Goal: Task Accomplishment & Management: Use online tool/utility

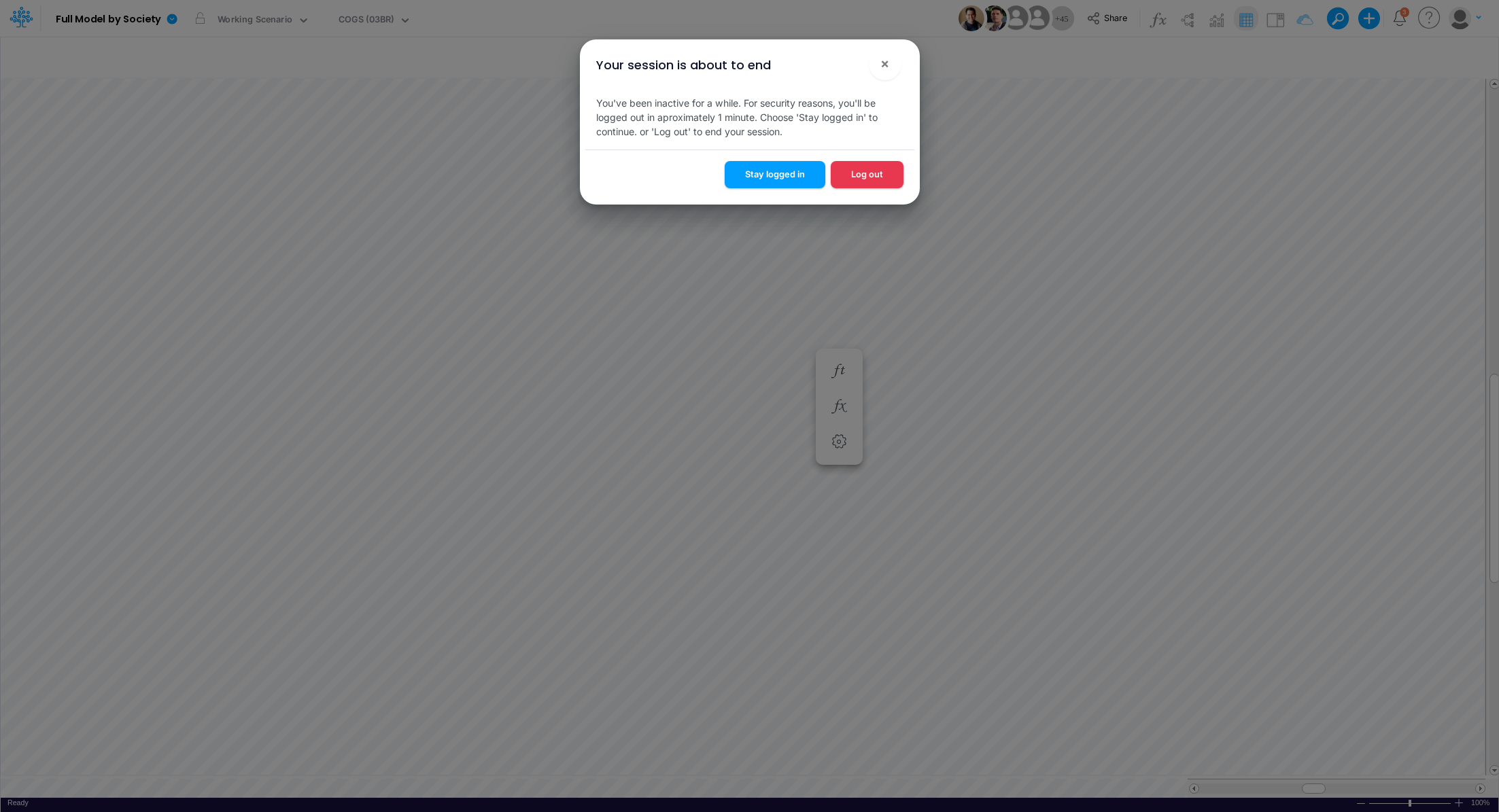
click at [792, 177] on button "Stay logged in" at bounding box center [775, 174] width 101 height 27
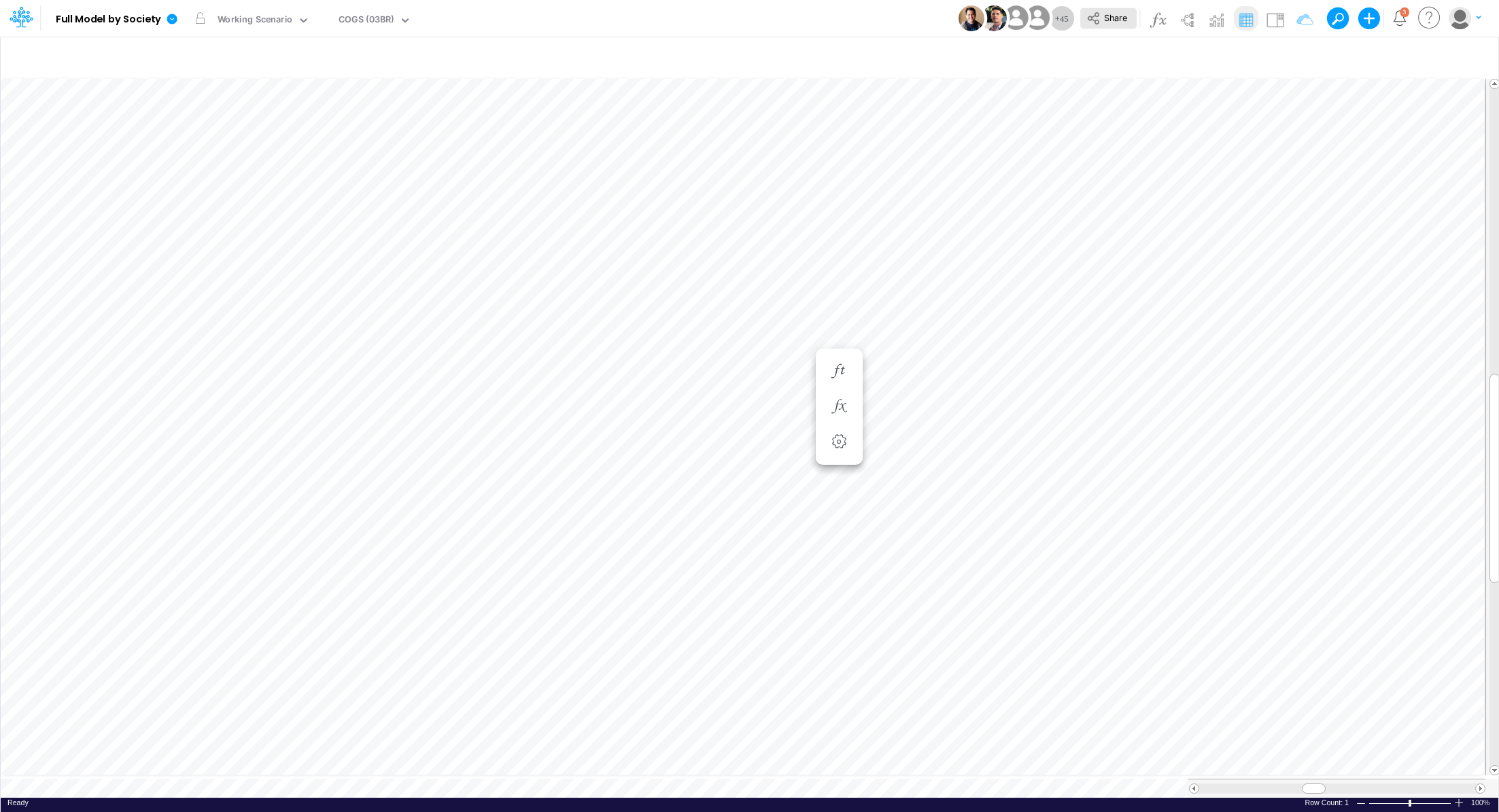
scroll to position [6, 1]
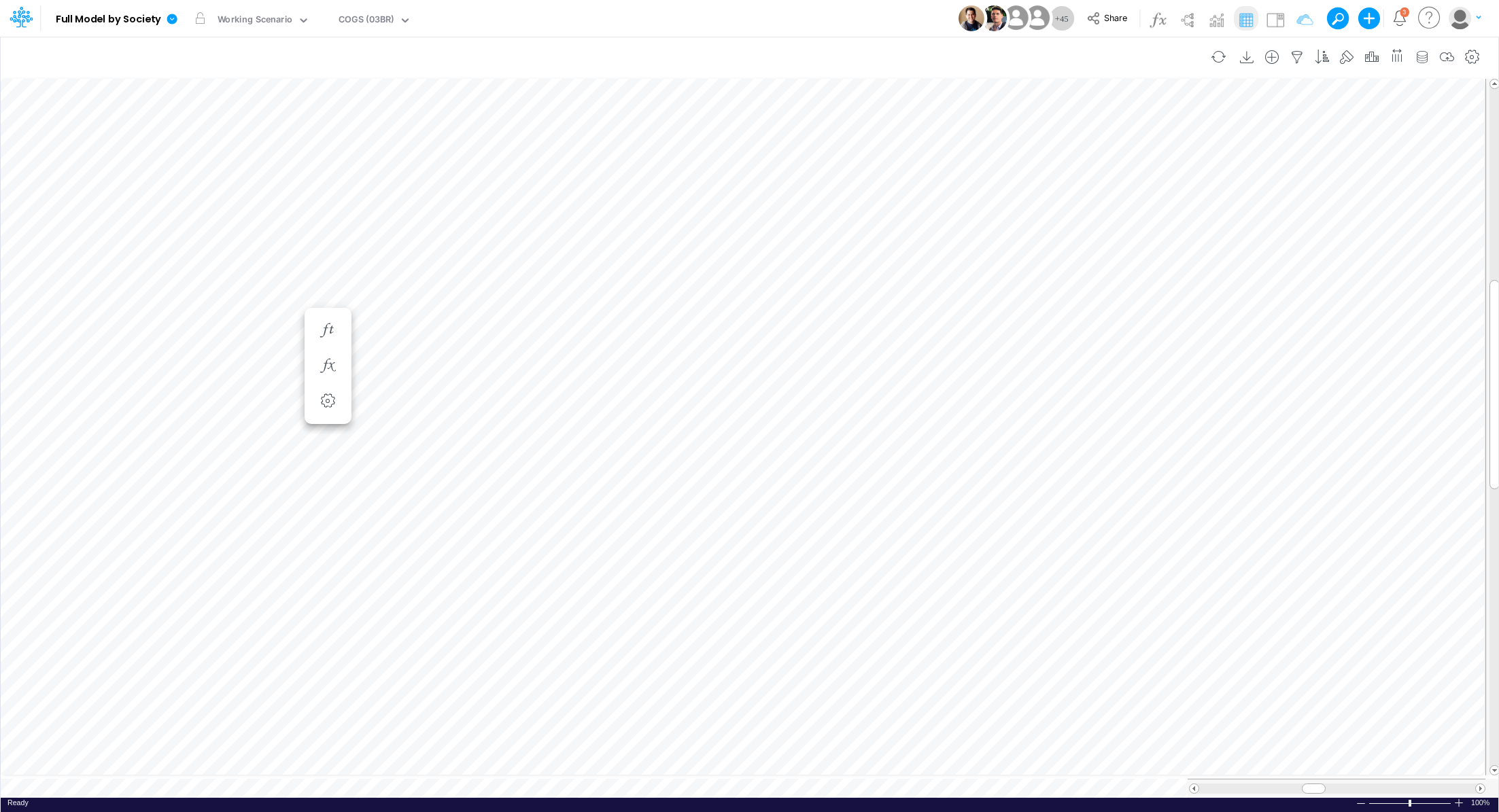
scroll to position [6, 1]
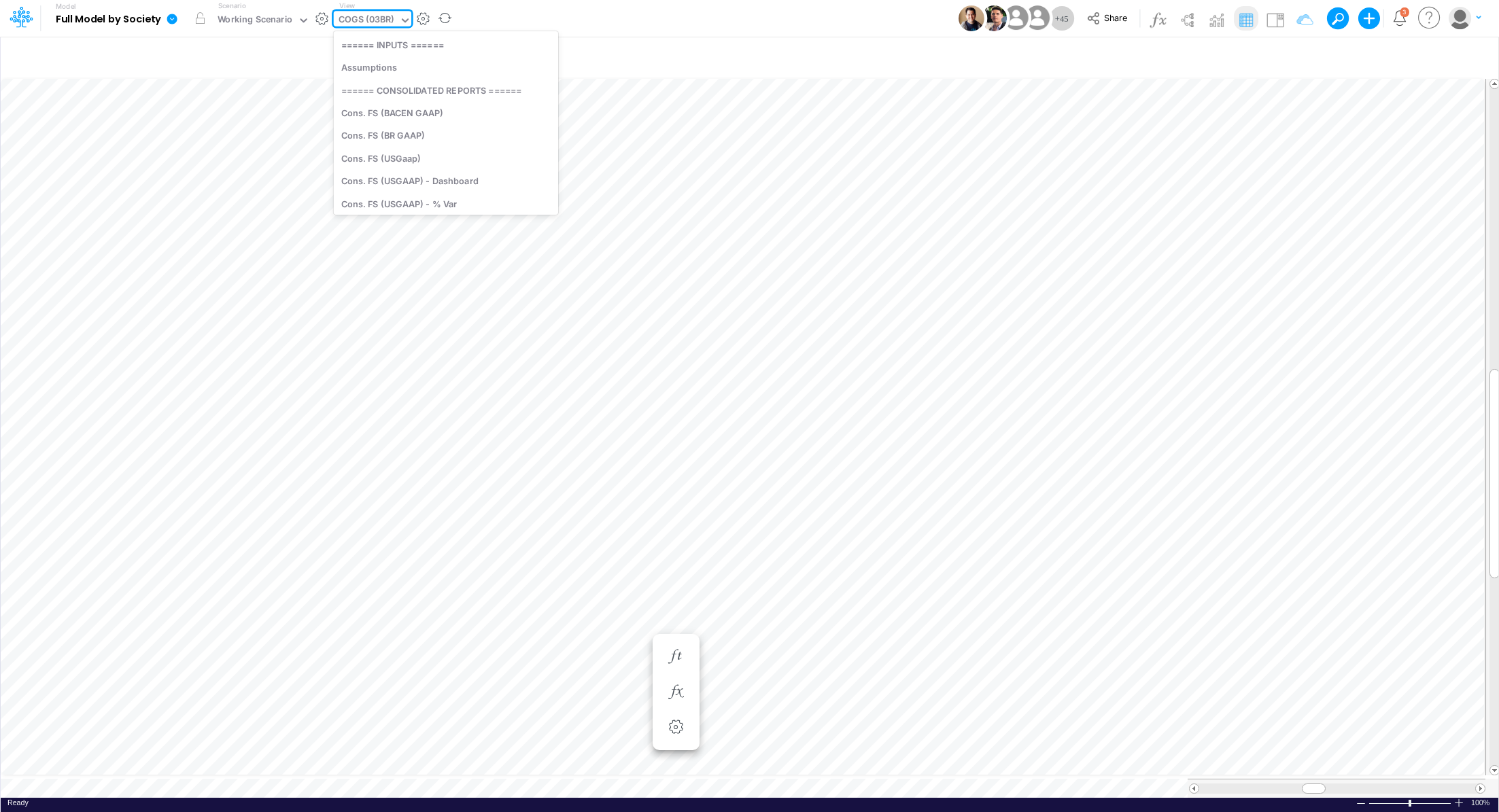
click at [380, 17] on div "COGS (03BR)" at bounding box center [367, 20] width 56 height 16
type input "gra"
click at [440, 93] on div "Graphs Data - UE (not change)" at bounding box center [425, 90] width 183 height 22
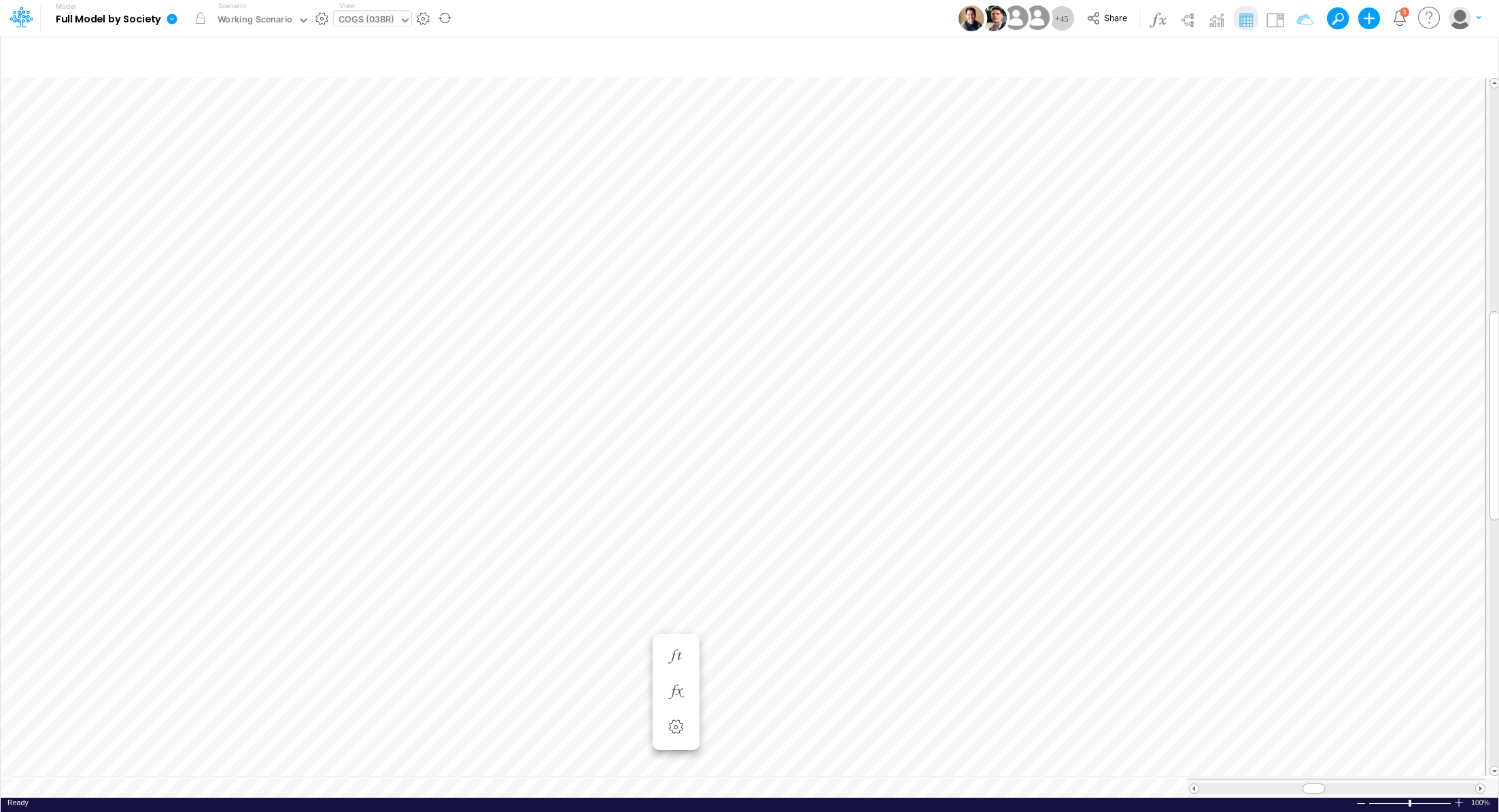
scroll to position [6, 1]
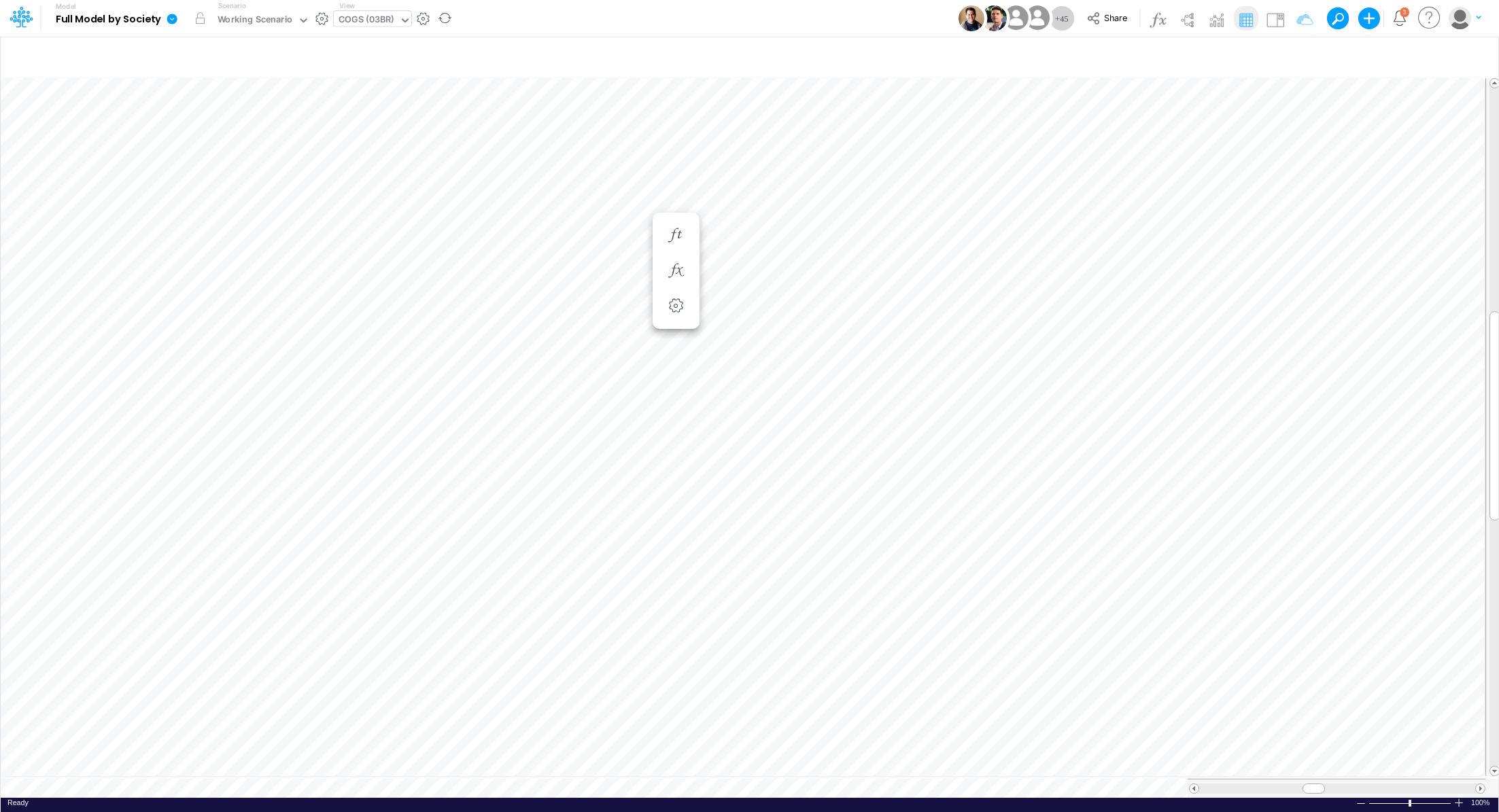
scroll to position [6, 1]
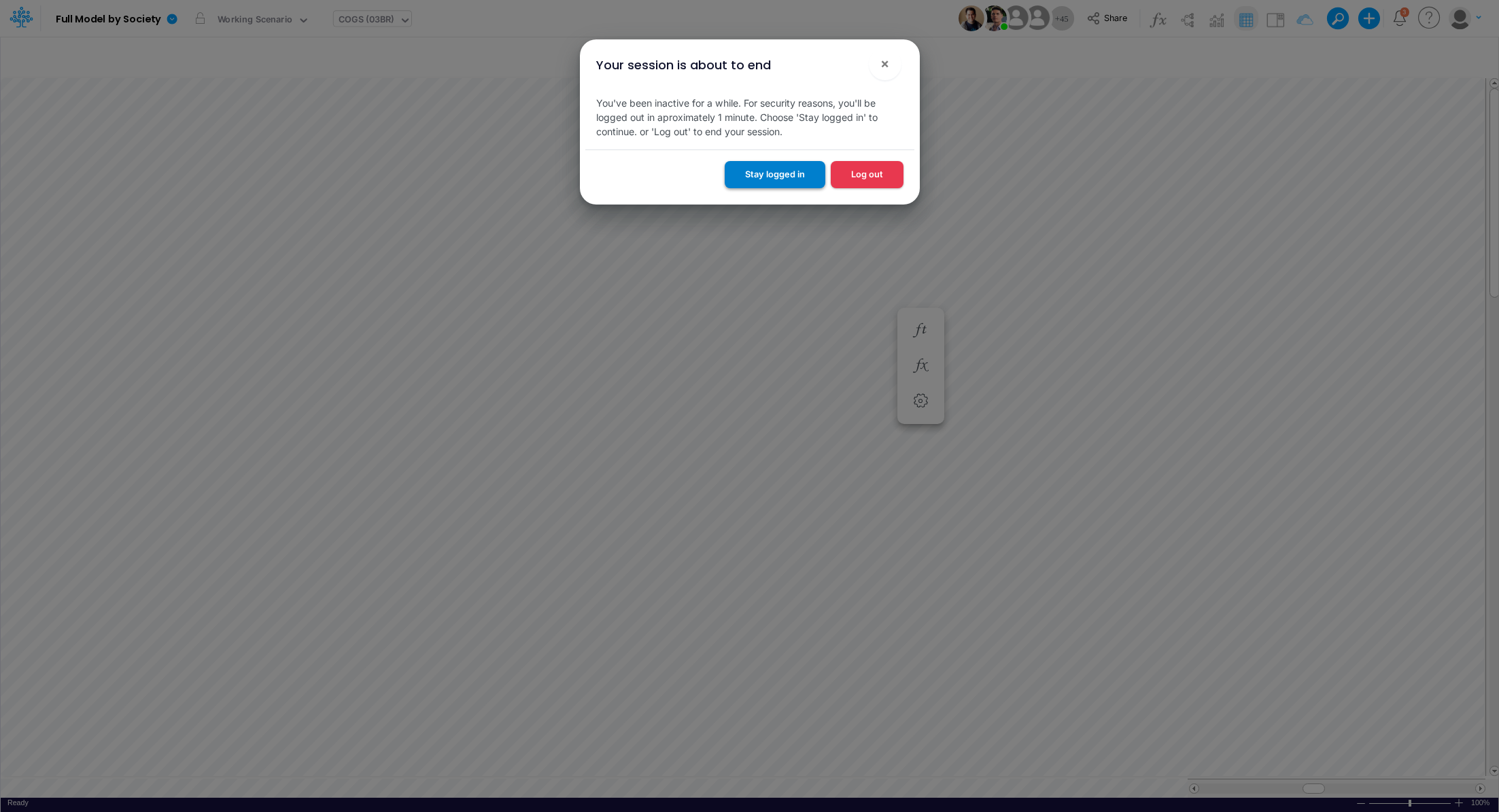
click at [785, 181] on button "Stay logged in" at bounding box center [775, 174] width 101 height 27
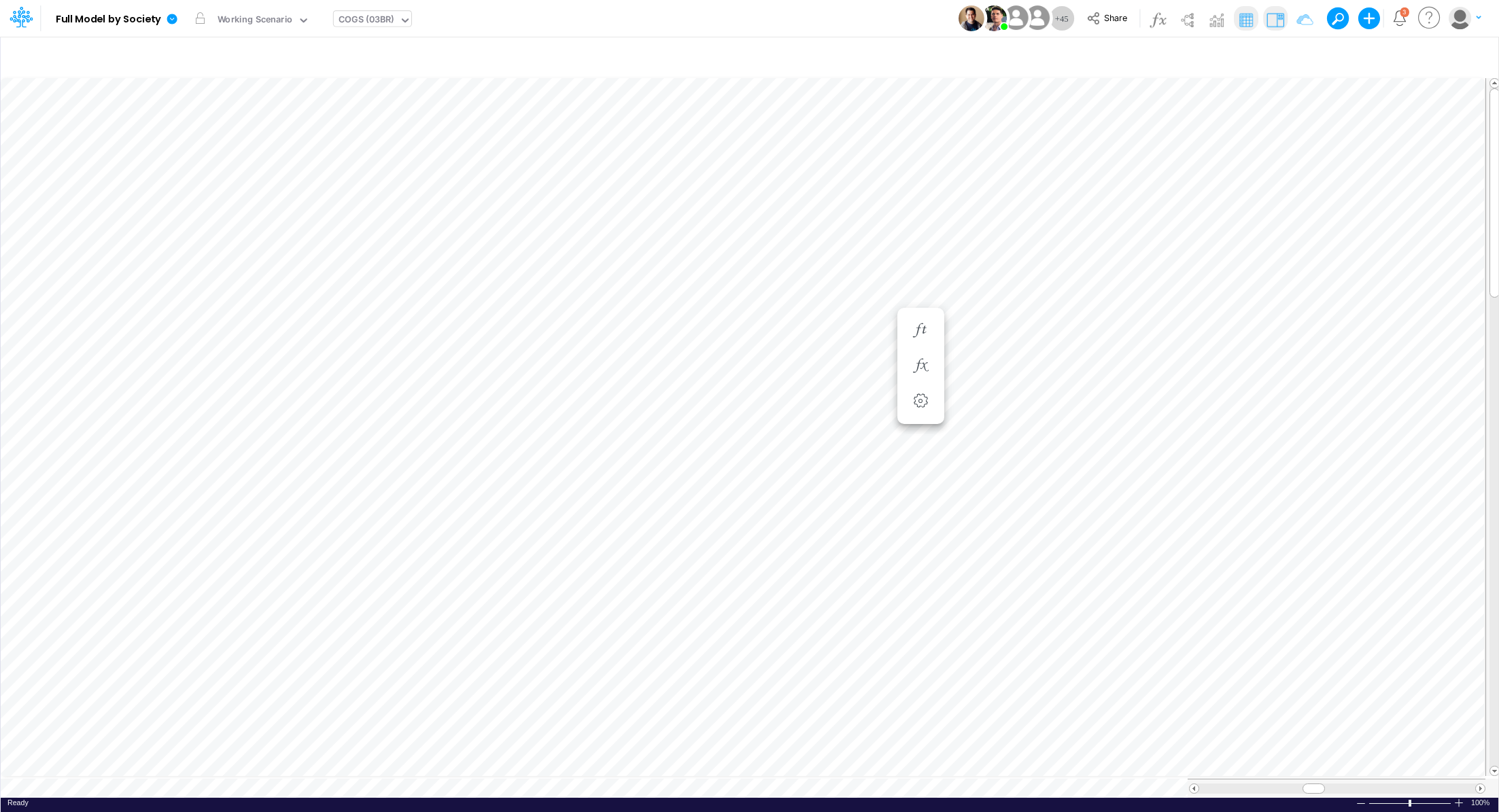
click at [1270, 22] on img at bounding box center [1276, 20] width 22 height 22
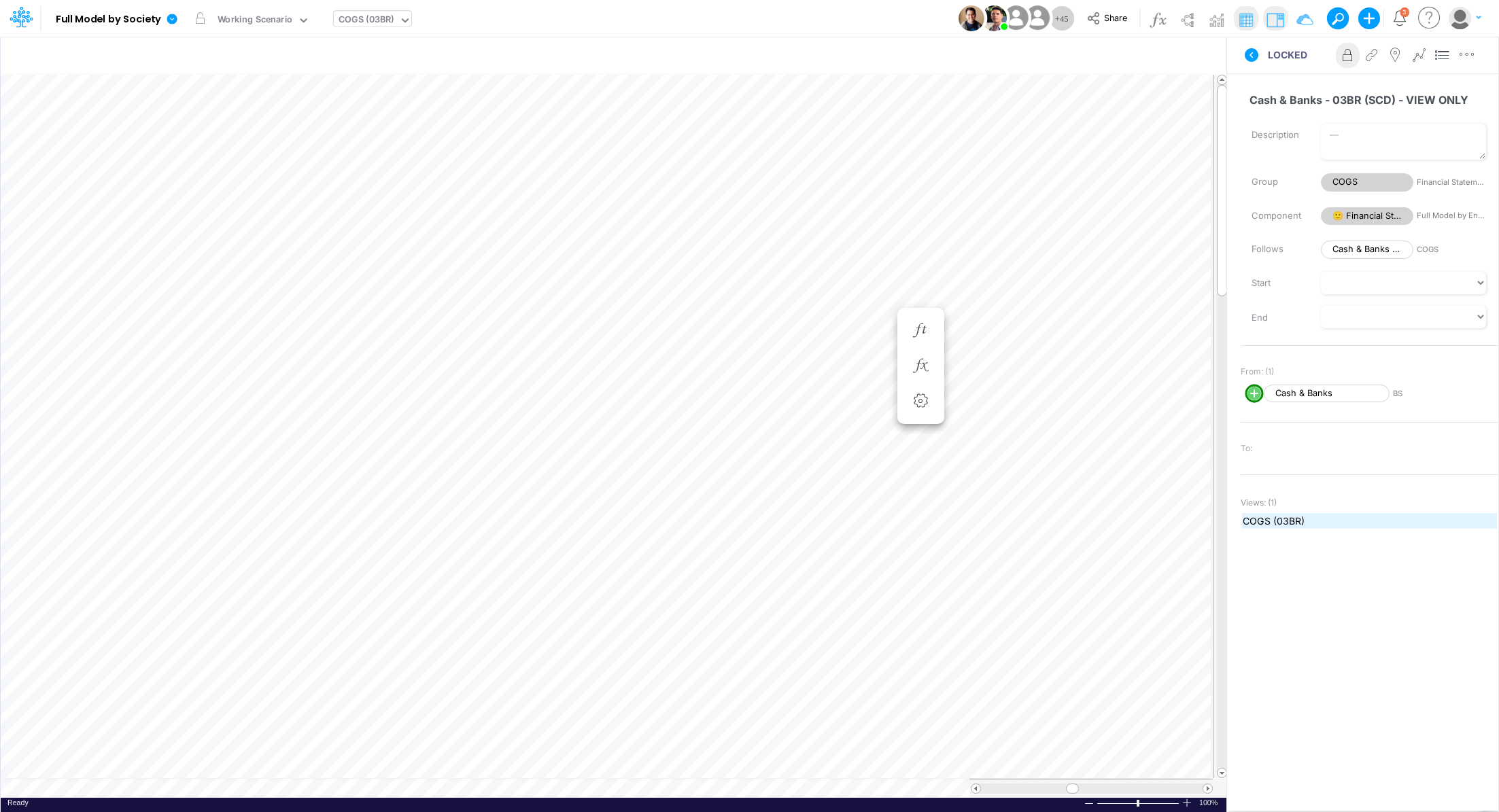
click at [1270, 524] on span "COGS (03BR)" at bounding box center [1370, 520] width 253 height 14
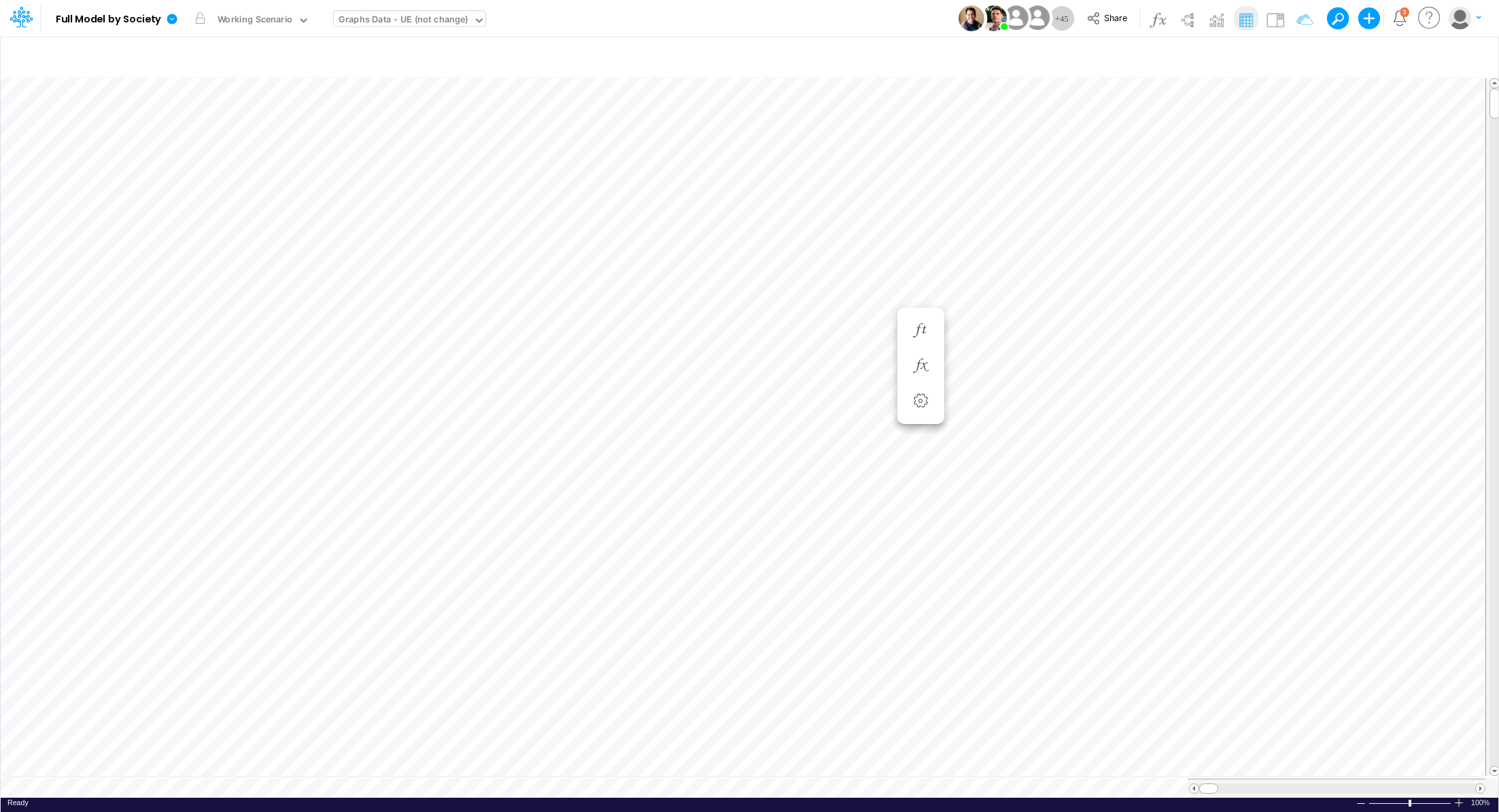
scroll to position [6, 0]
click at [1280, 20] on img at bounding box center [1276, 20] width 22 height 22
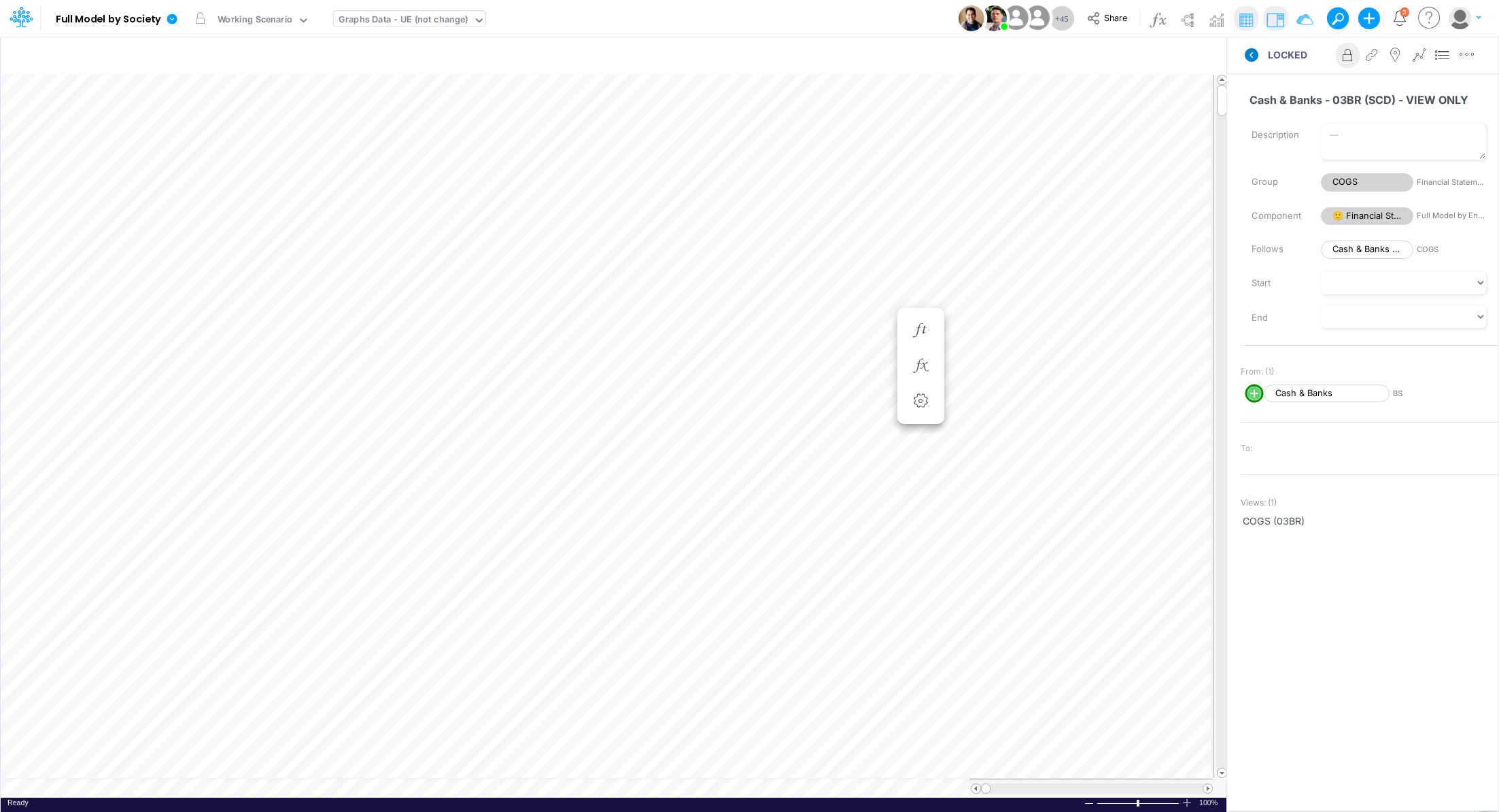
click at [1256, 59] on icon at bounding box center [1252, 55] width 14 height 14
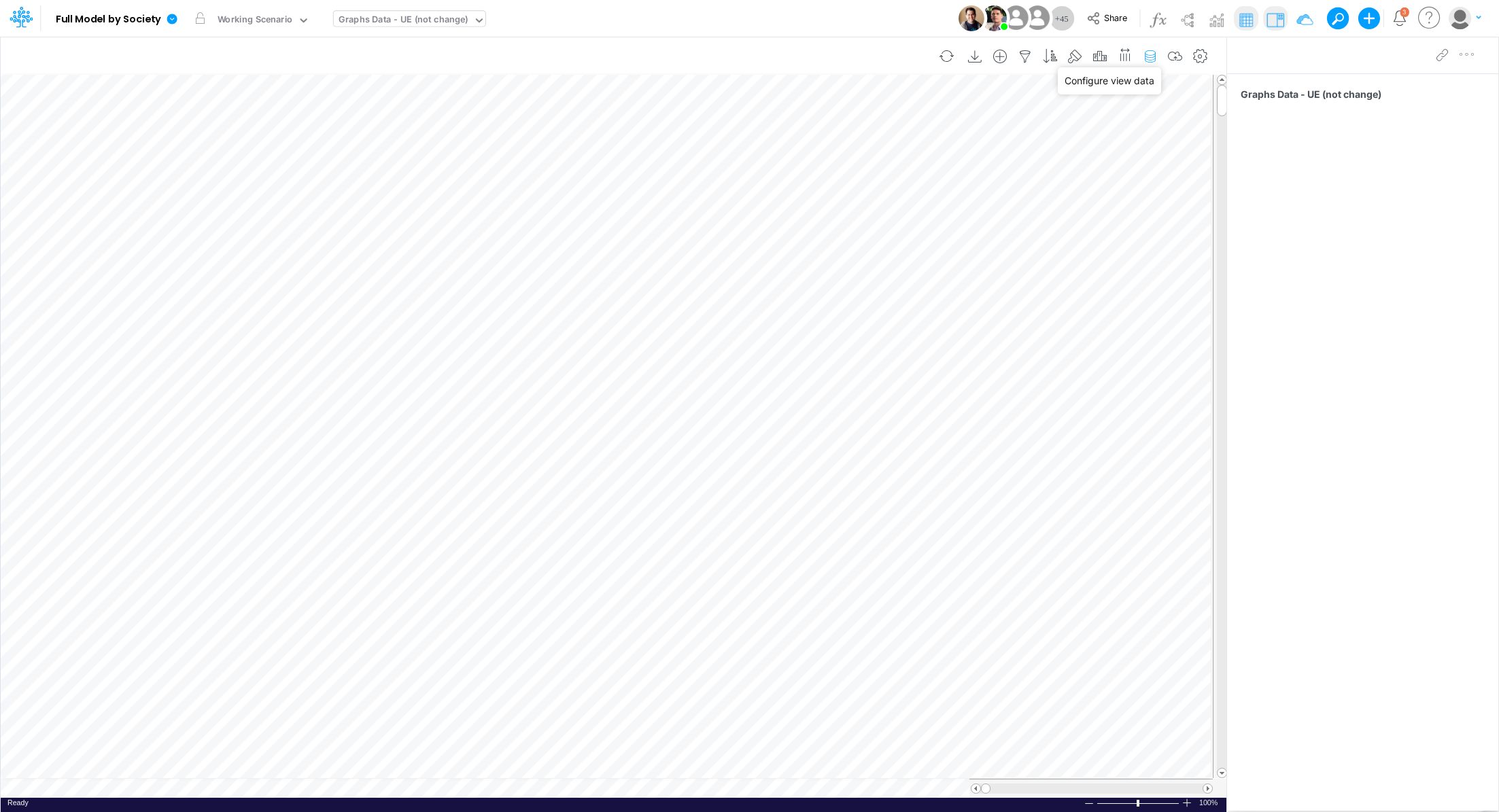
click at [1152, 57] on icon "button" at bounding box center [1150, 57] width 20 height 14
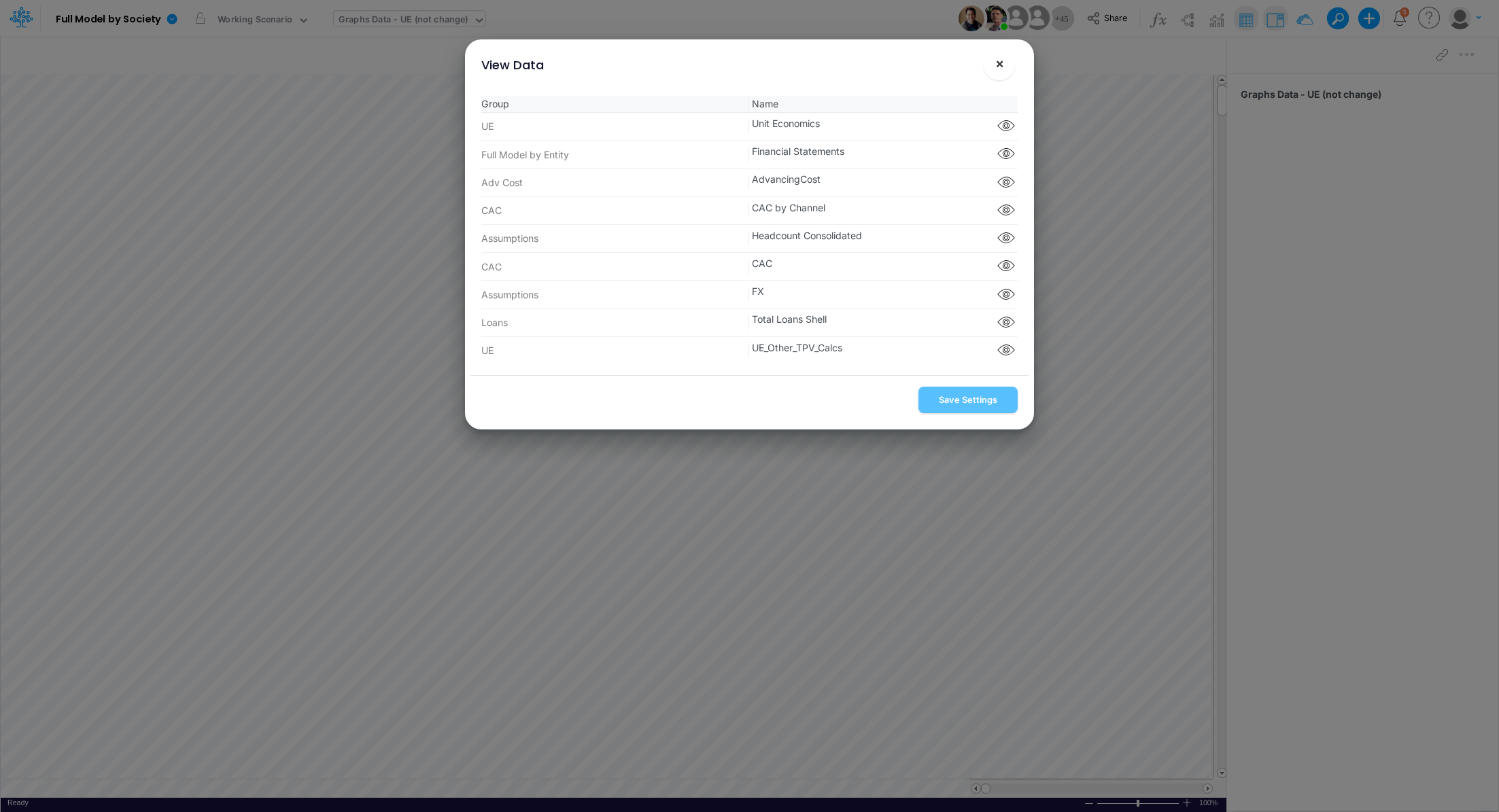
click at [1004, 64] on span "×" at bounding box center [1000, 63] width 9 height 16
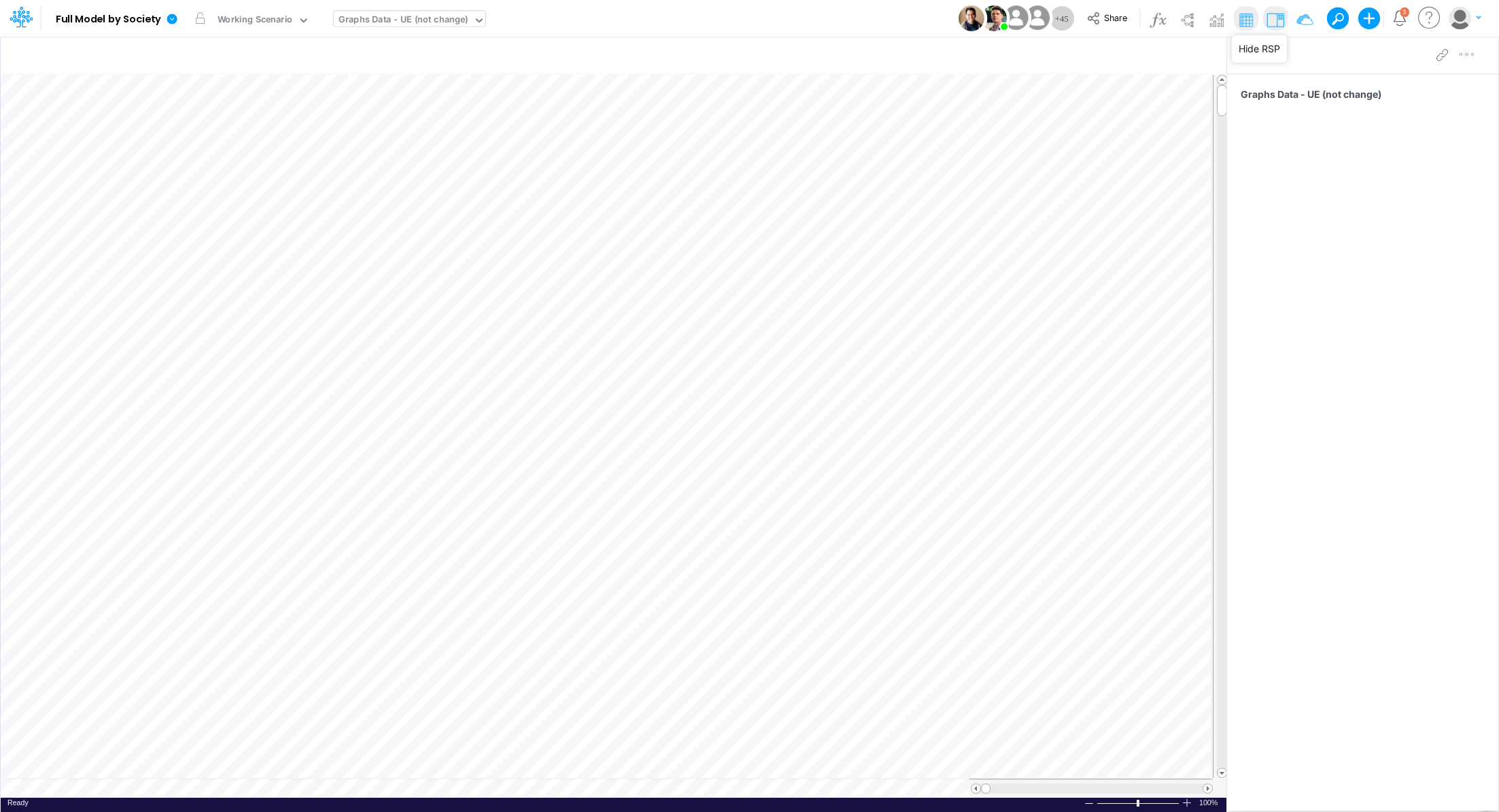
click at [1273, 17] on img at bounding box center [1276, 20] width 22 height 22
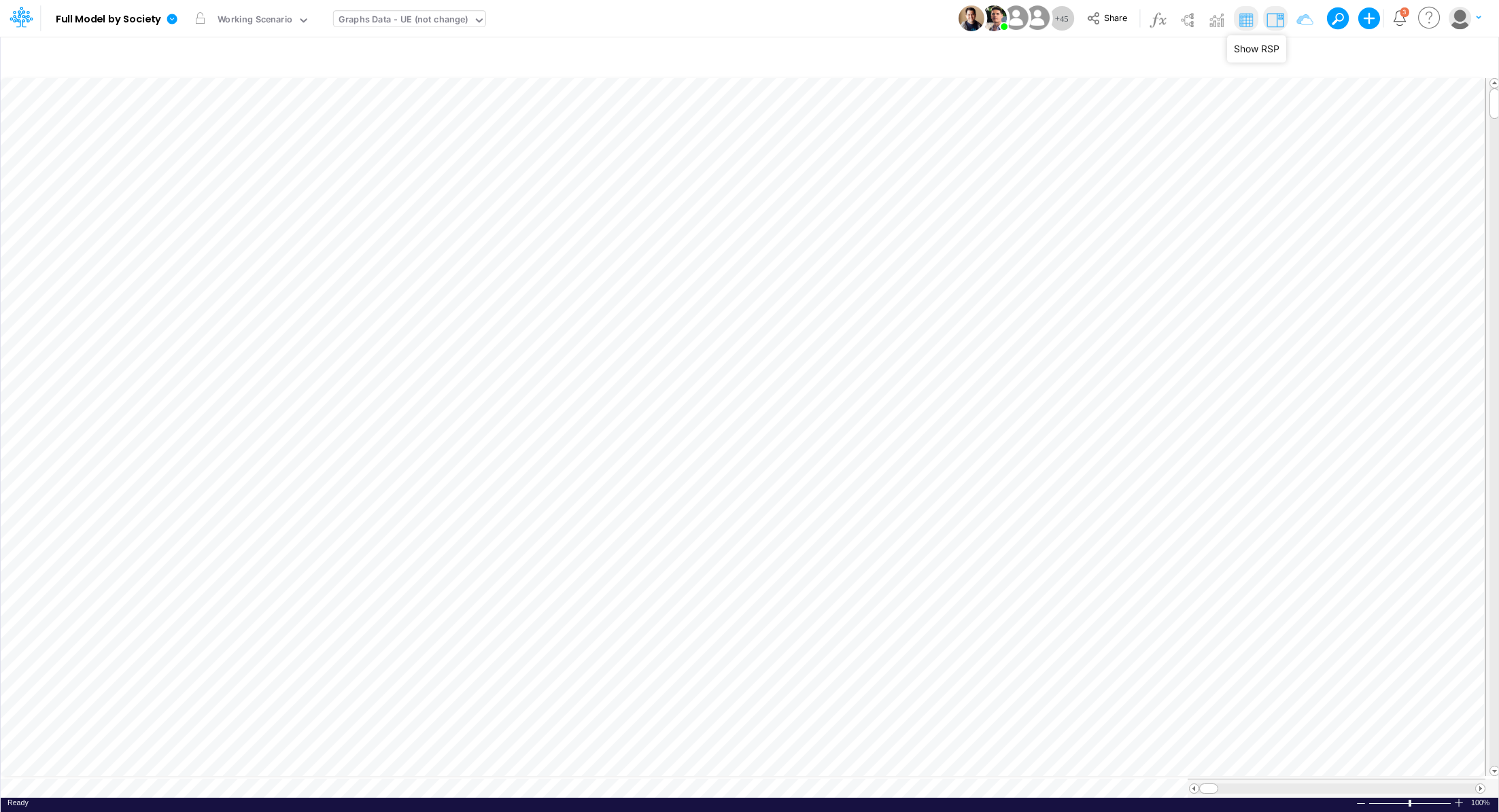
click at [1273, 17] on img at bounding box center [1276, 20] width 22 height 22
click at [1276, 22] on img at bounding box center [1276, 20] width 22 height 22
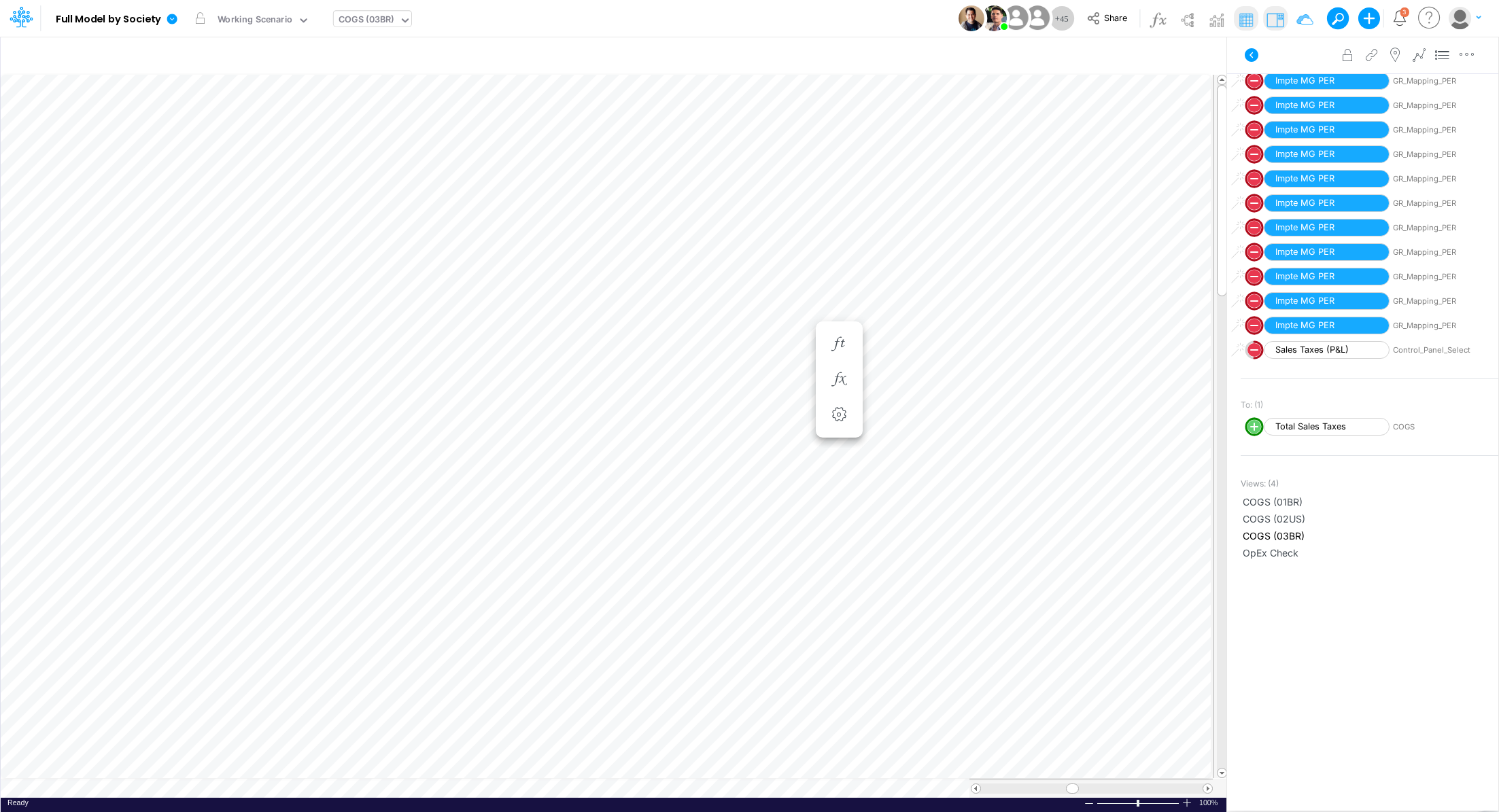
scroll to position [320, 0]
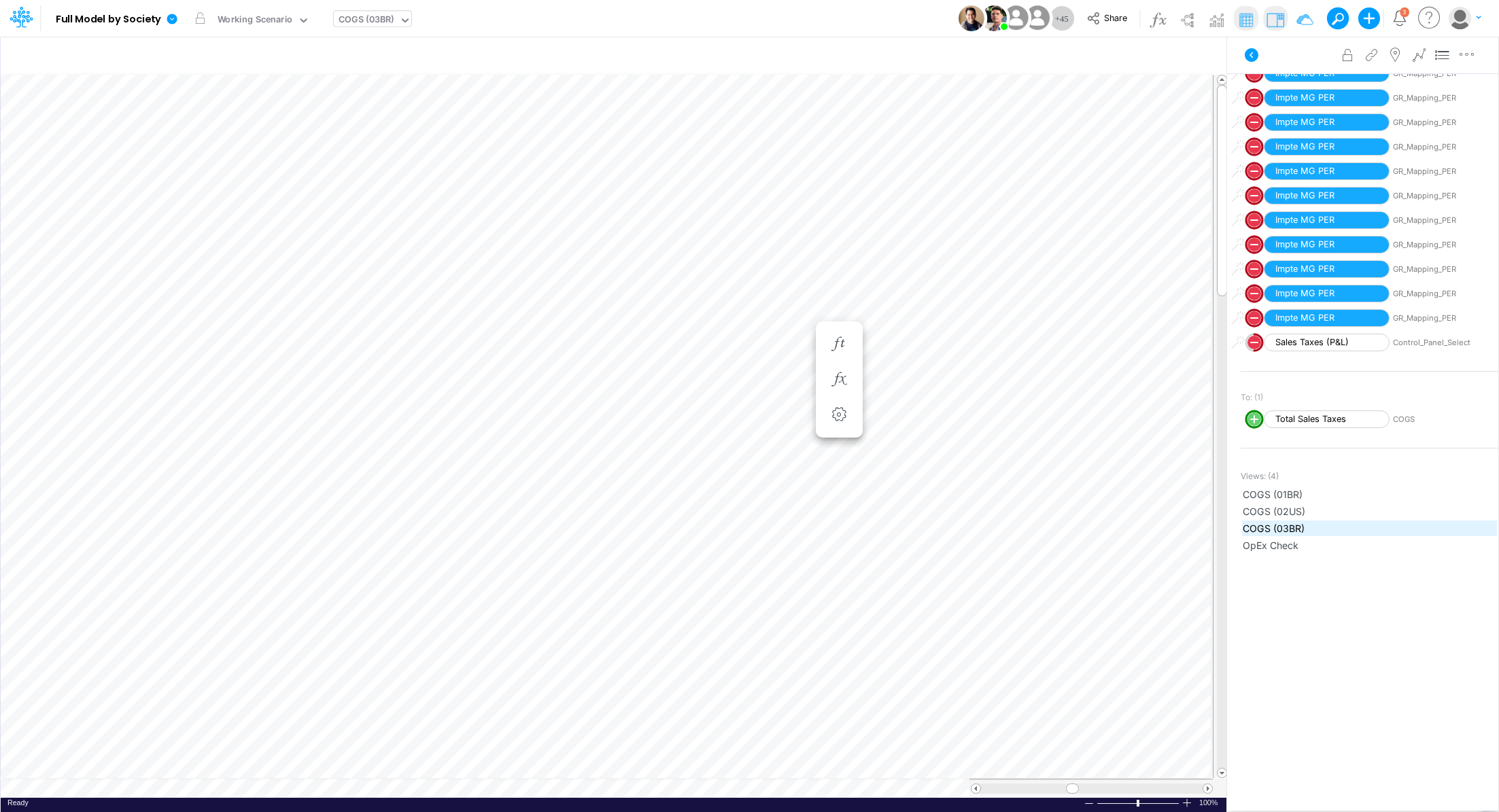
click at [1271, 525] on span "COGS (03BR)" at bounding box center [1370, 528] width 253 height 14
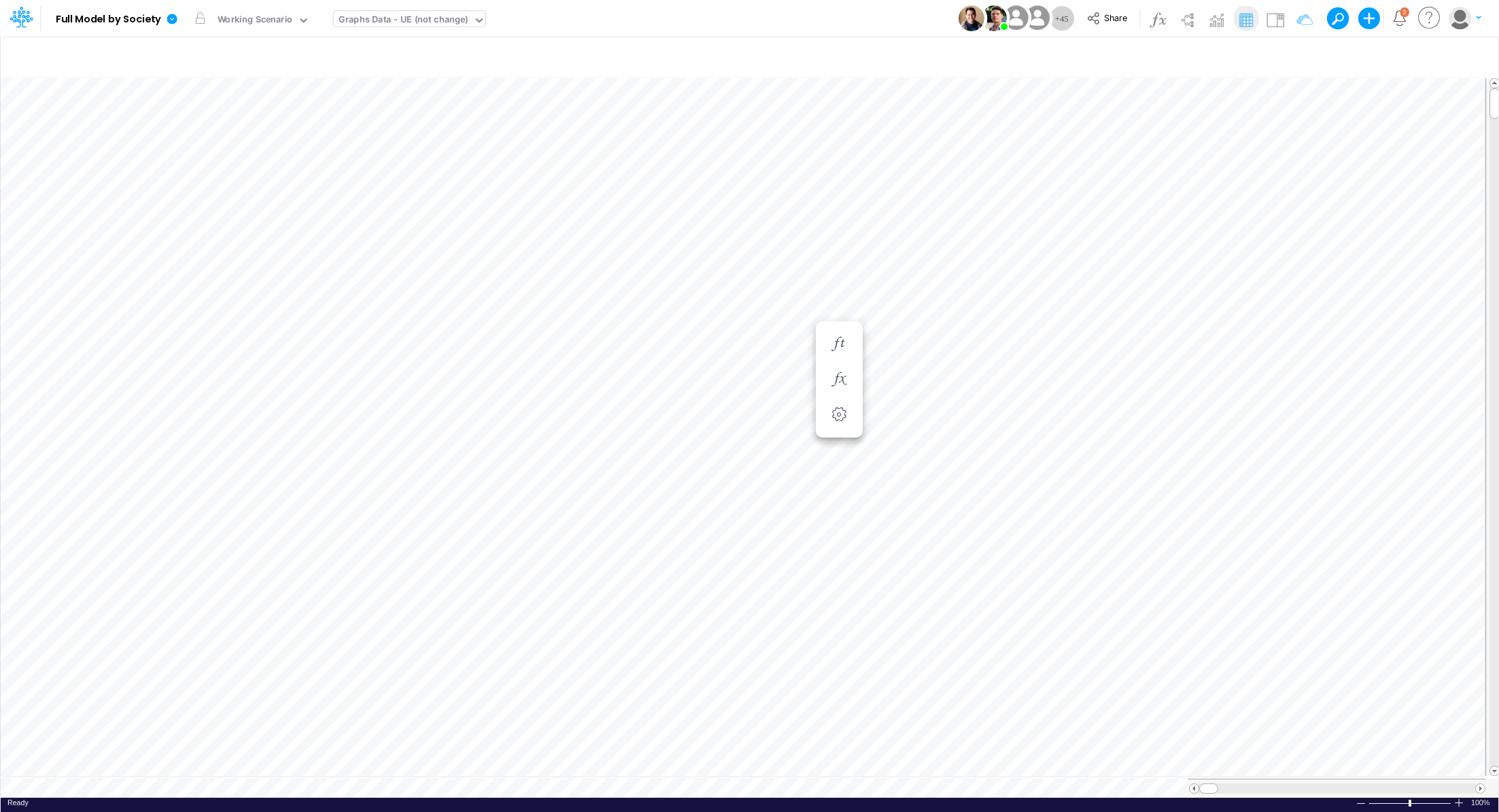
scroll to position [6, 0]
click at [1280, 23] on img at bounding box center [1276, 20] width 22 height 22
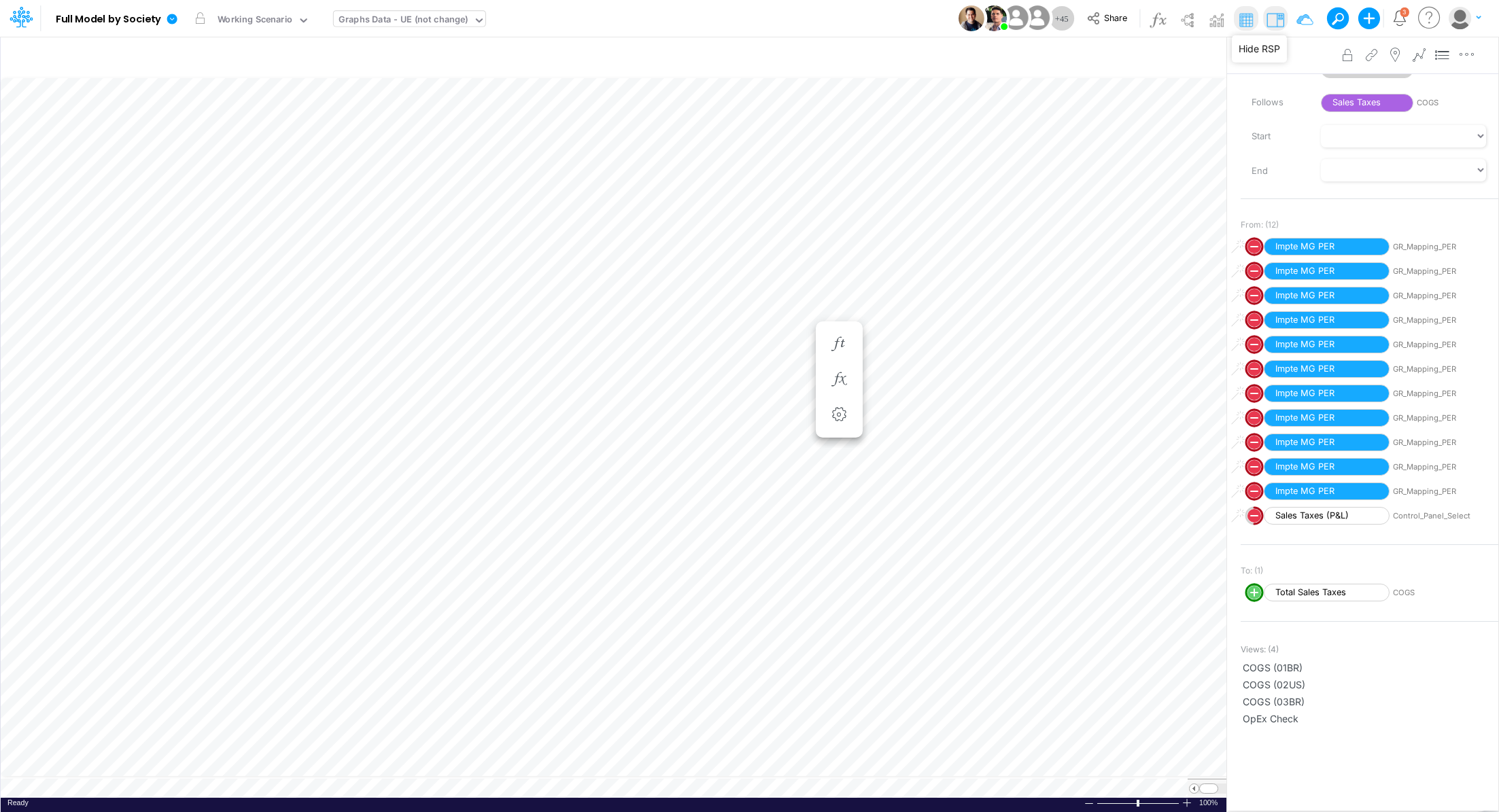
scroll to position [143, 0]
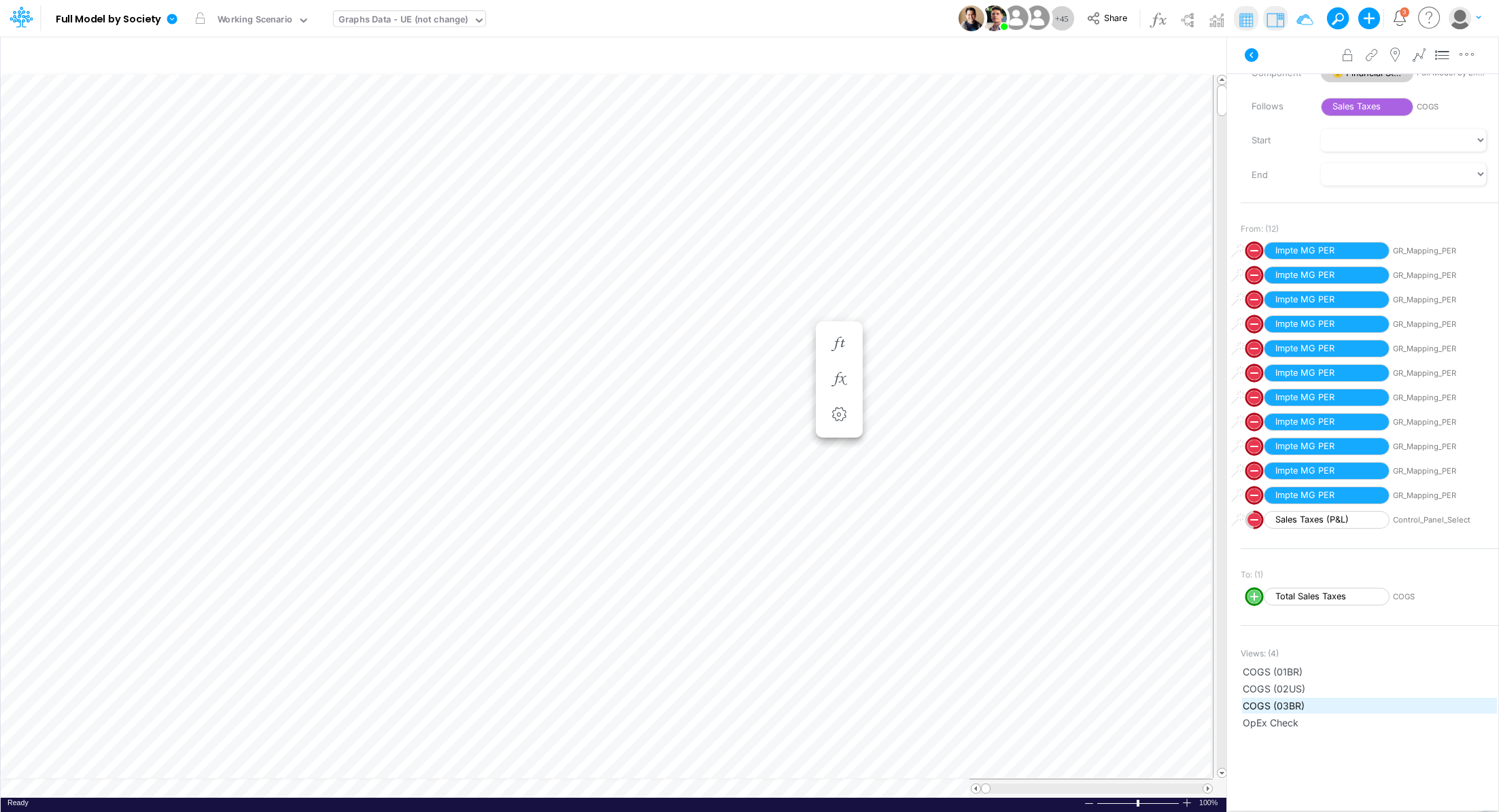
click at [1263, 703] on span "COGS (03BR)" at bounding box center [1370, 706] width 253 height 14
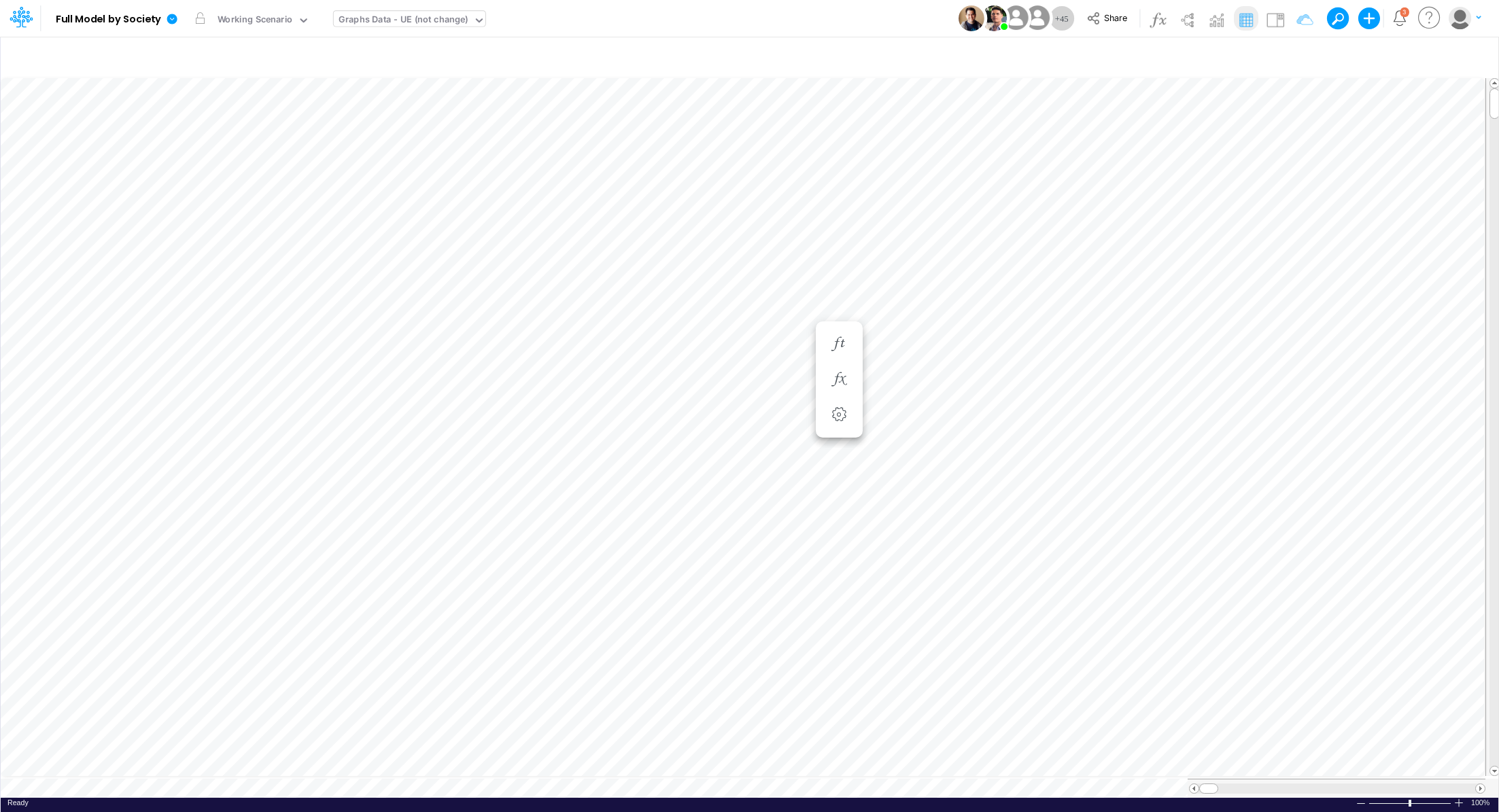
scroll to position [6, 0]
click at [1277, 18] on img at bounding box center [1276, 20] width 22 height 22
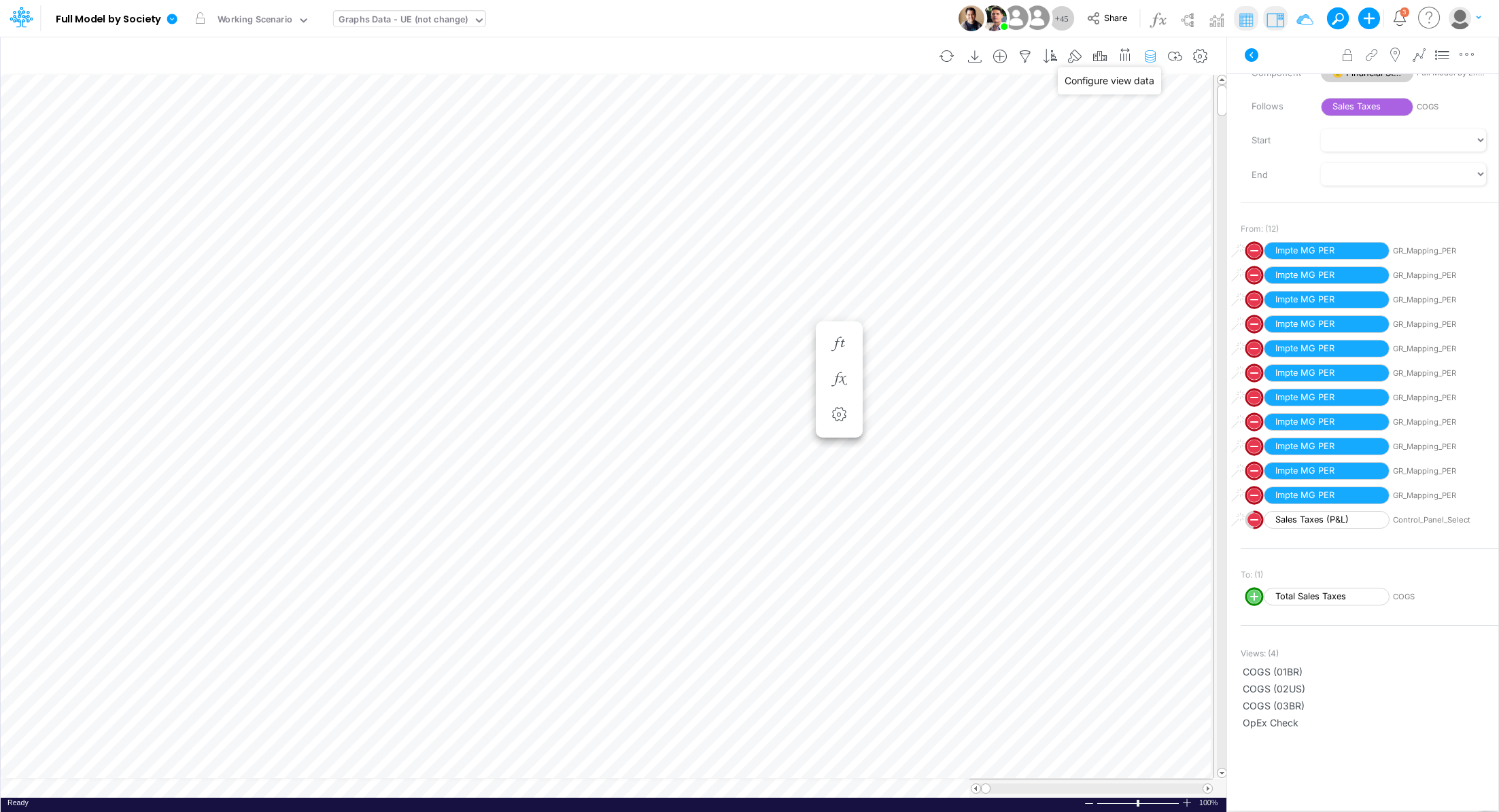
click at [1154, 59] on icon "button" at bounding box center [1150, 57] width 20 height 14
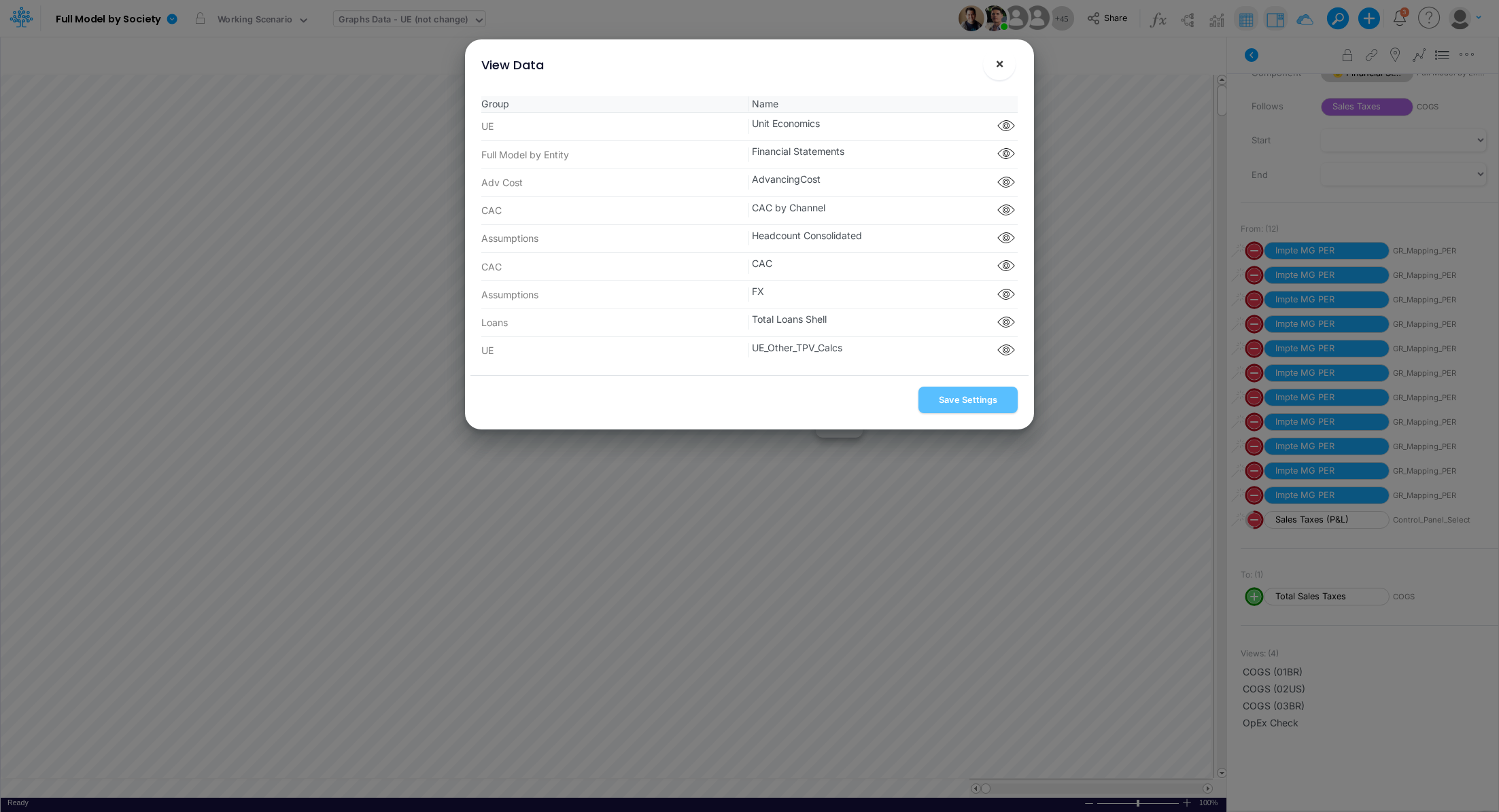
click at [1001, 62] on span "×" at bounding box center [1000, 63] width 9 height 16
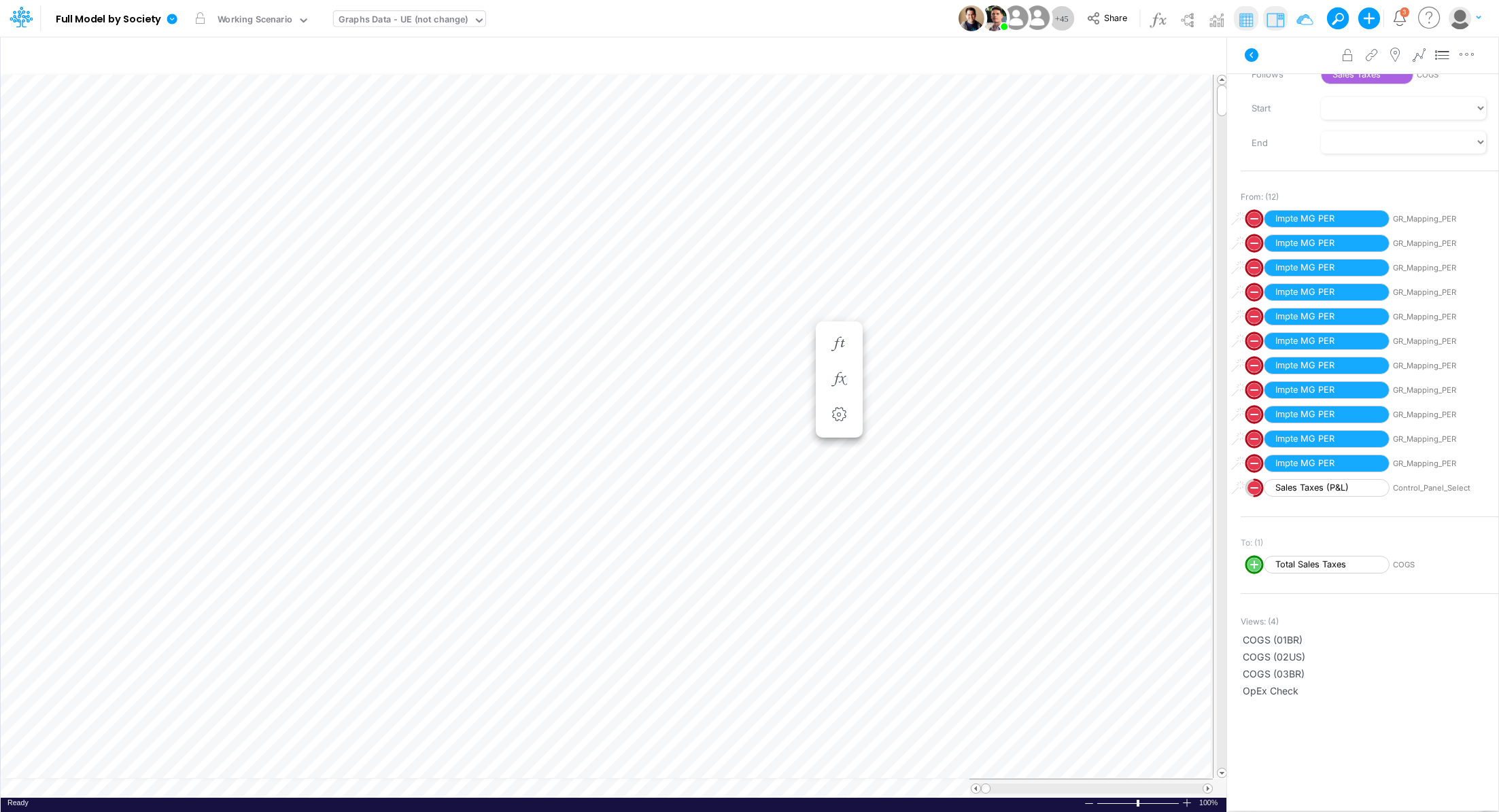
scroll to position [202, 0]
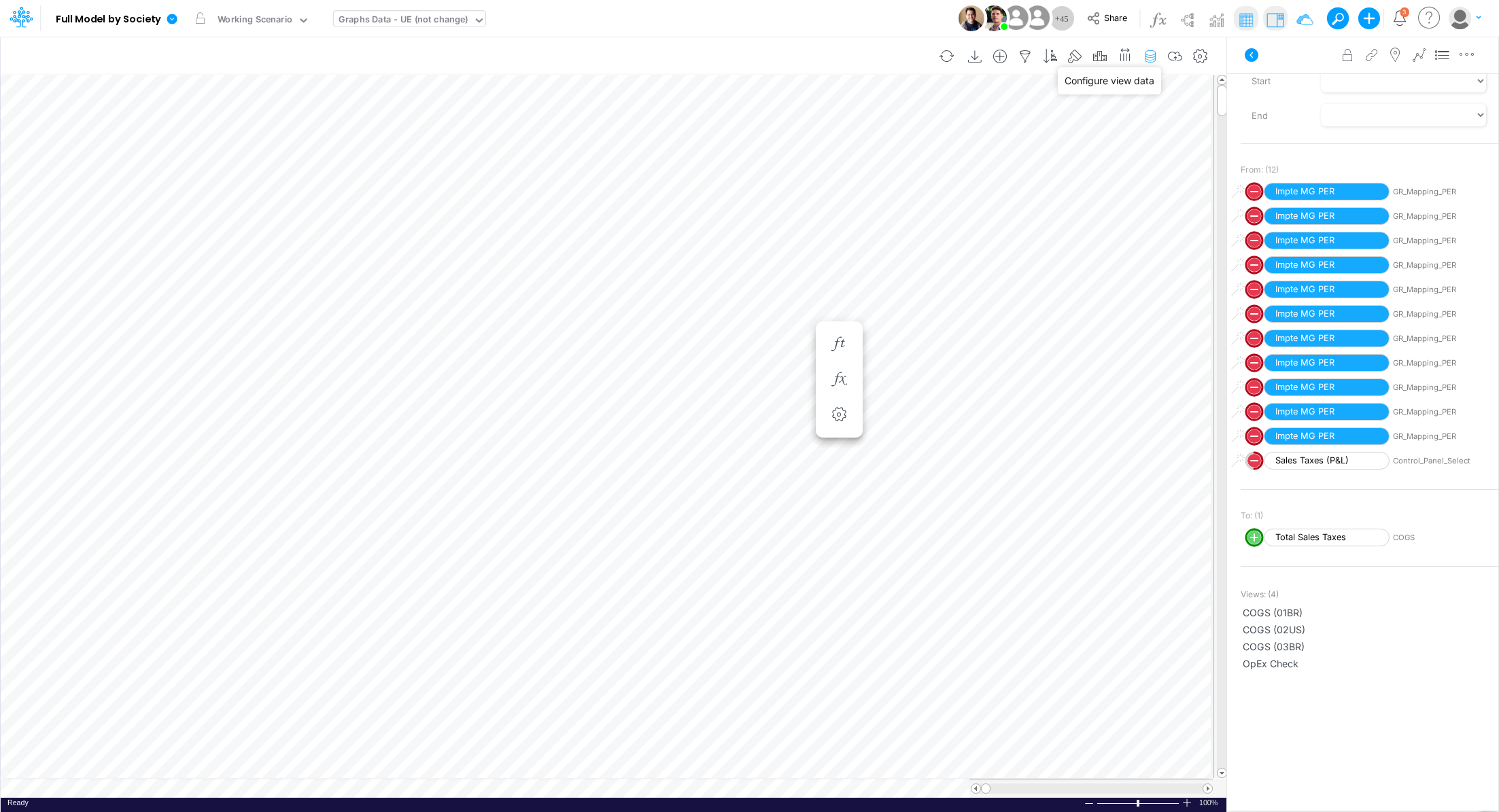
click at [1154, 55] on icon "button" at bounding box center [1150, 57] width 20 height 14
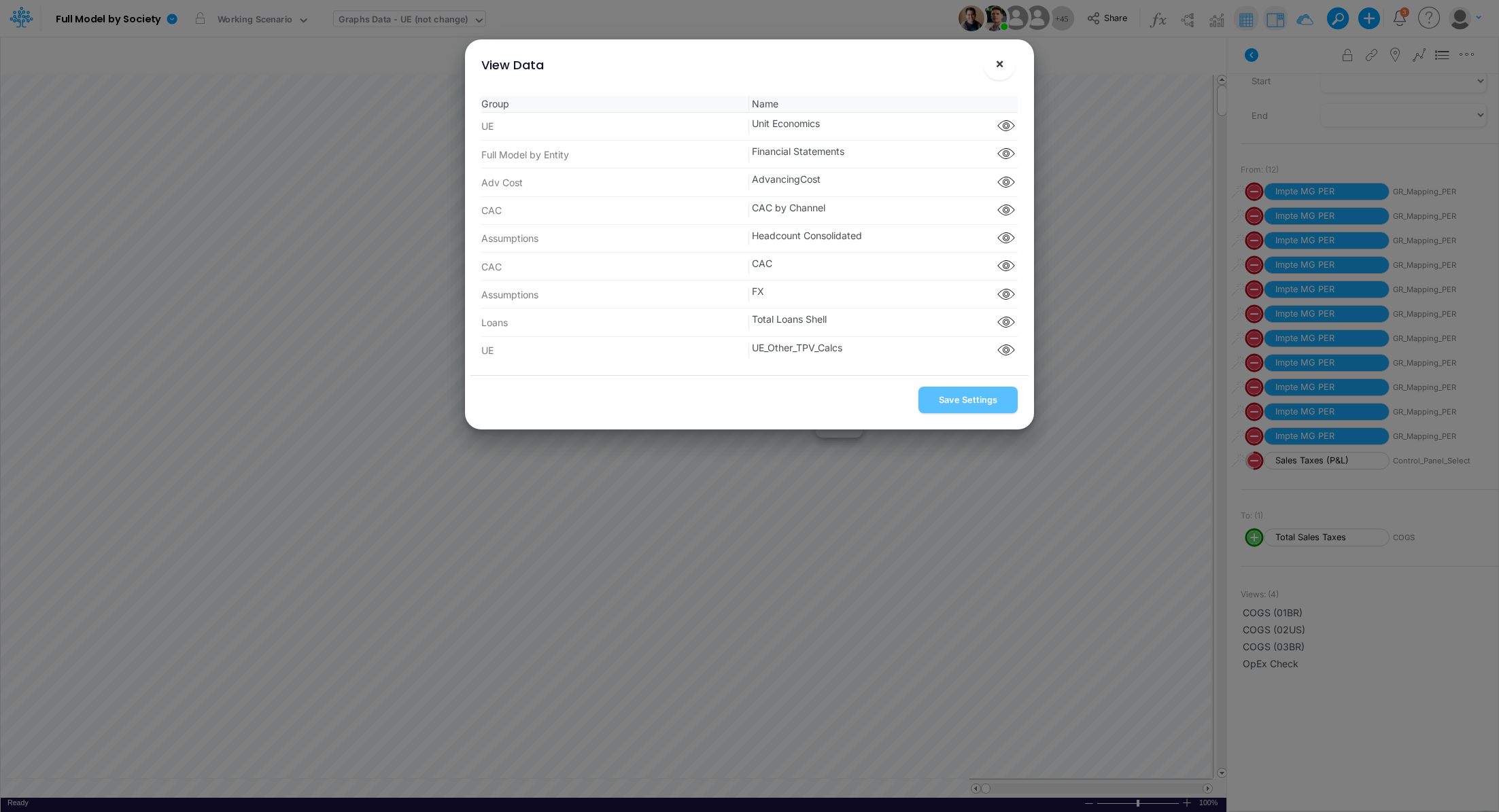
click at [1003, 67] on span "×" at bounding box center [1000, 63] width 9 height 16
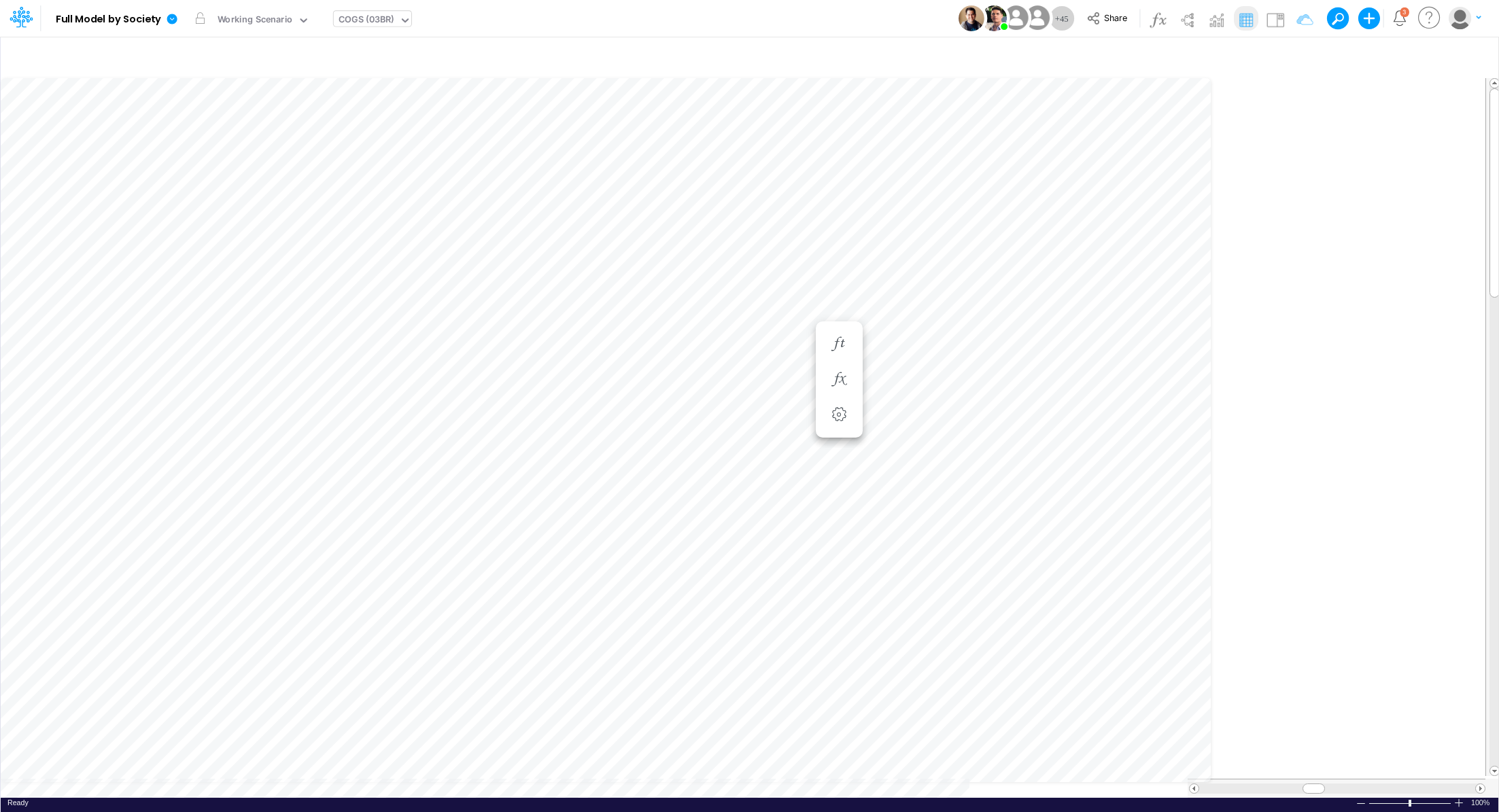
scroll to position [6, 1]
click at [1276, 25] on img at bounding box center [1276, 20] width 22 height 22
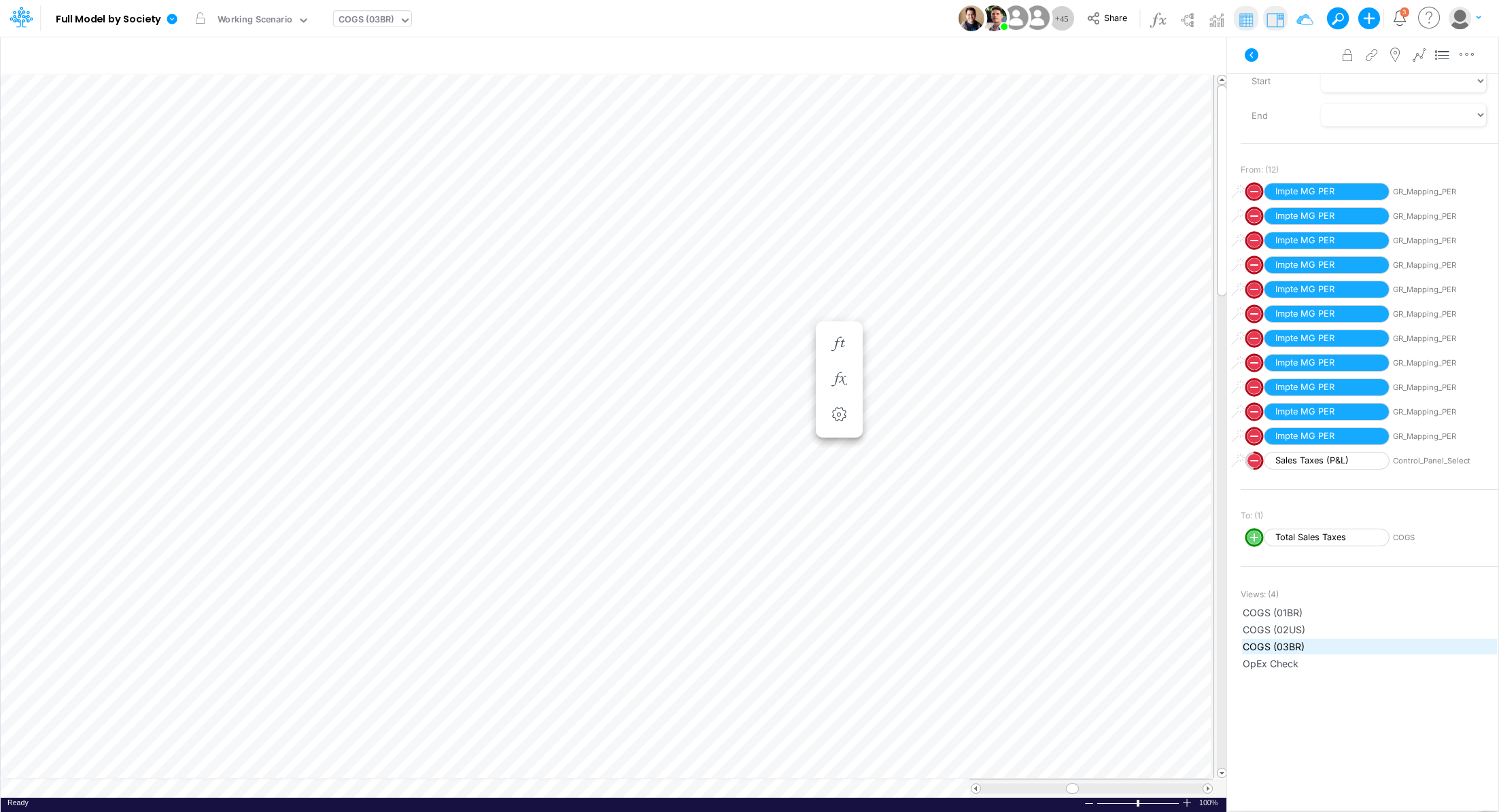
click at [1272, 644] on span "COGS (03BR)" at bounding box center [1370, 646] width 253 height 14
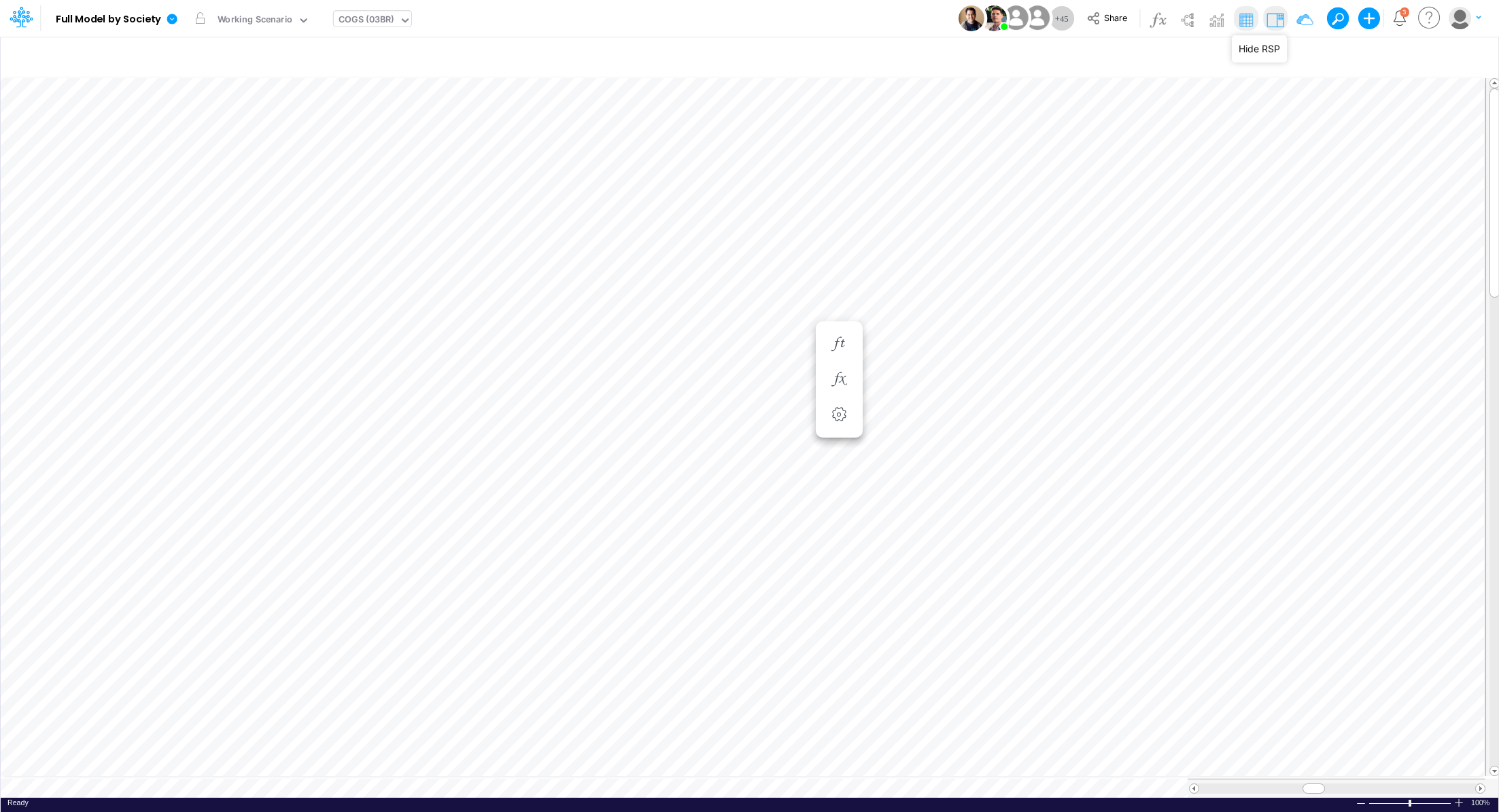
click at [1278, 19] on img at bounding box center [1276, 20] width 22 height 22
click at [1419, 54] on icon "button" at bounding box center [1422, 57] width 20 height 14
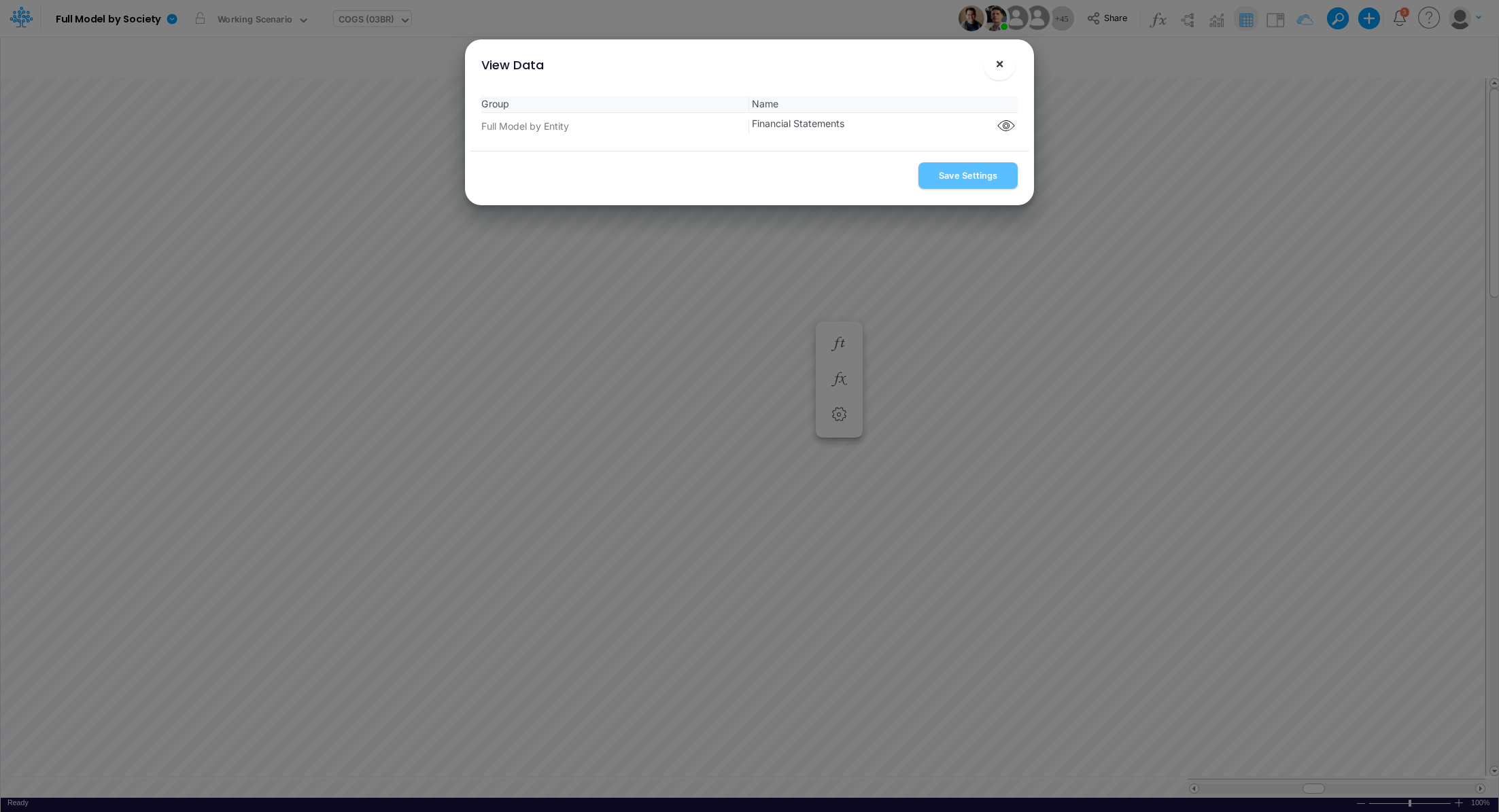
click at [1006, 65] on button "×" at bounding box center [1000, 64] width 33 height 33
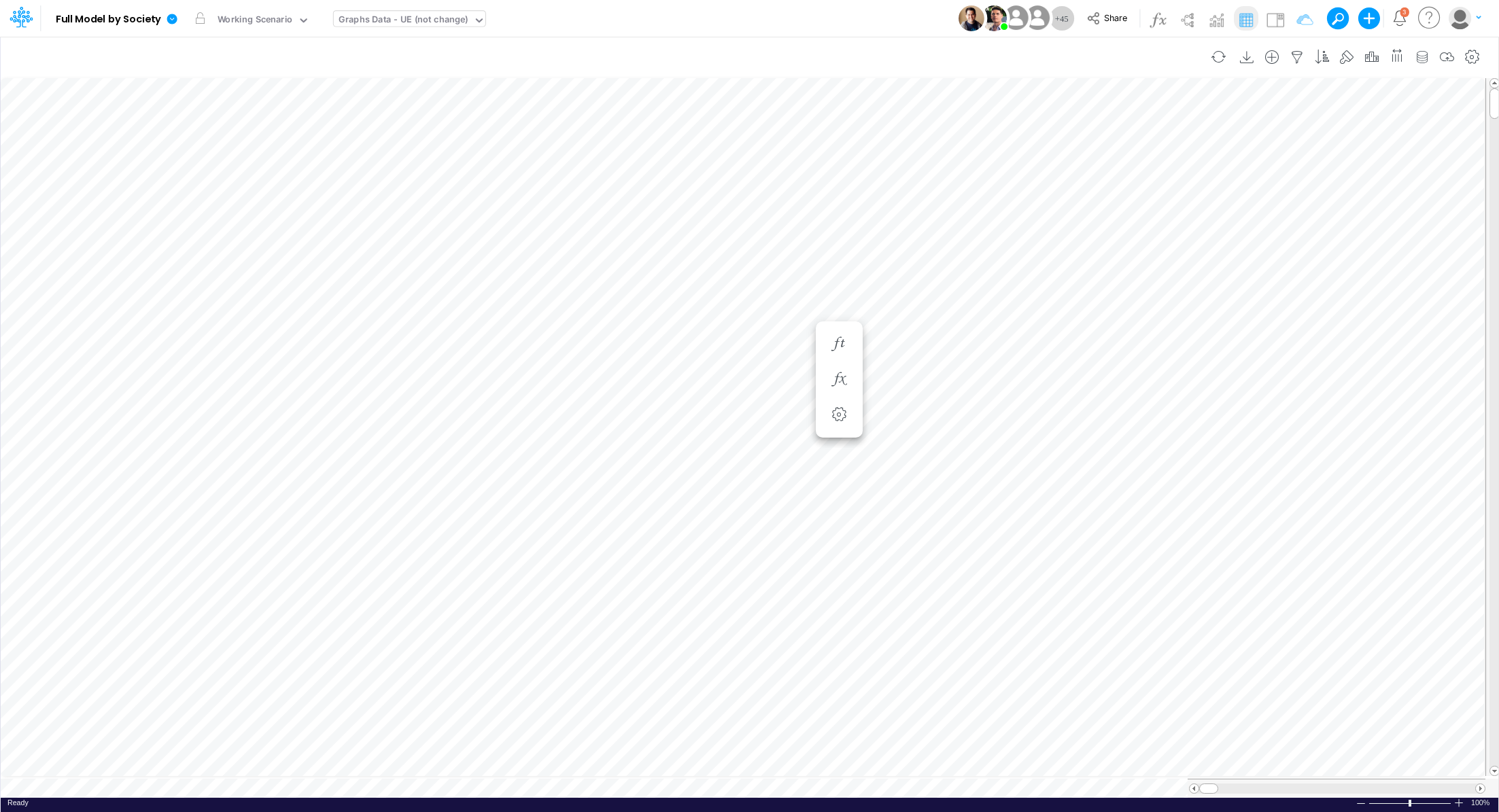
scroll to position [6, 0]
click at [1419, 59] on icon "button" at bounding box center [1422, 57] width 20 height 14
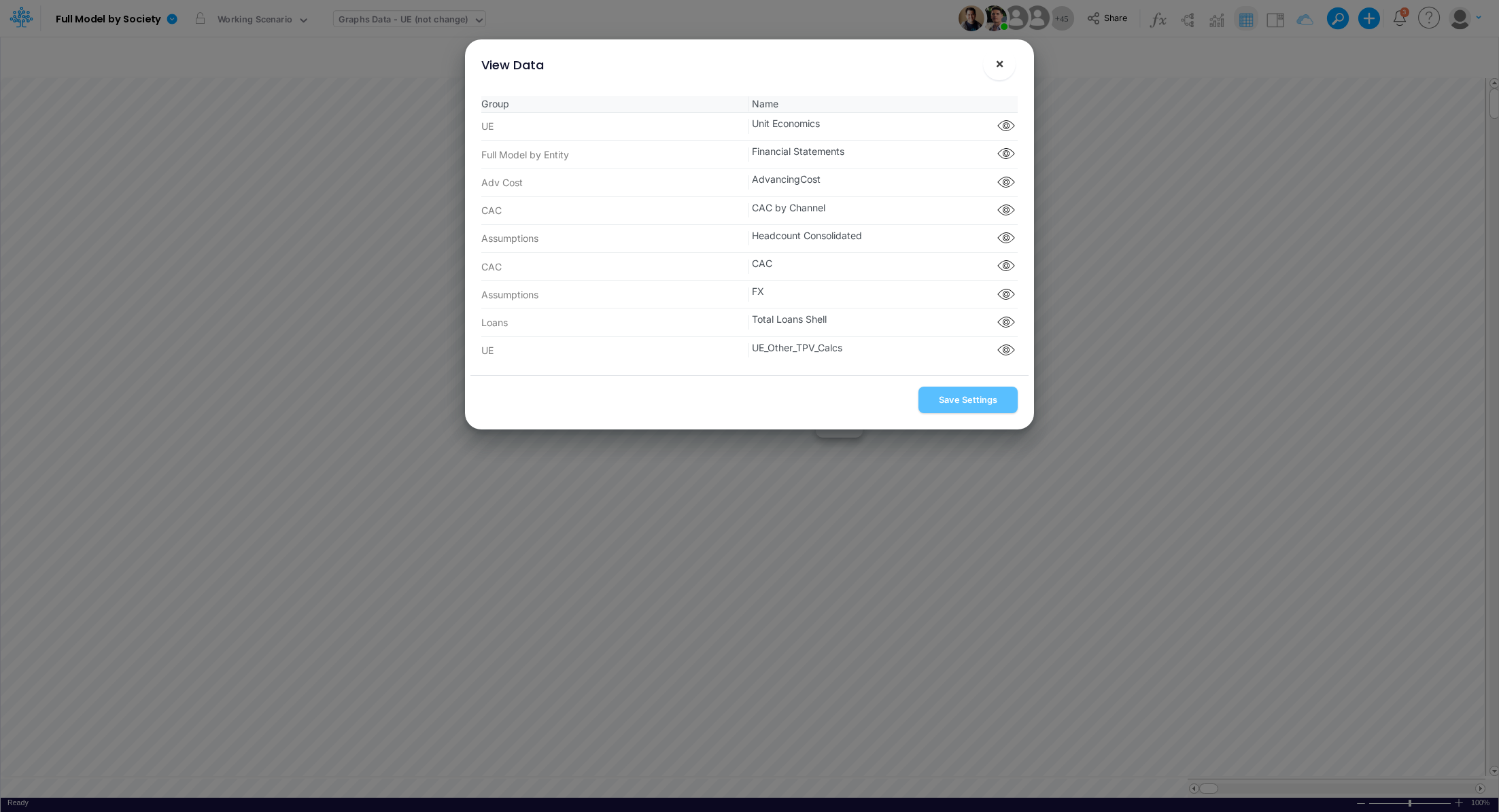
click at [1002, 65] on span "×" at bounding box center [1000, 63] width 9 height 16
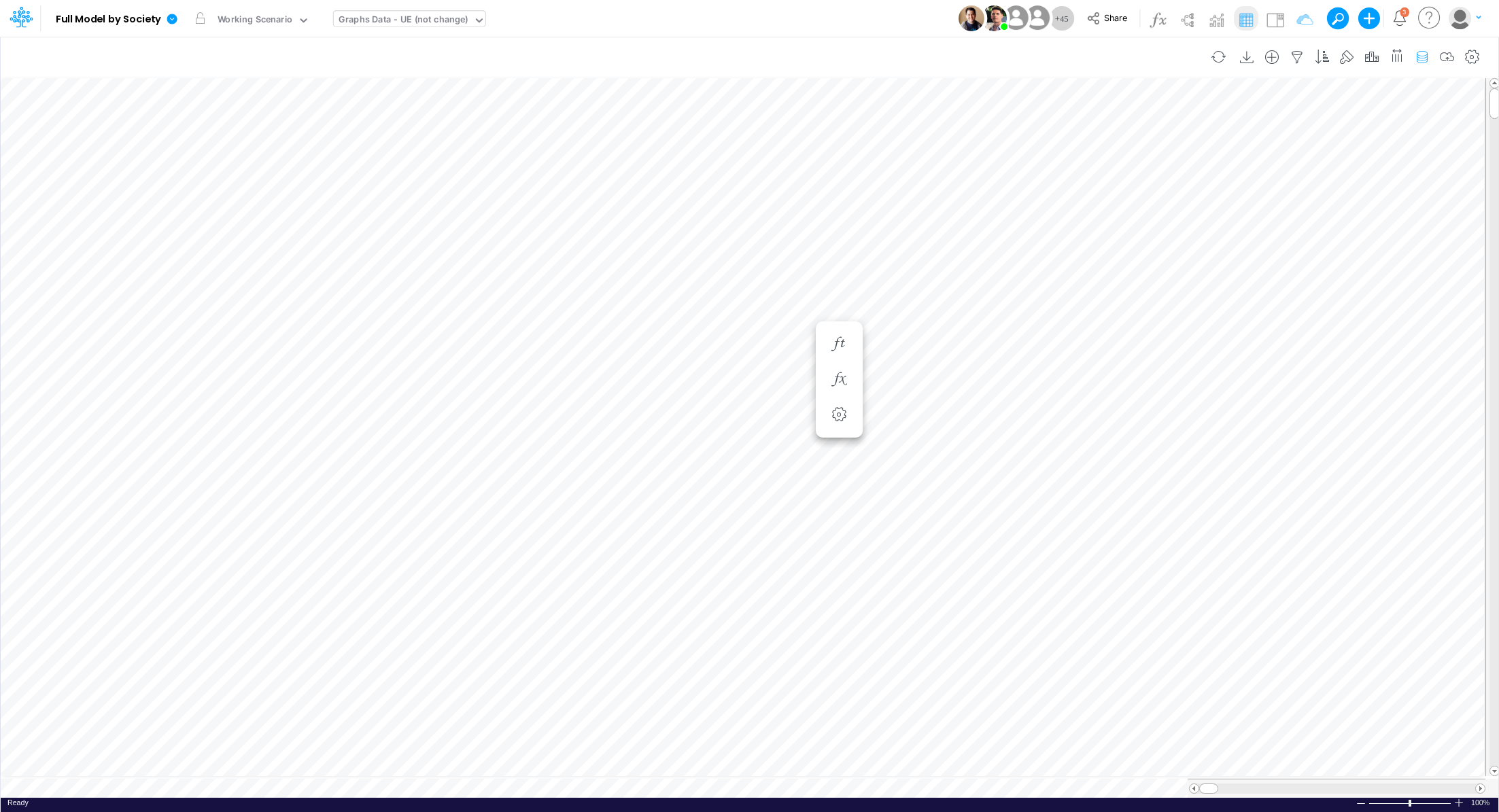
click at [1428, 52] on icon "button" at bounding box center [1422, 57] width 20 height 14
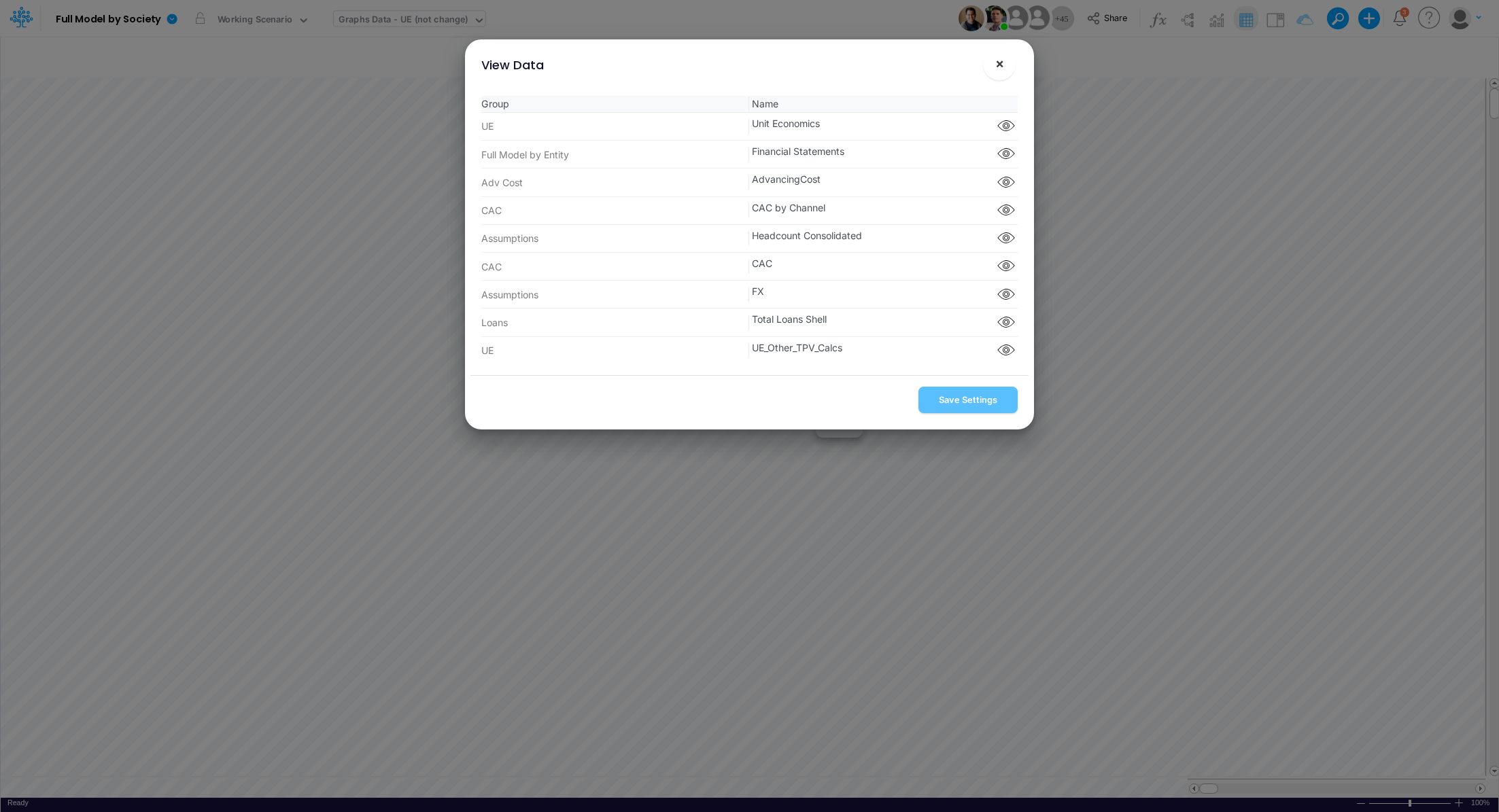
click at [998, 61] on span "×" at bounding box center [1000, 63] width 9 height 16
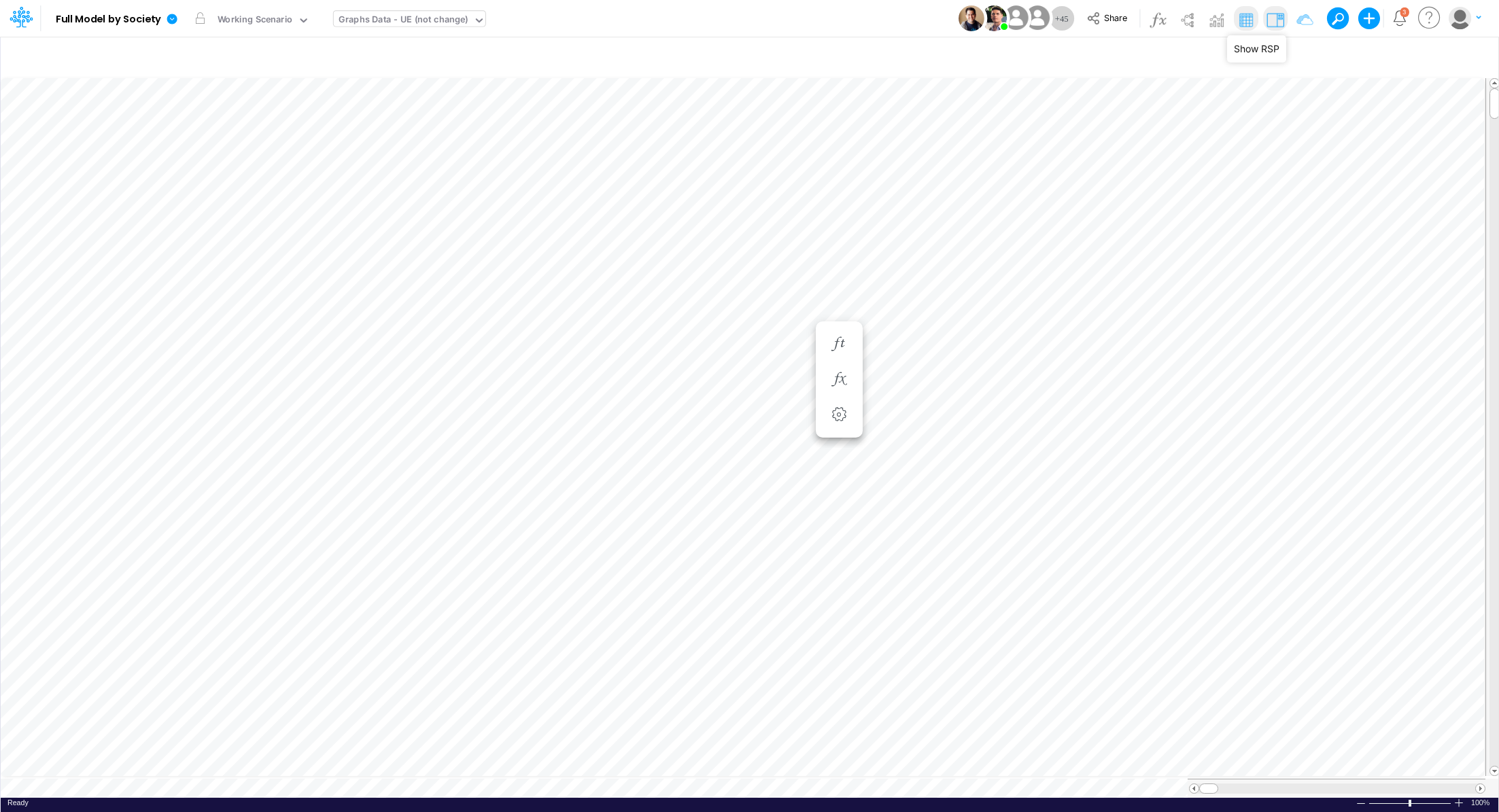
click at [1273, 22] on img at bounding box center [1276, 20] width 22 height 22
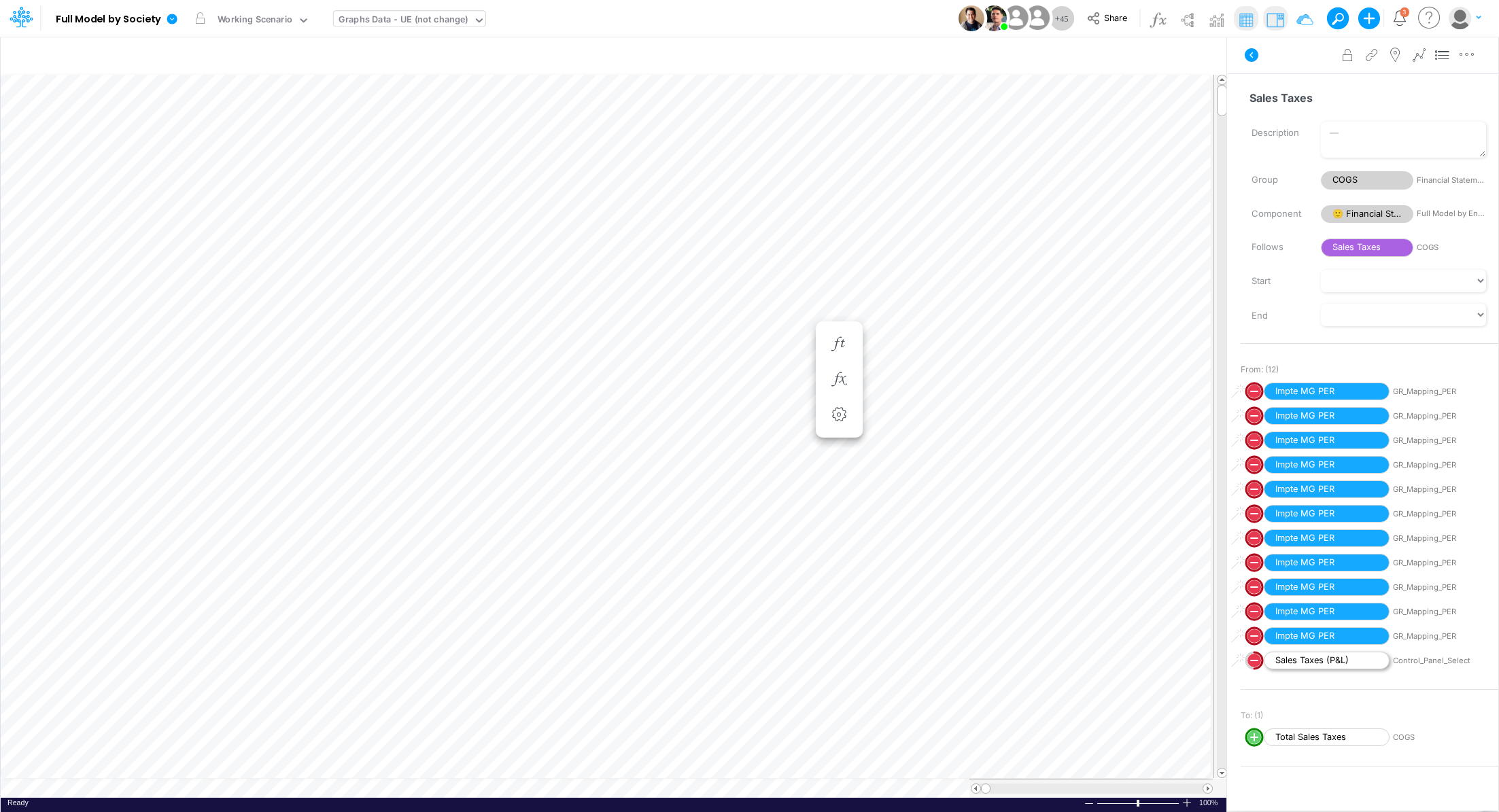
scroll to position [0, 0]
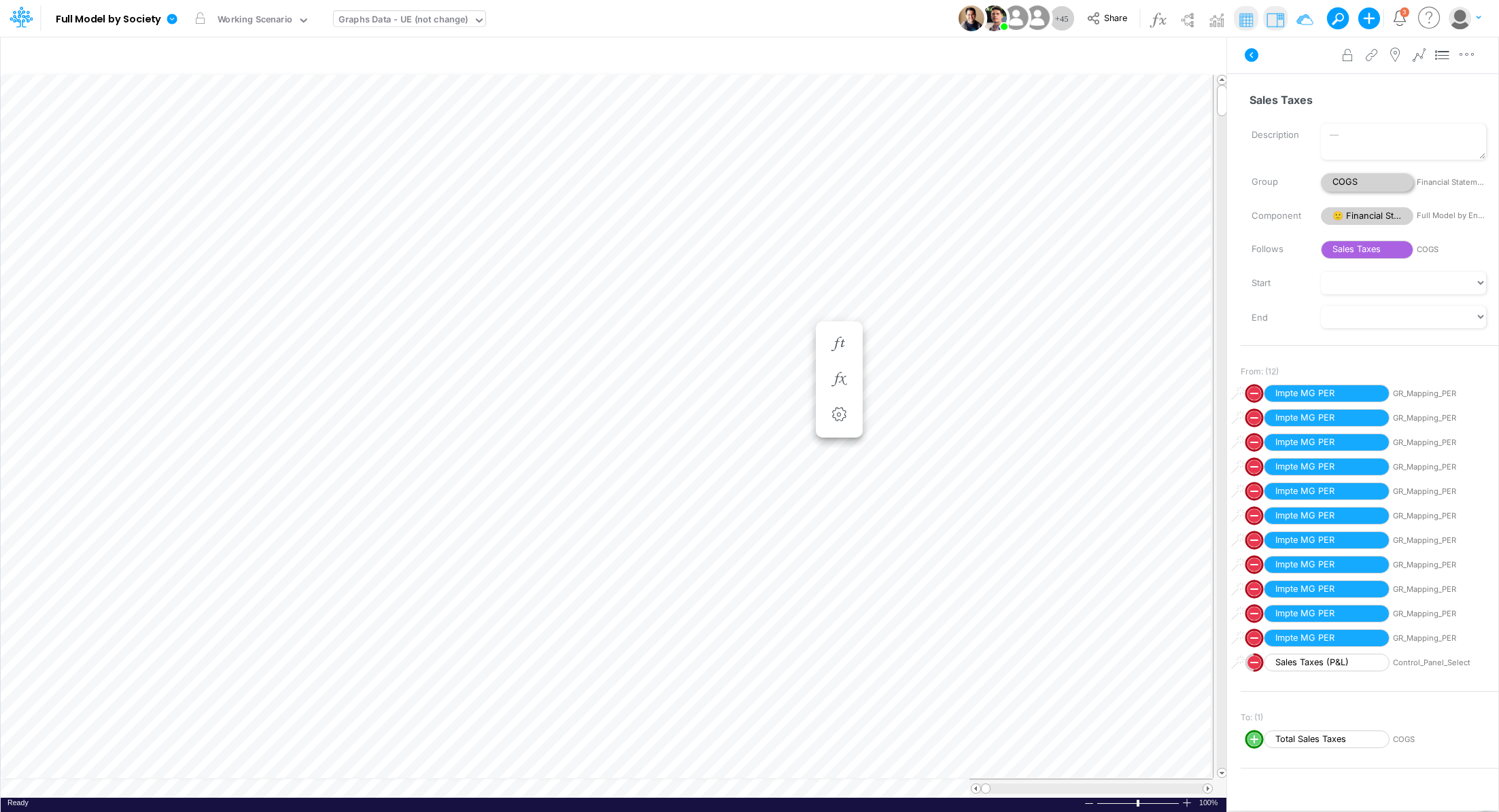
click at [1361, 179] on span "COGS" at bounding box center [1367, 182] width 93 height 18
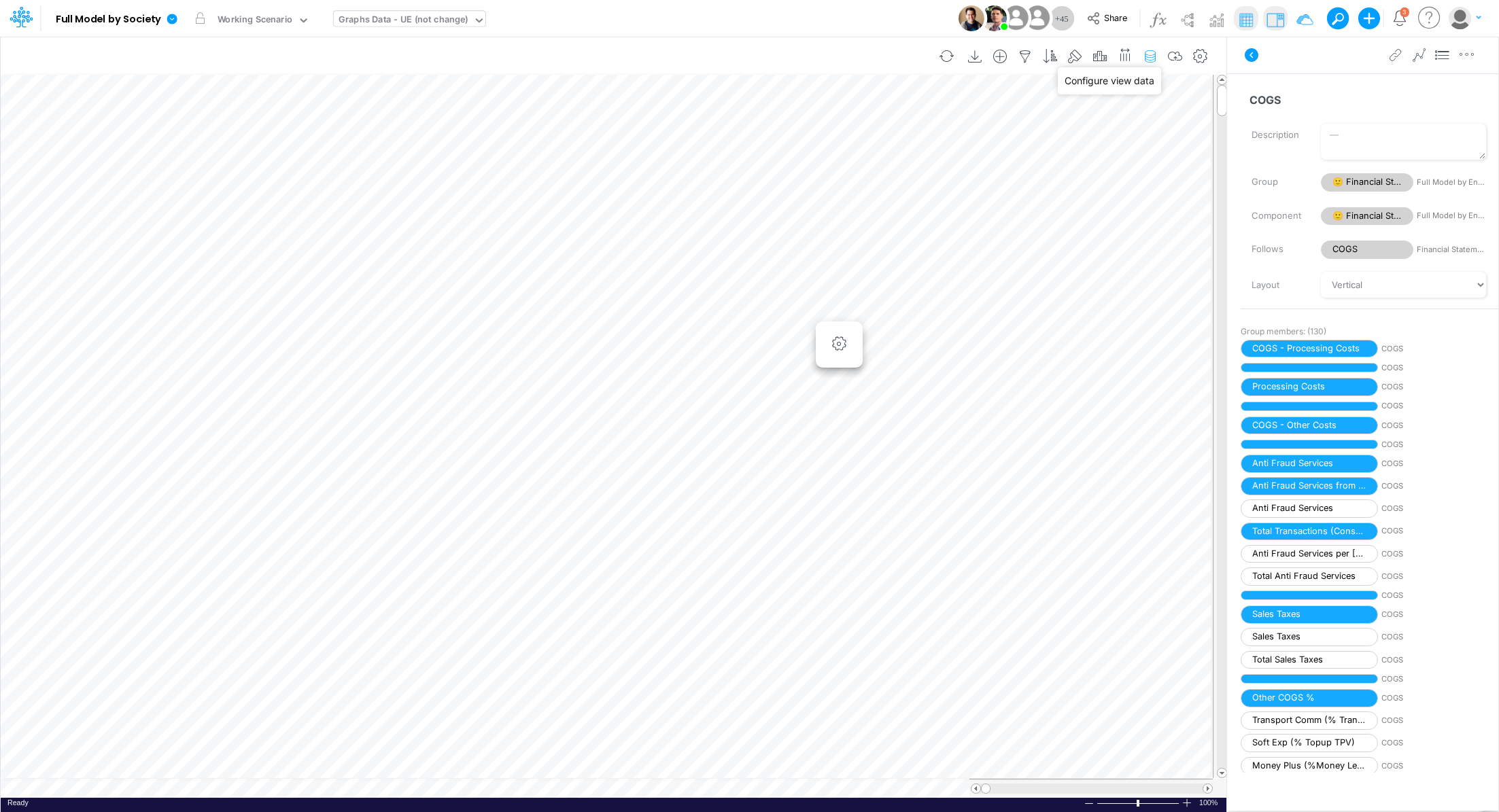
click at [1158, 59] on icon "button" at bounding box center [1150, 57] width 20 height 14
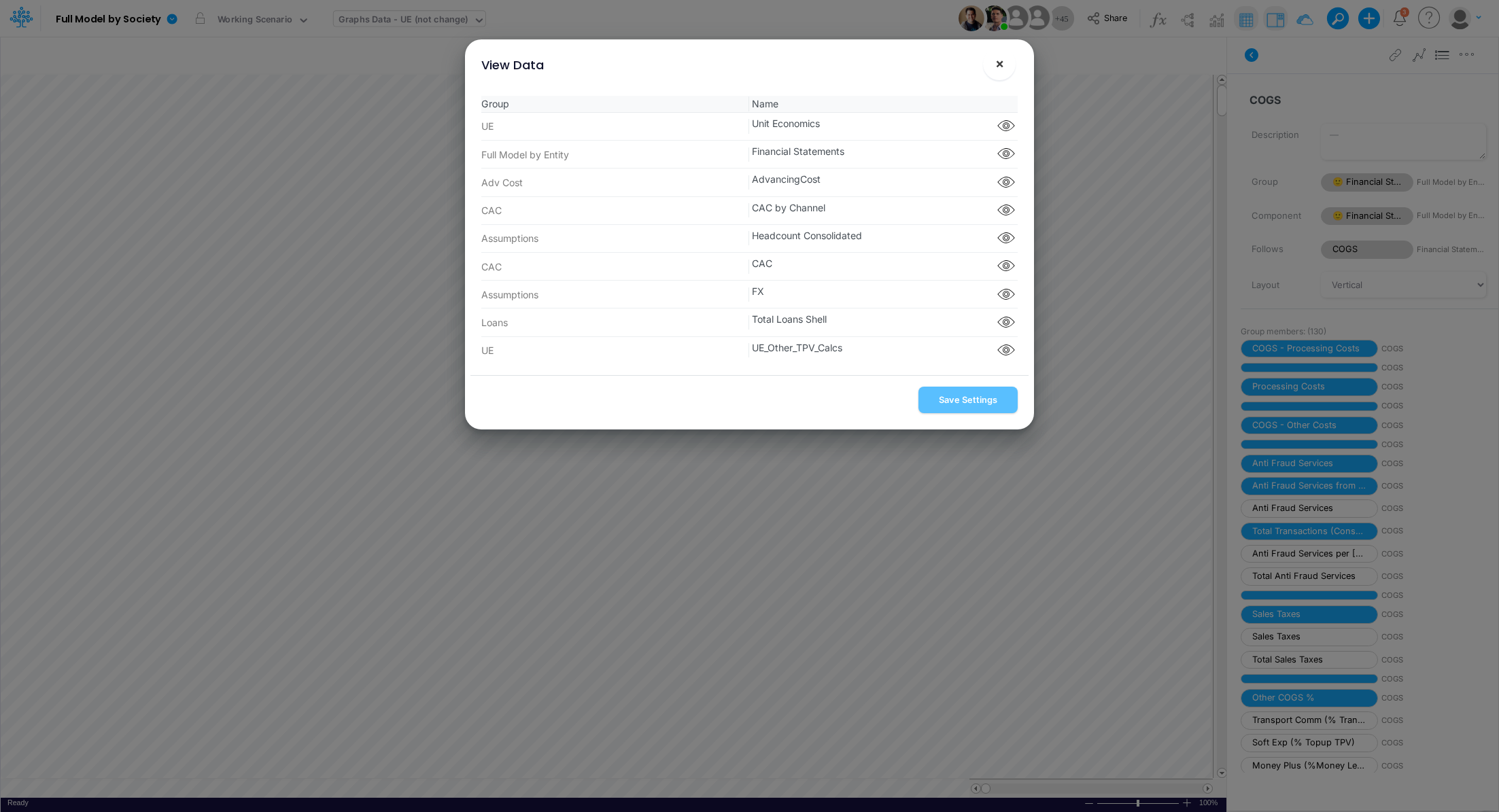
click at [1002, 67] on span "×" at bounding box center [1000, 63] width 9 height 16
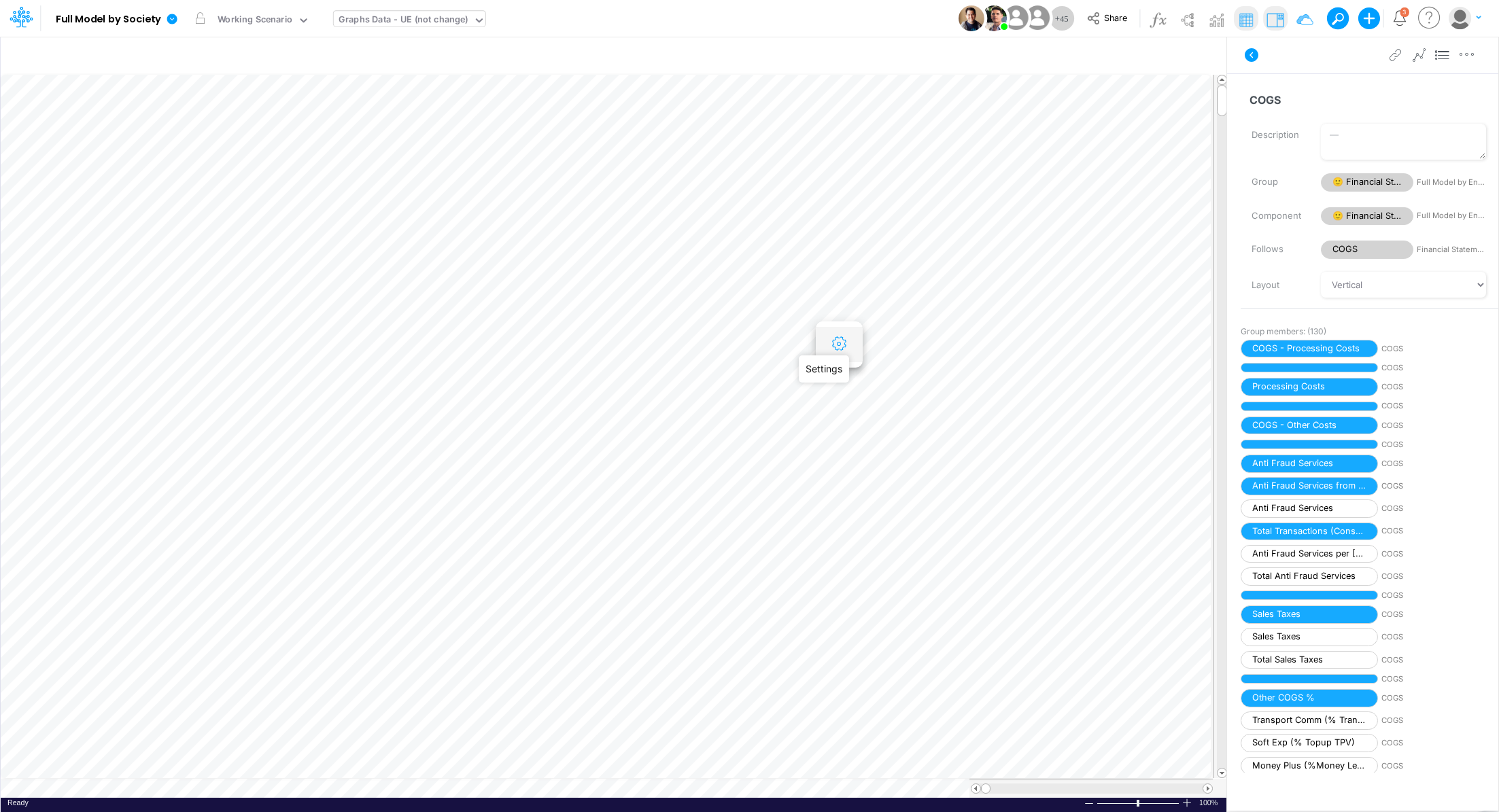
click at [846, 351] on icon "button" at bounding box center [839, 344] width 20 height 14
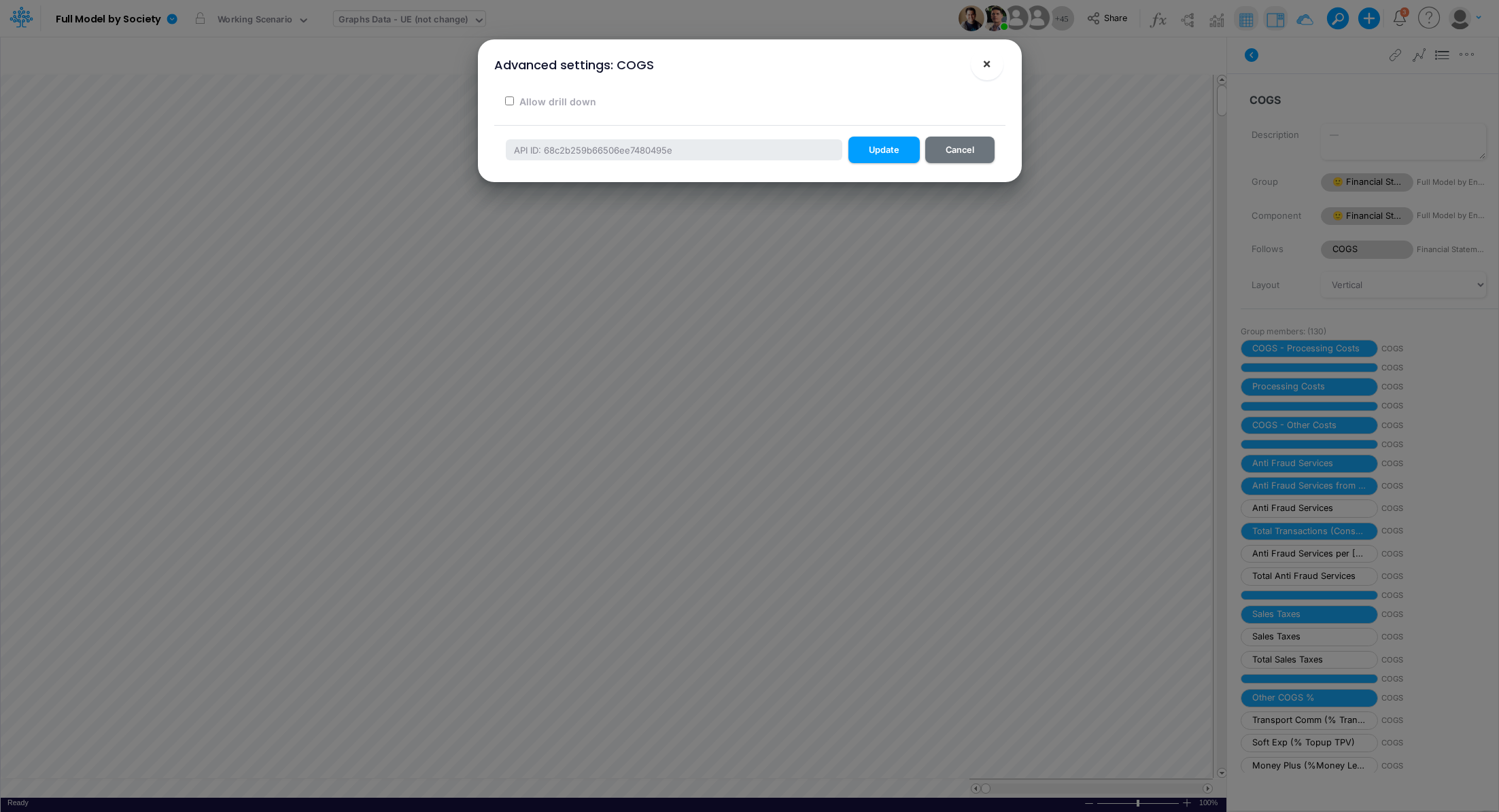
click at [985, 69] on span "×" at bounding box center [987, 63] width 9 height 16
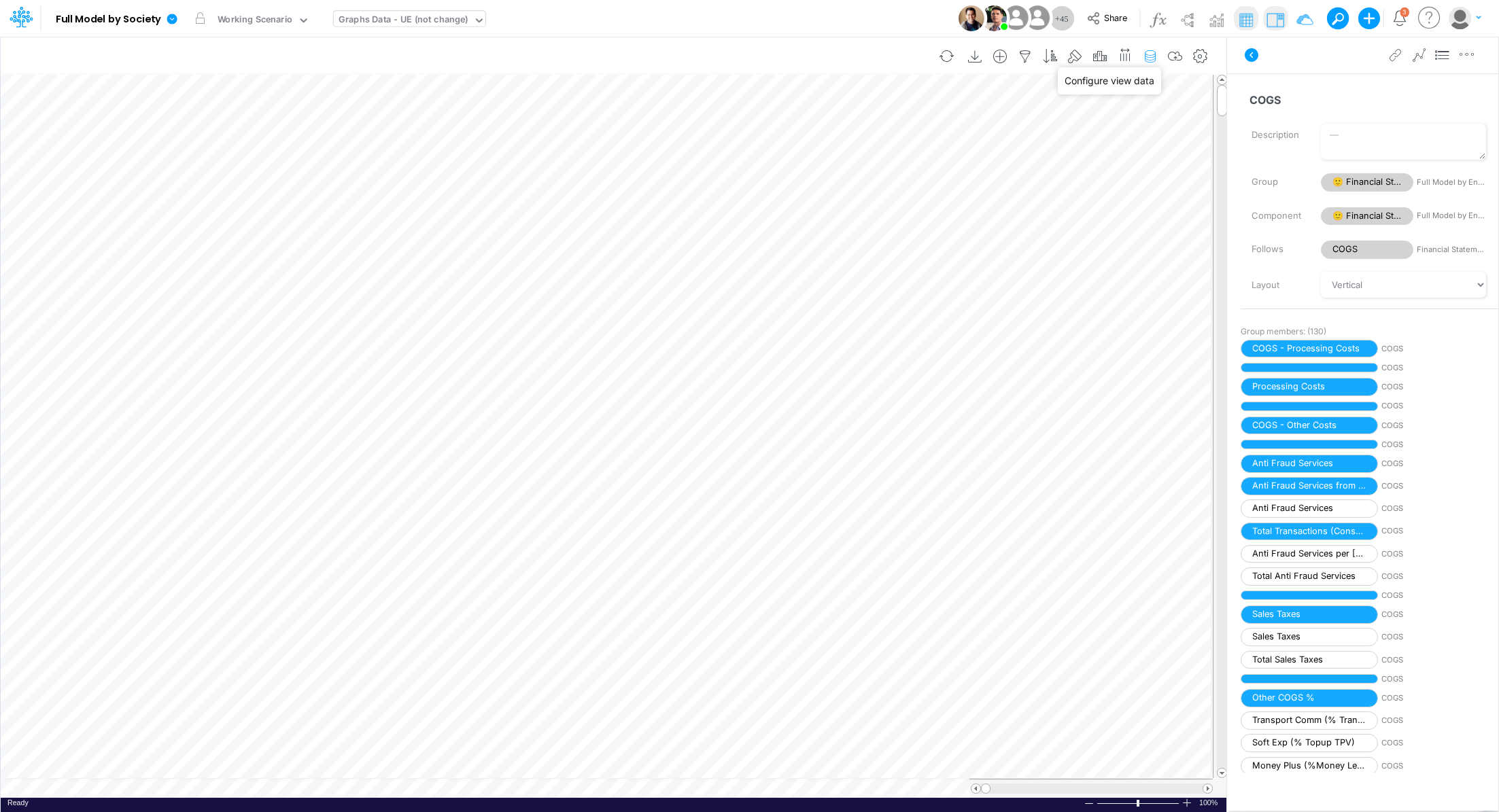
click at [1149, 57] on icon "button" at bounding box center [1150, 57] width 20 height 14
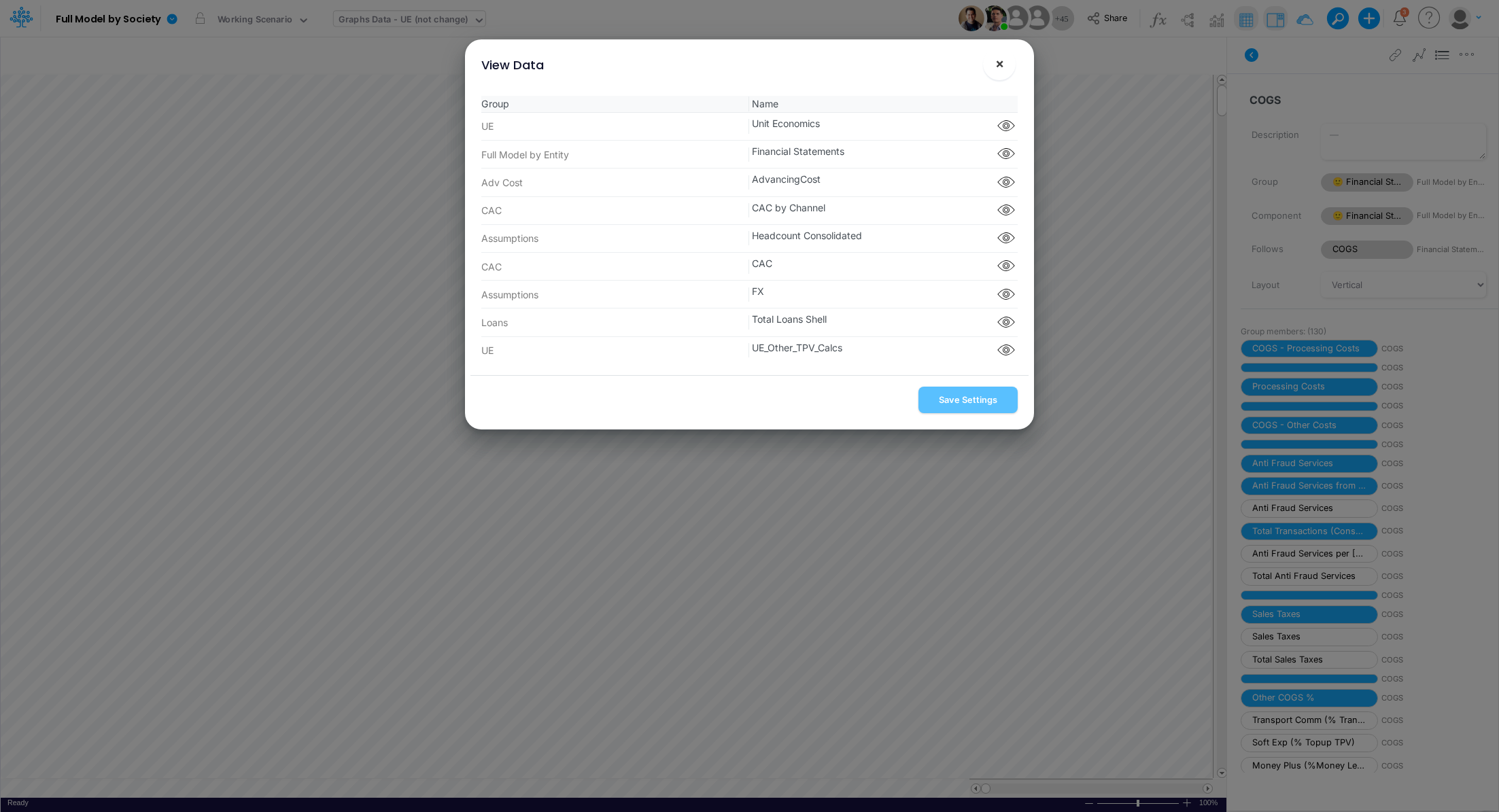
click at [998, 67] on span "×" at bounding box center [1000, 63] width 9 height 16
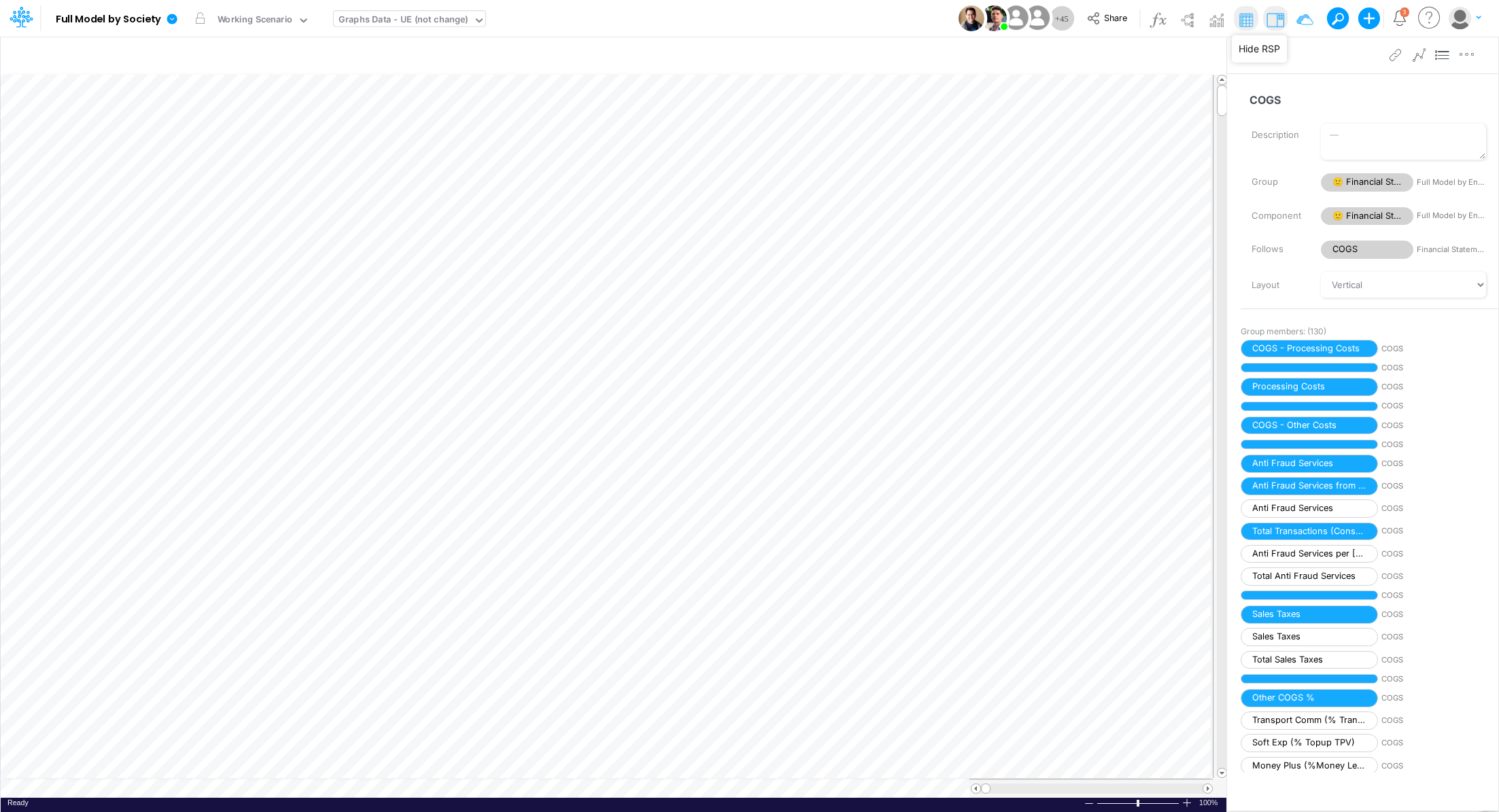
click at [1280, 22] on img at bounding box center [1276, 20] width 22 height 22
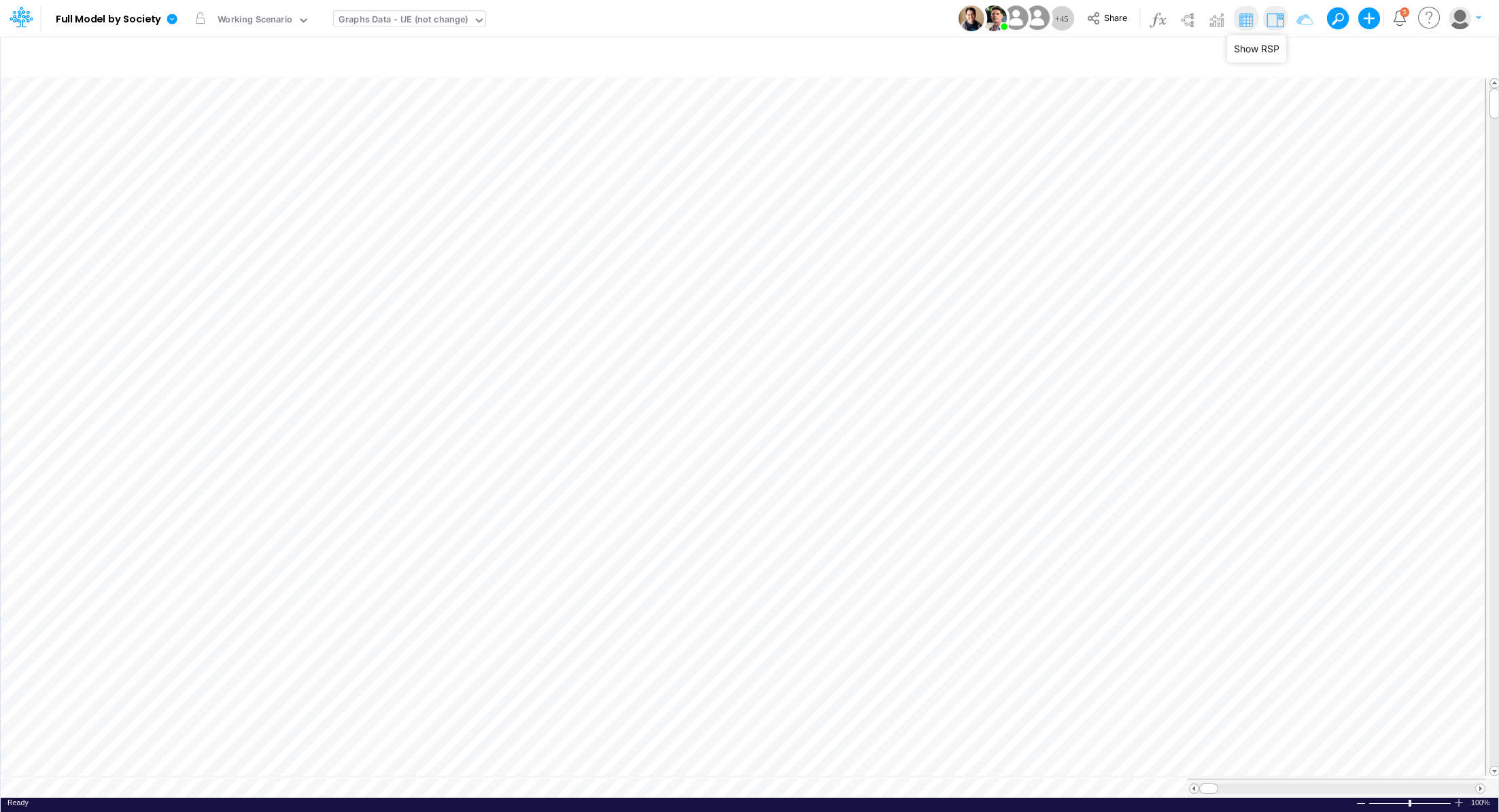
click at [1275, 18] on img at bounding box center [1276, 20] width 22 height 22
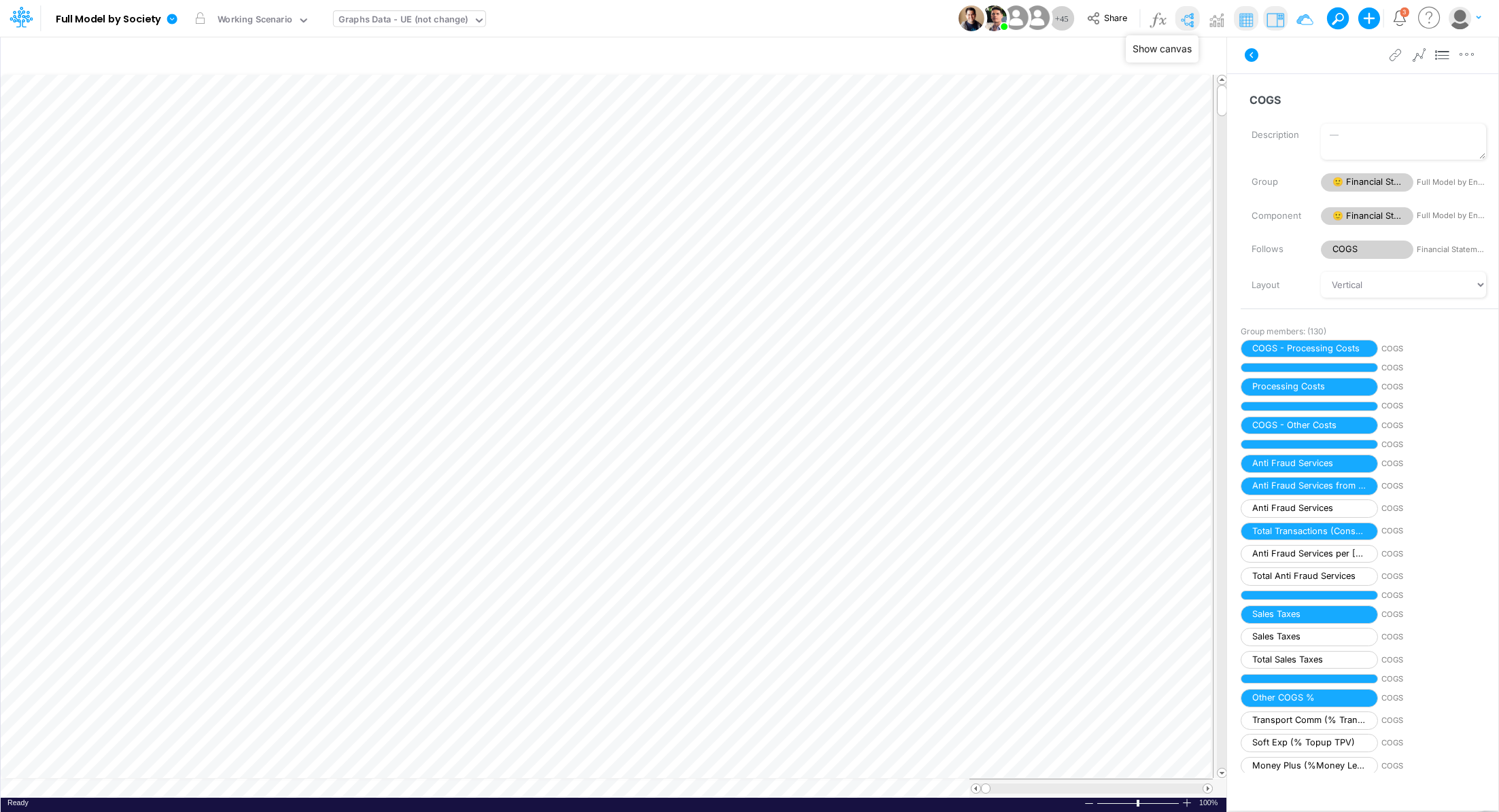
click at [1187, 24] on img at bounding box center [1187, 20] width 22 height 22
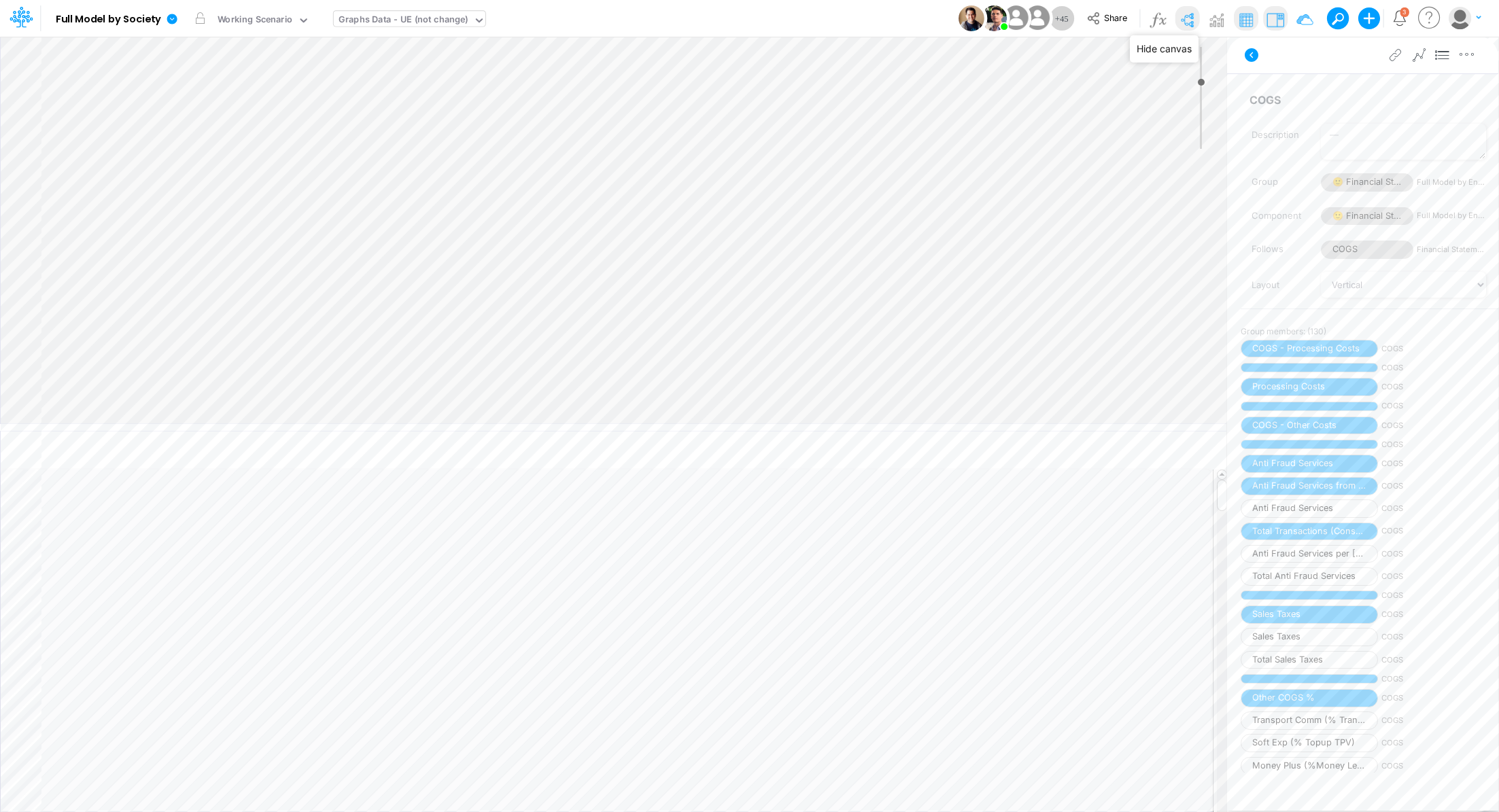
type input "0"
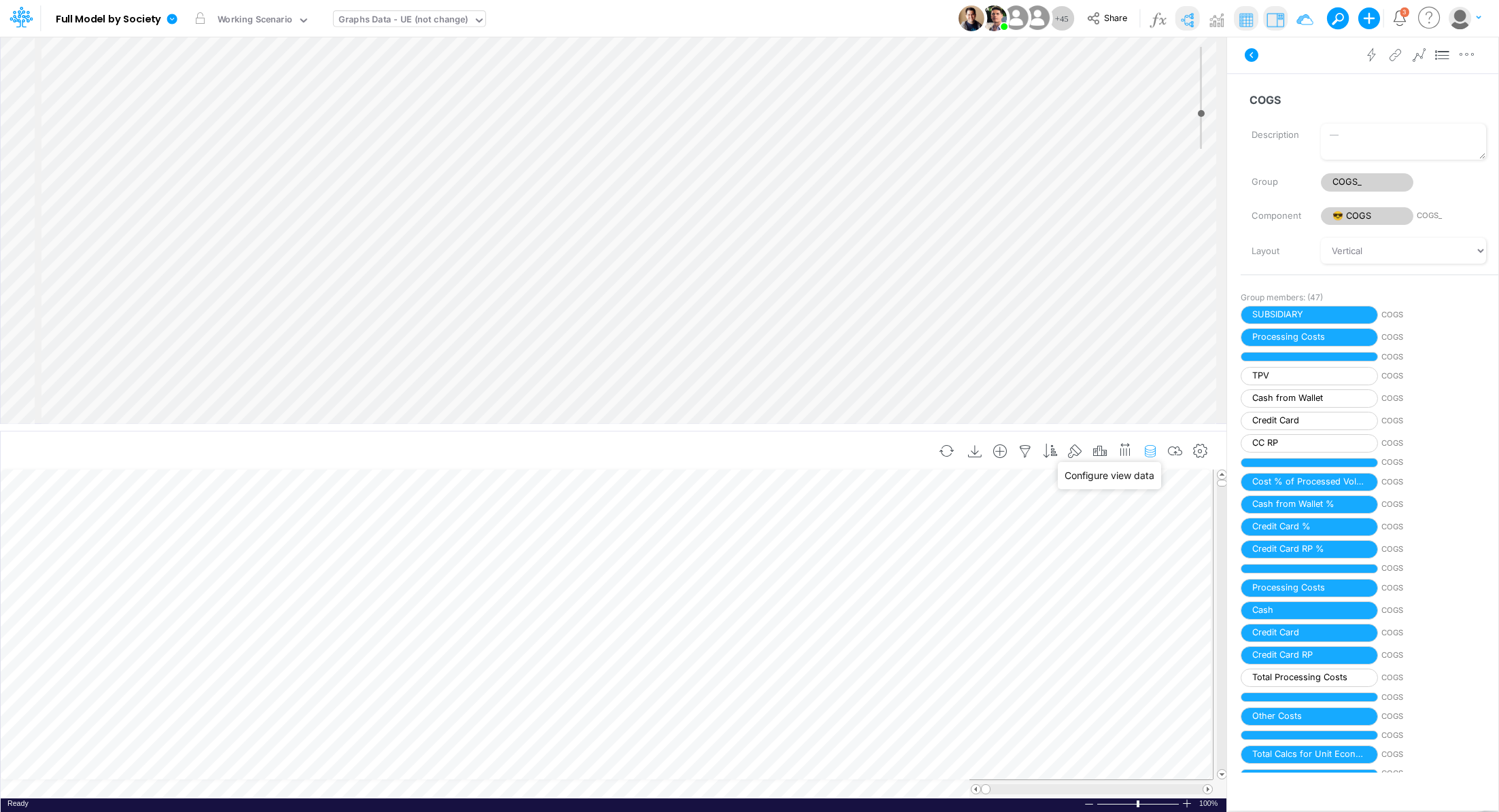
click at [1151, 446] on icon "button" at bounding box center [1150, 452] width 20 height 14
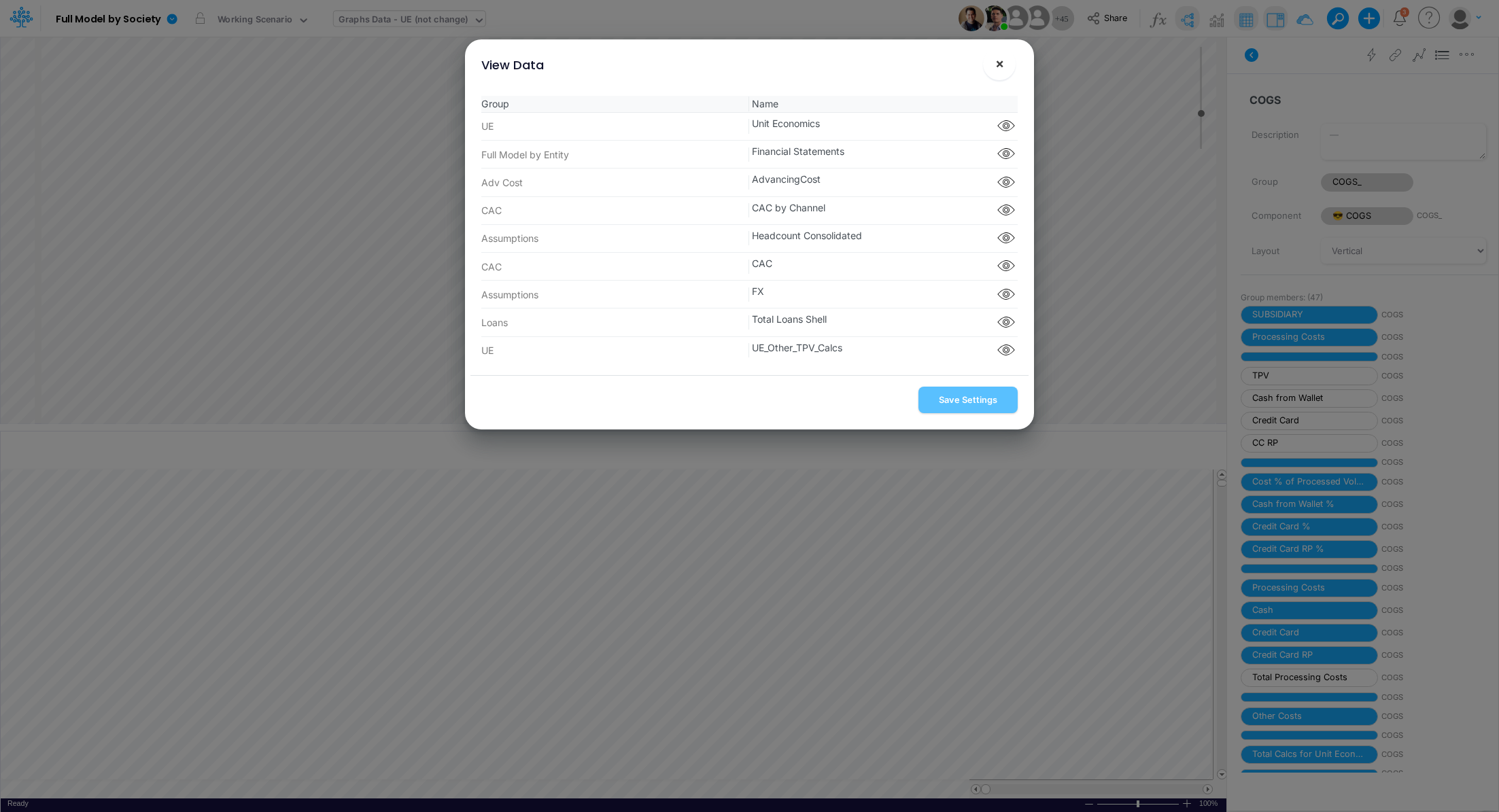
click at [996, 69] on span "×" at bounding box center [1000, 63] width 9 height 16
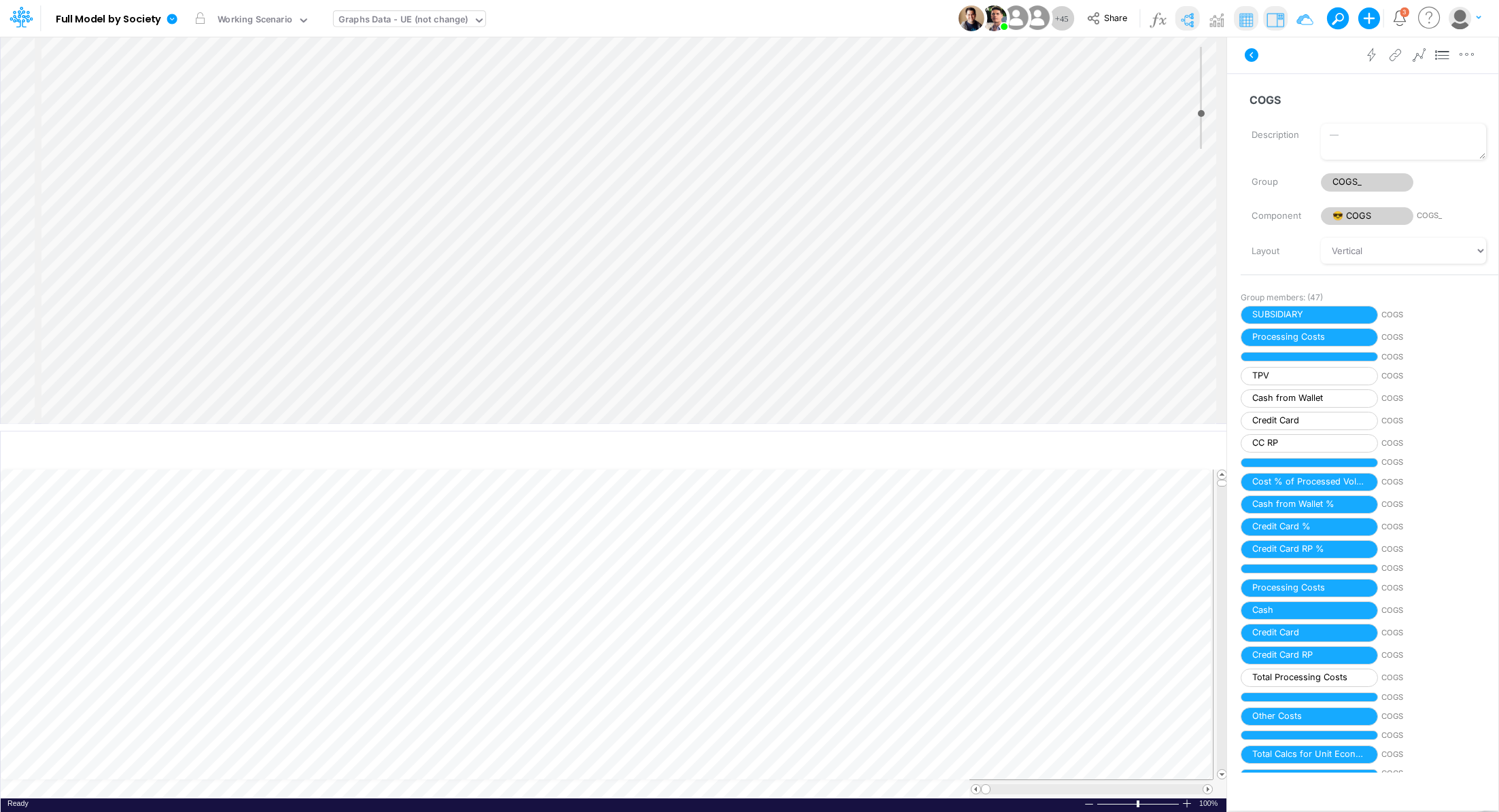
scroll to position [138, 0]
click at [1186, 20] on img at bounding box center [1187, 20] width 22 height 22
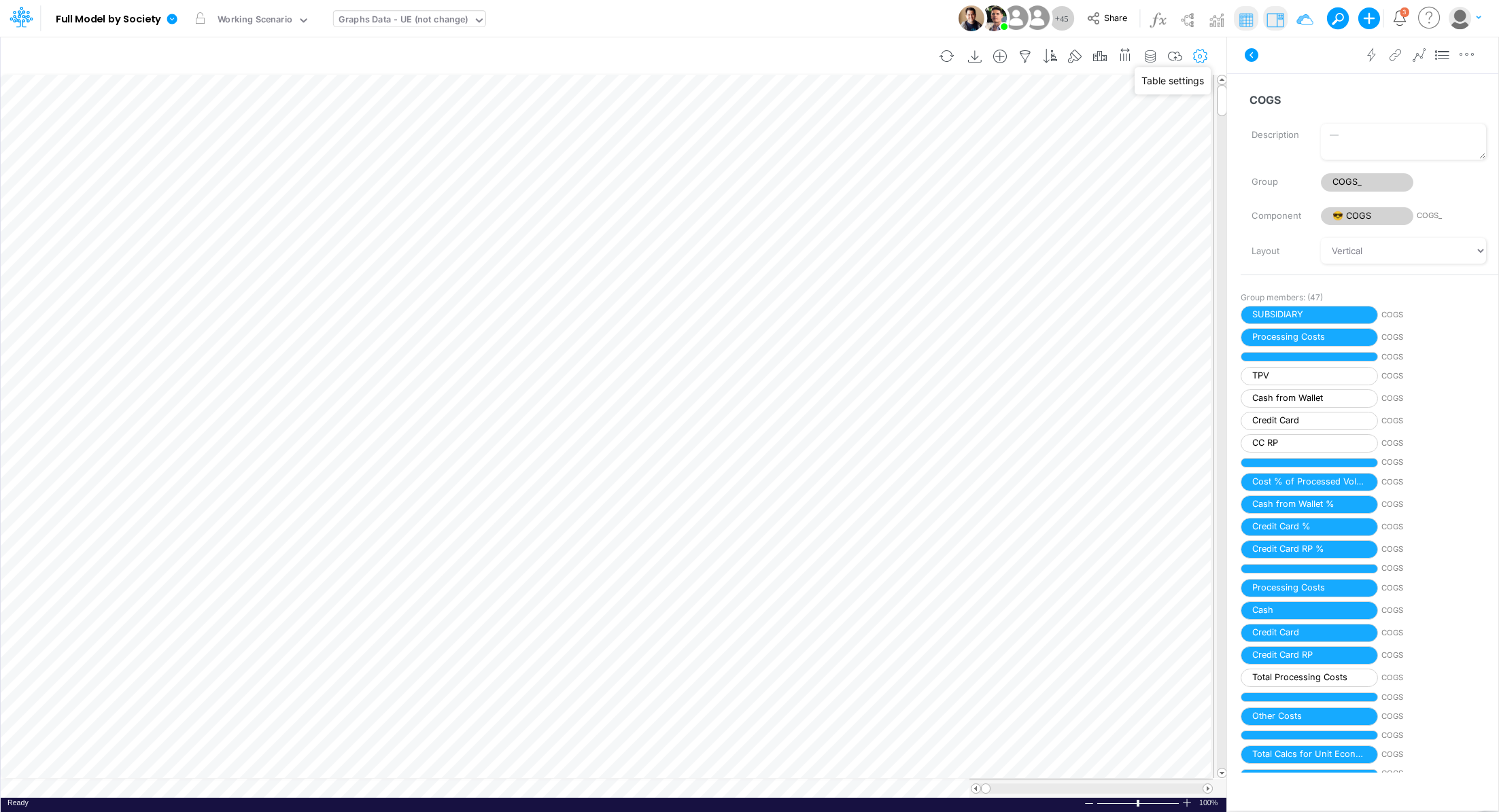
click at [1205, 59] on icon "button" at bounding box center [1201, 57] width 20 height 14
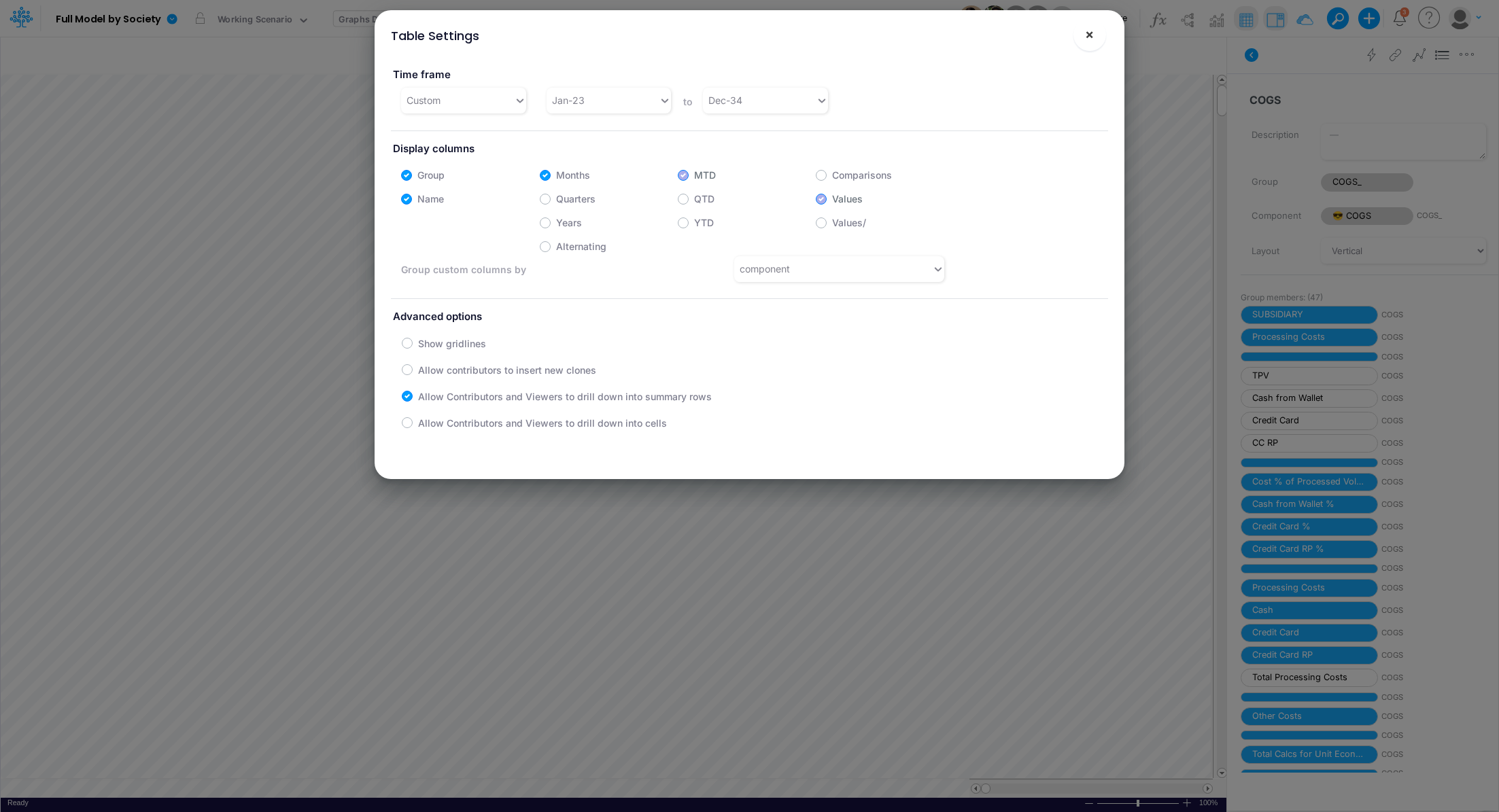
click at [1095, 34] on button "×" at bounding box center [1090, 35] width 33 height 33
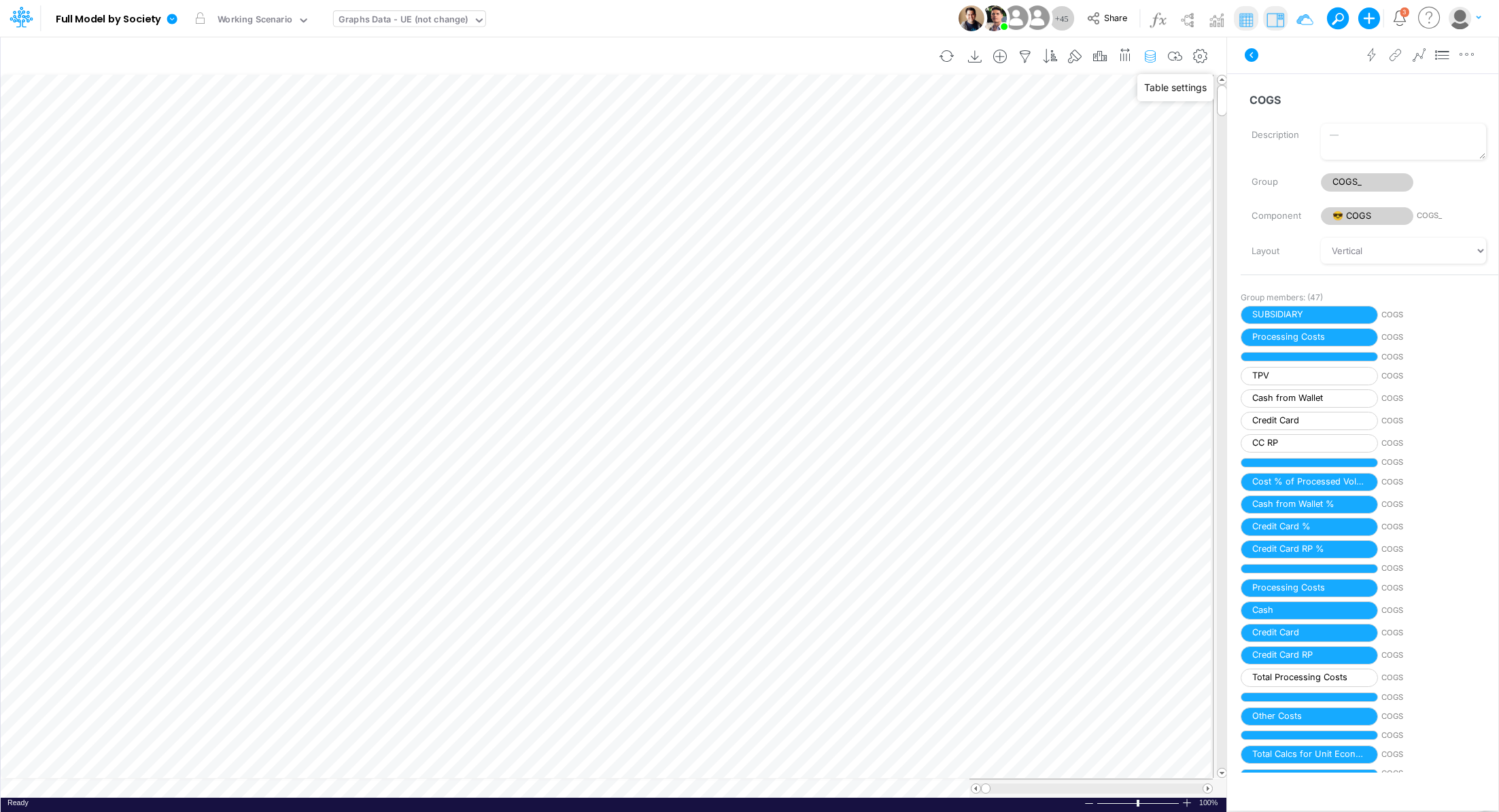
click at [1149, 59] on icon "button" at bounding box center [1150, 57] width 20 height 14
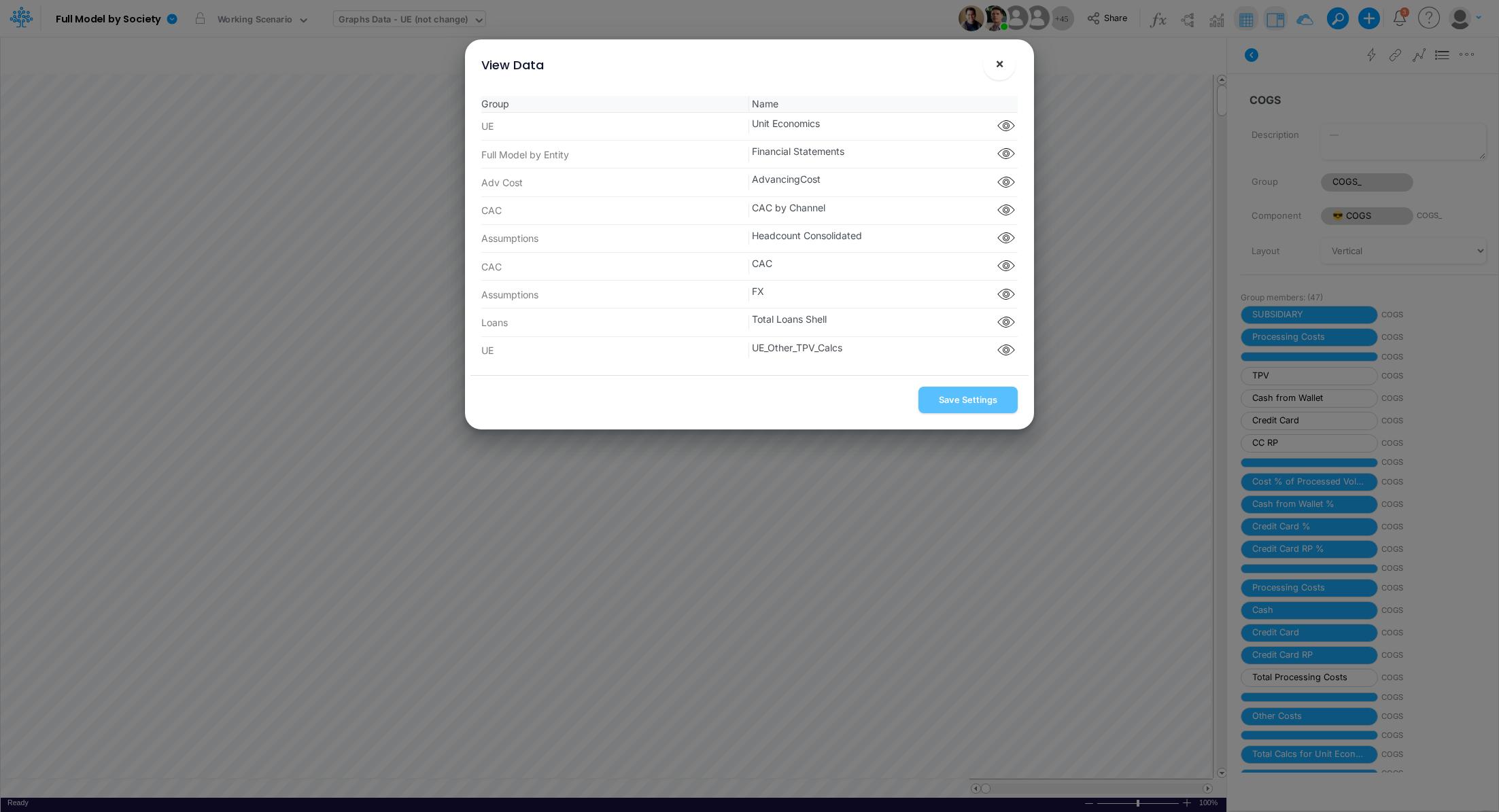
click at [1004, 67] on span "×" at bounding box center [1000, 63] width 9 height 16
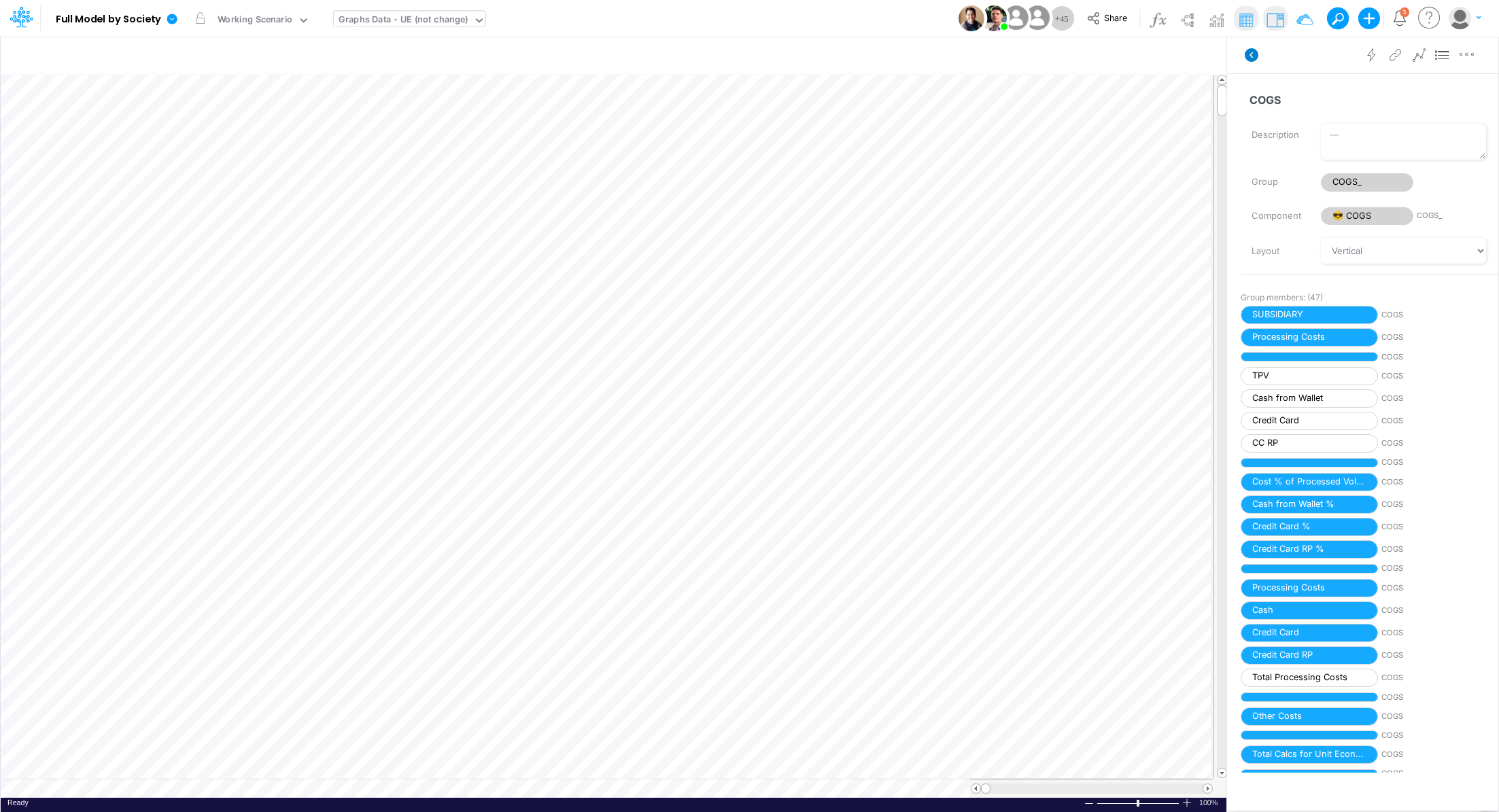
click at [1250, 59] on icon at bounding box center [1252, 55] width 14 height 14
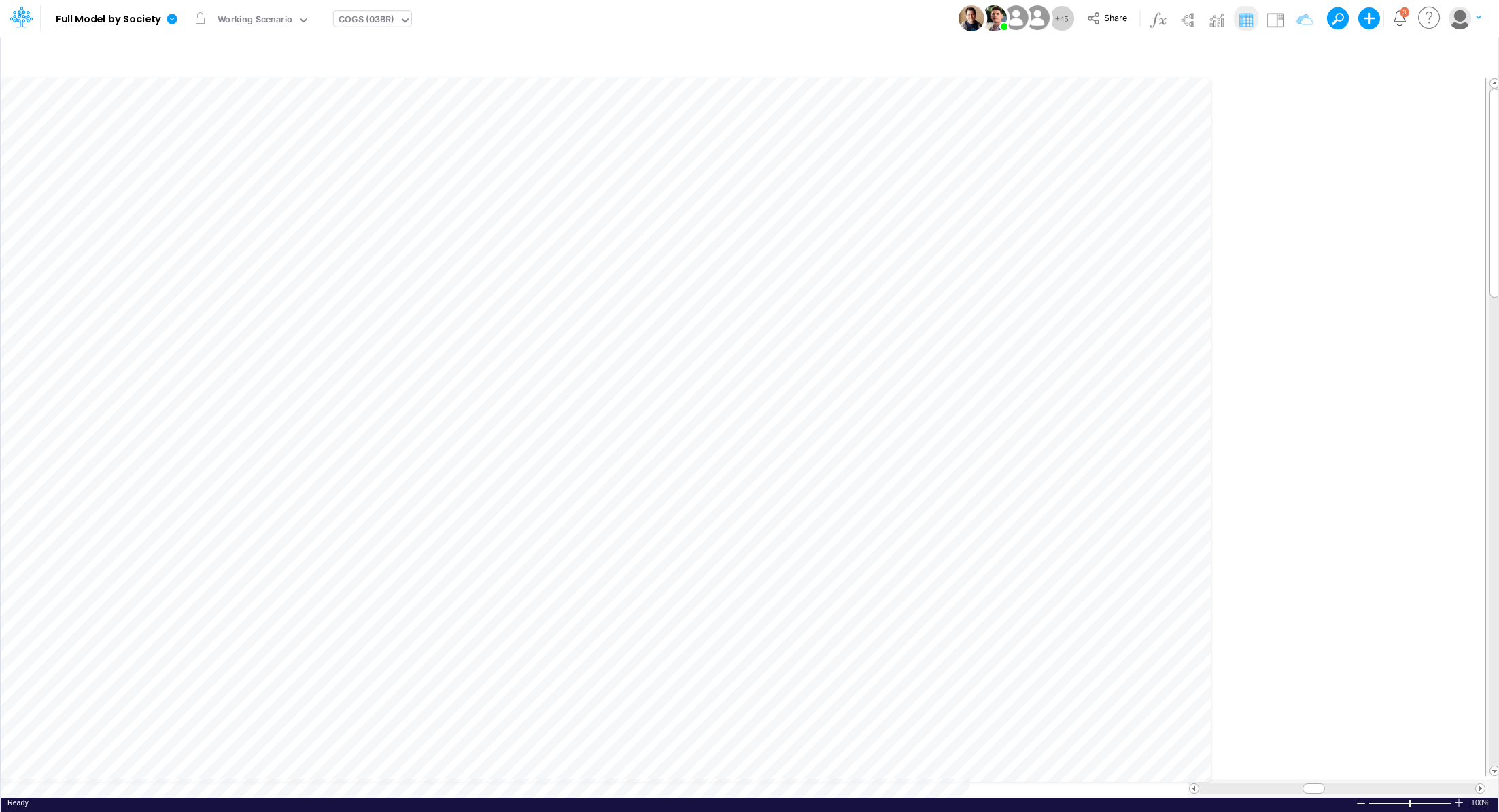
scroll to position [6, 1]
click at [1282, 22] on img at bounding box center [1276, 20] width 22 height 22
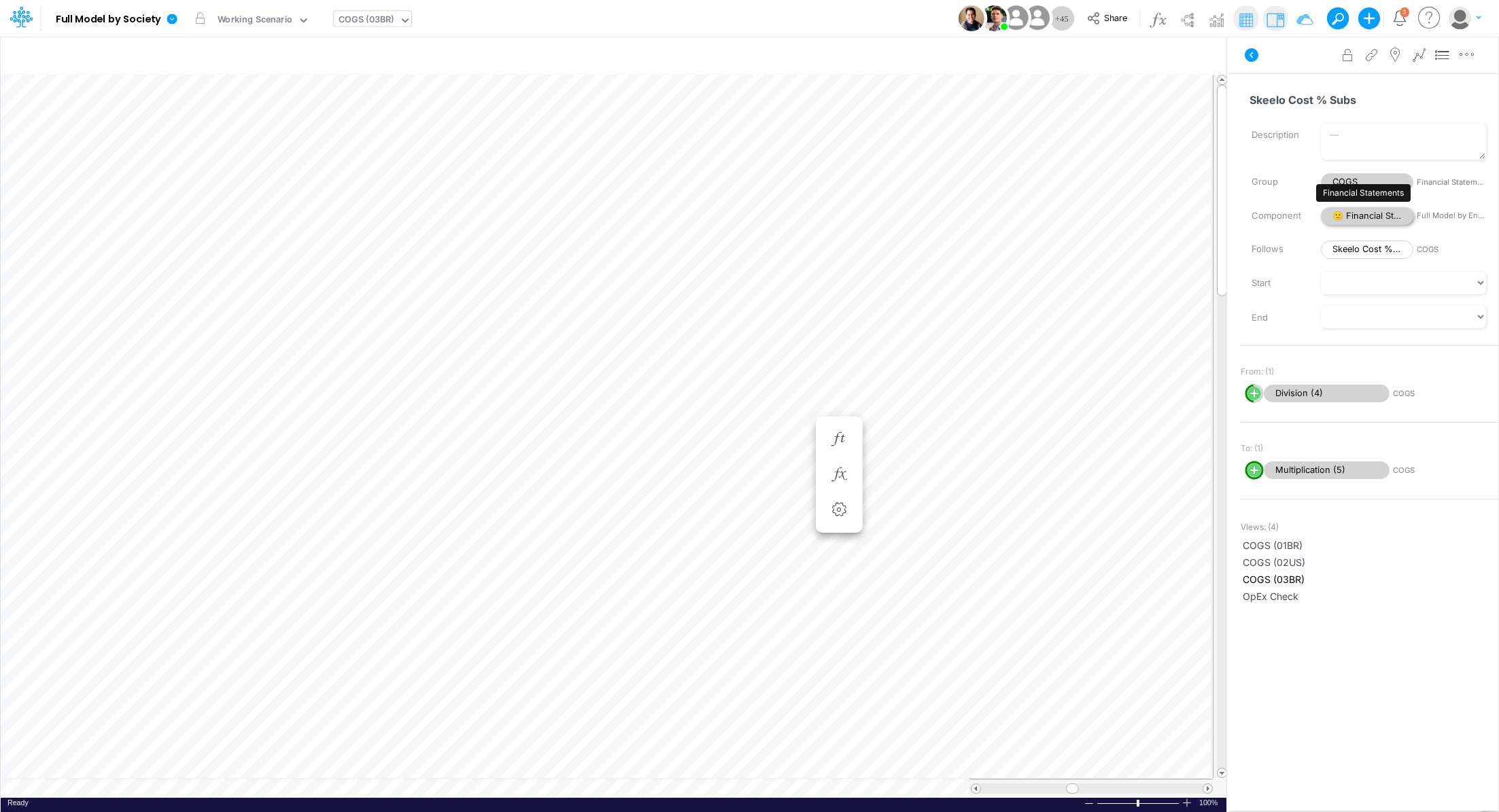
click at [1338, 216] on span "🙂 Financial Statements" at bounding box center [1367, 216] width 93 height 18
select select "Horizontal"
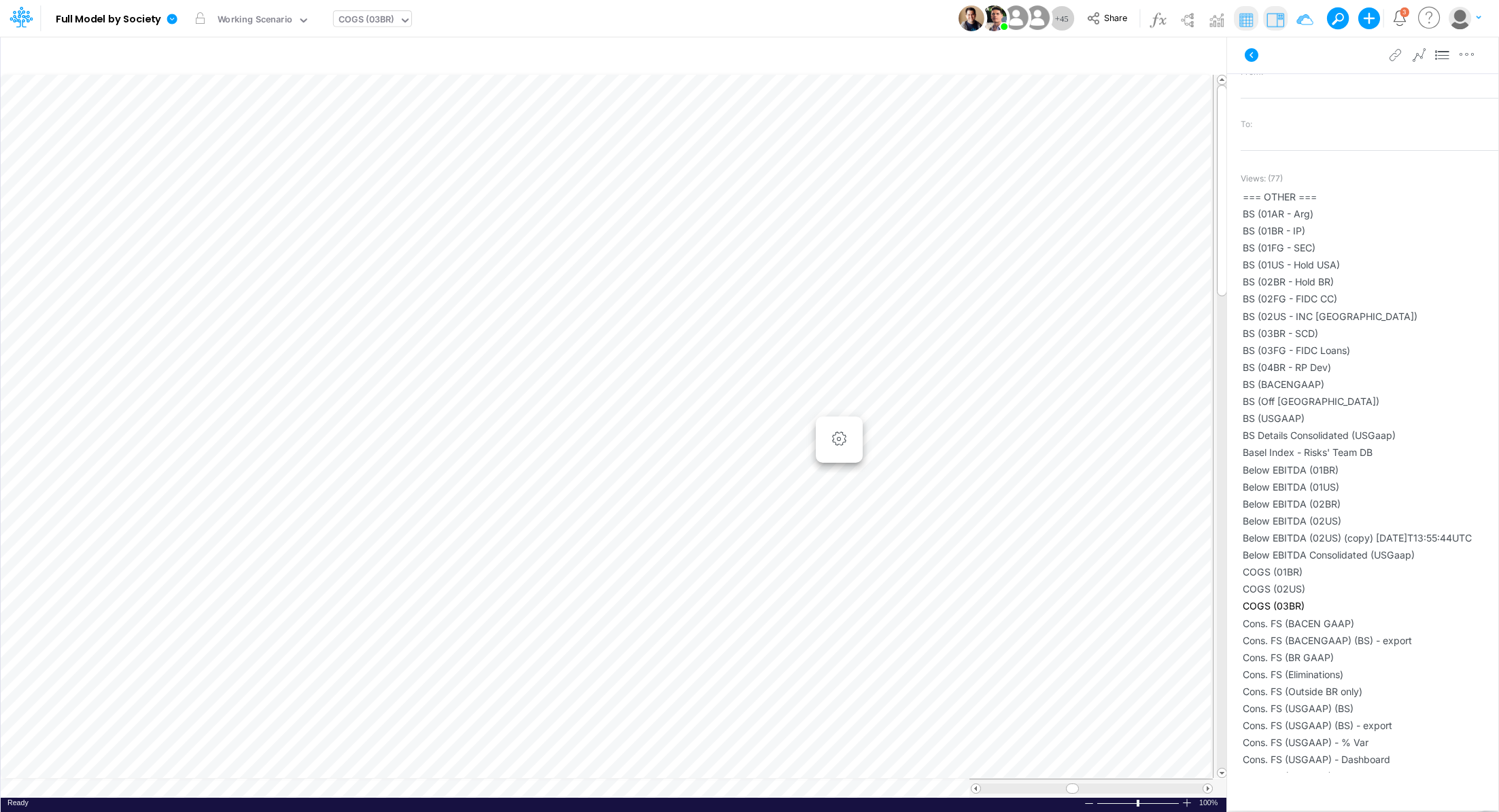
scroll to position [1712, 0]
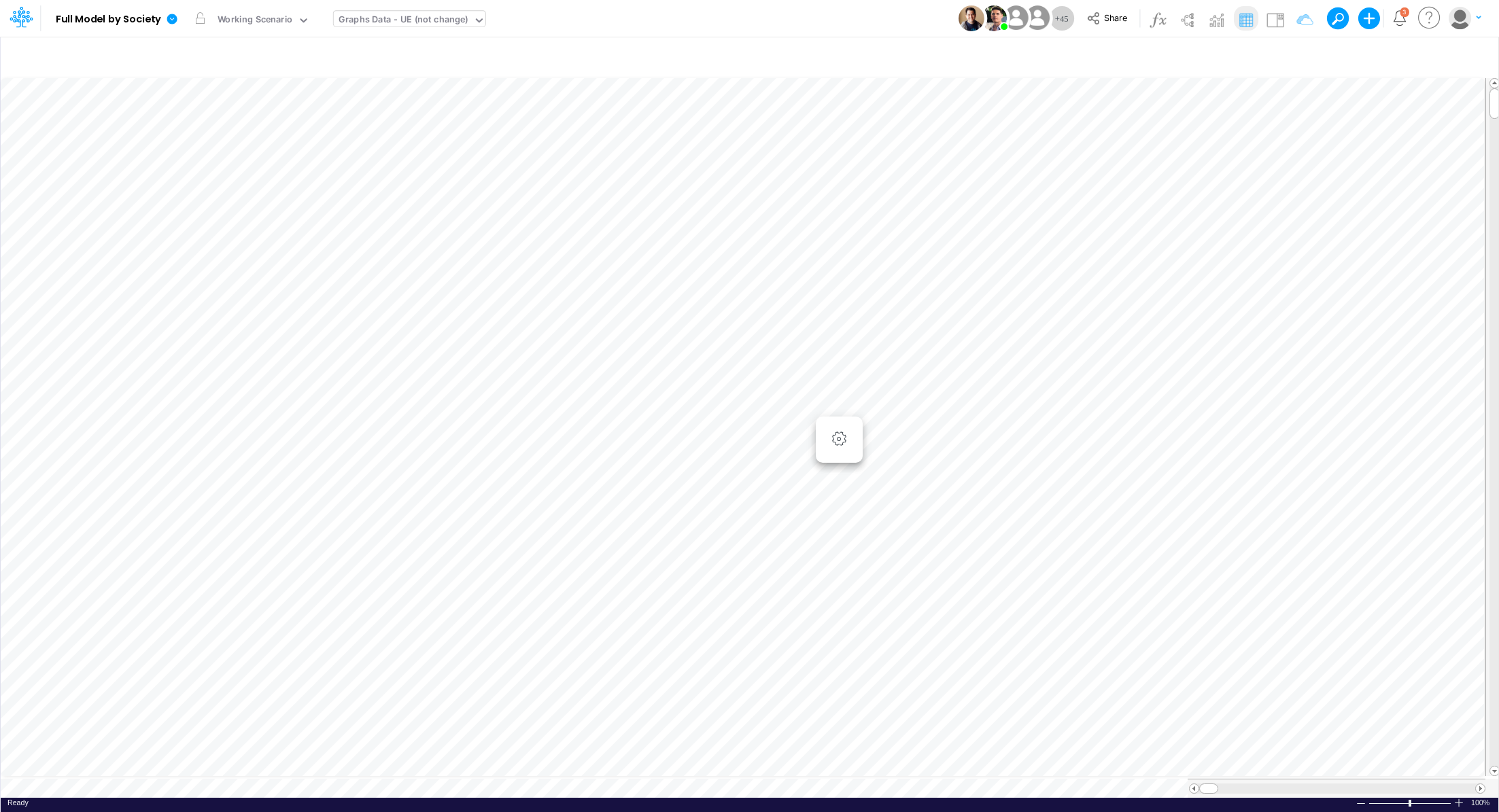
scroll to position [6, 0]
click at [1275, 23] on img at bounding box center [1276, 20] width 22 height 22
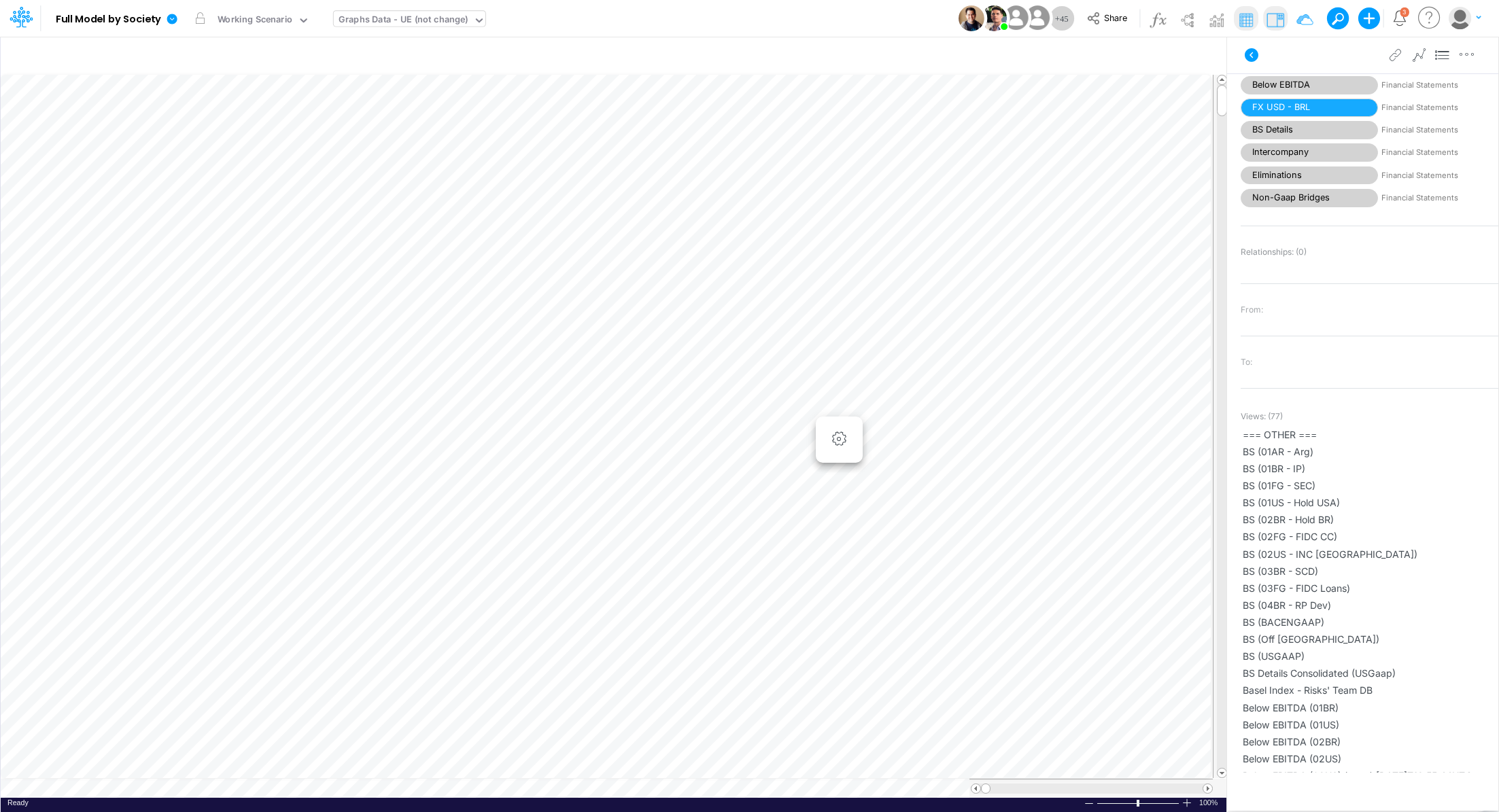
scroll to position [0, 0]
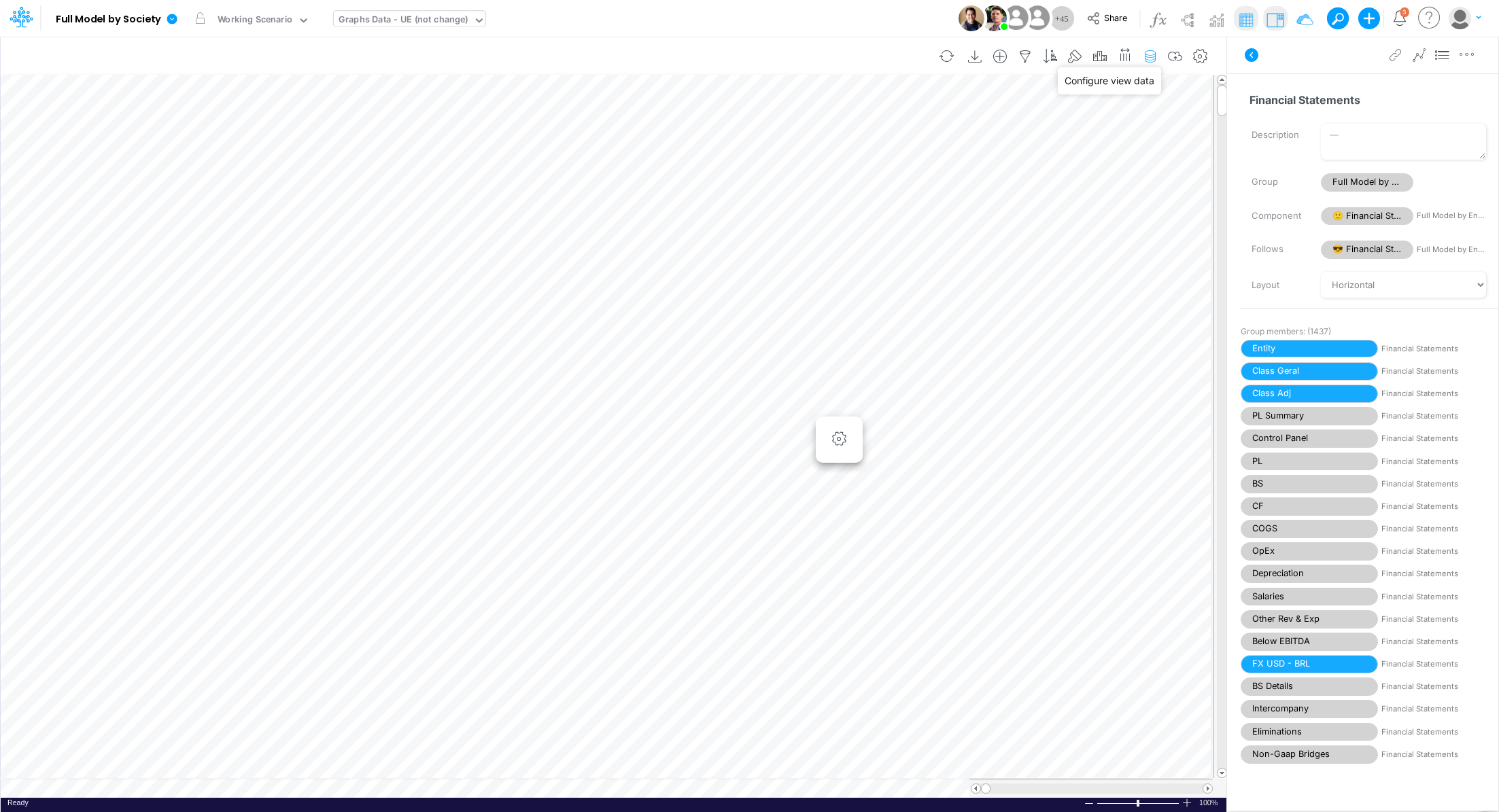
click at [1152, 59] on icon "button" at bounding box center [1150, 57] width 20 height 14
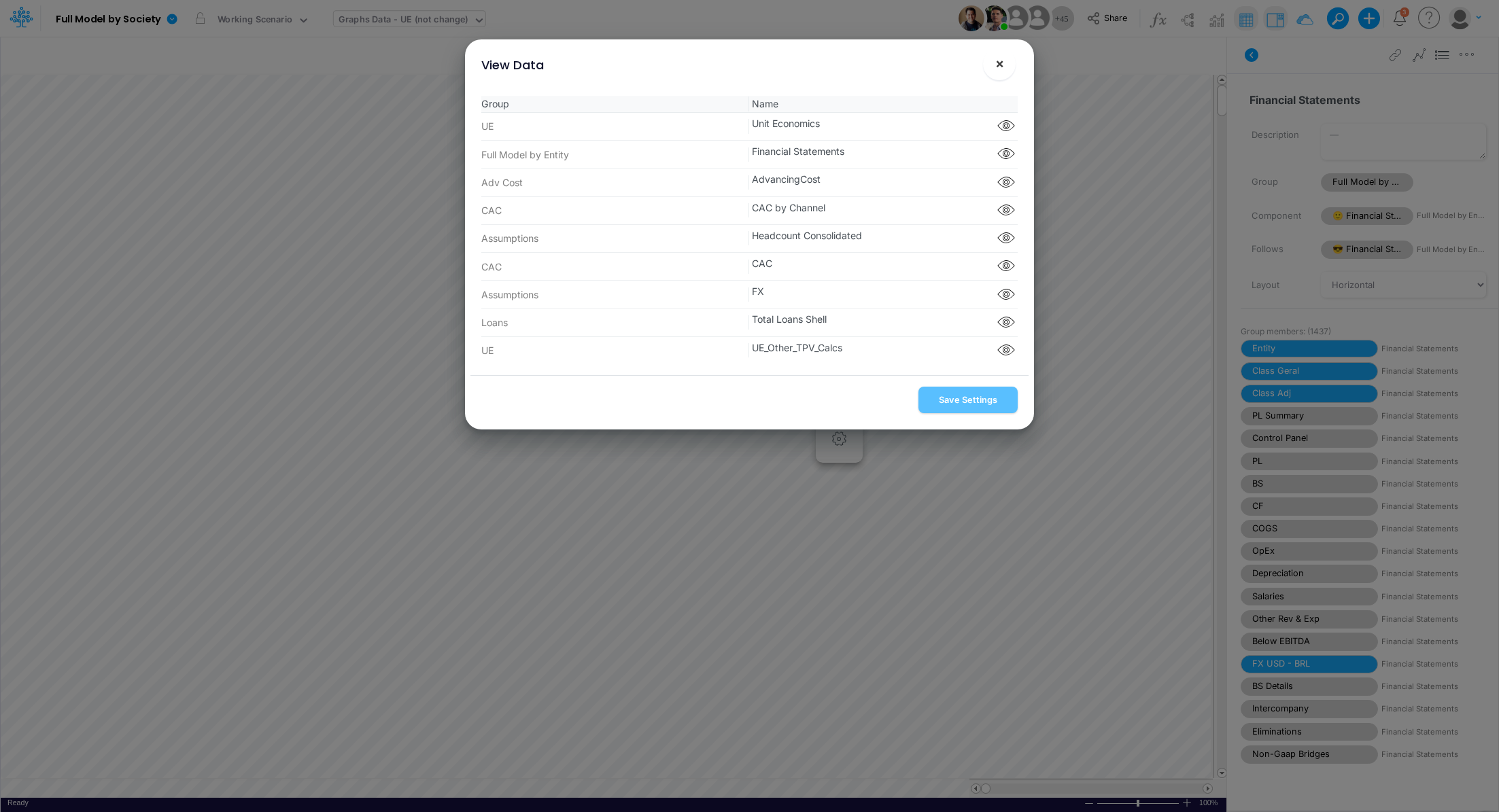
click at [1002, 69] on span "×" at bounding box center [1000, 63] width 9 height 16
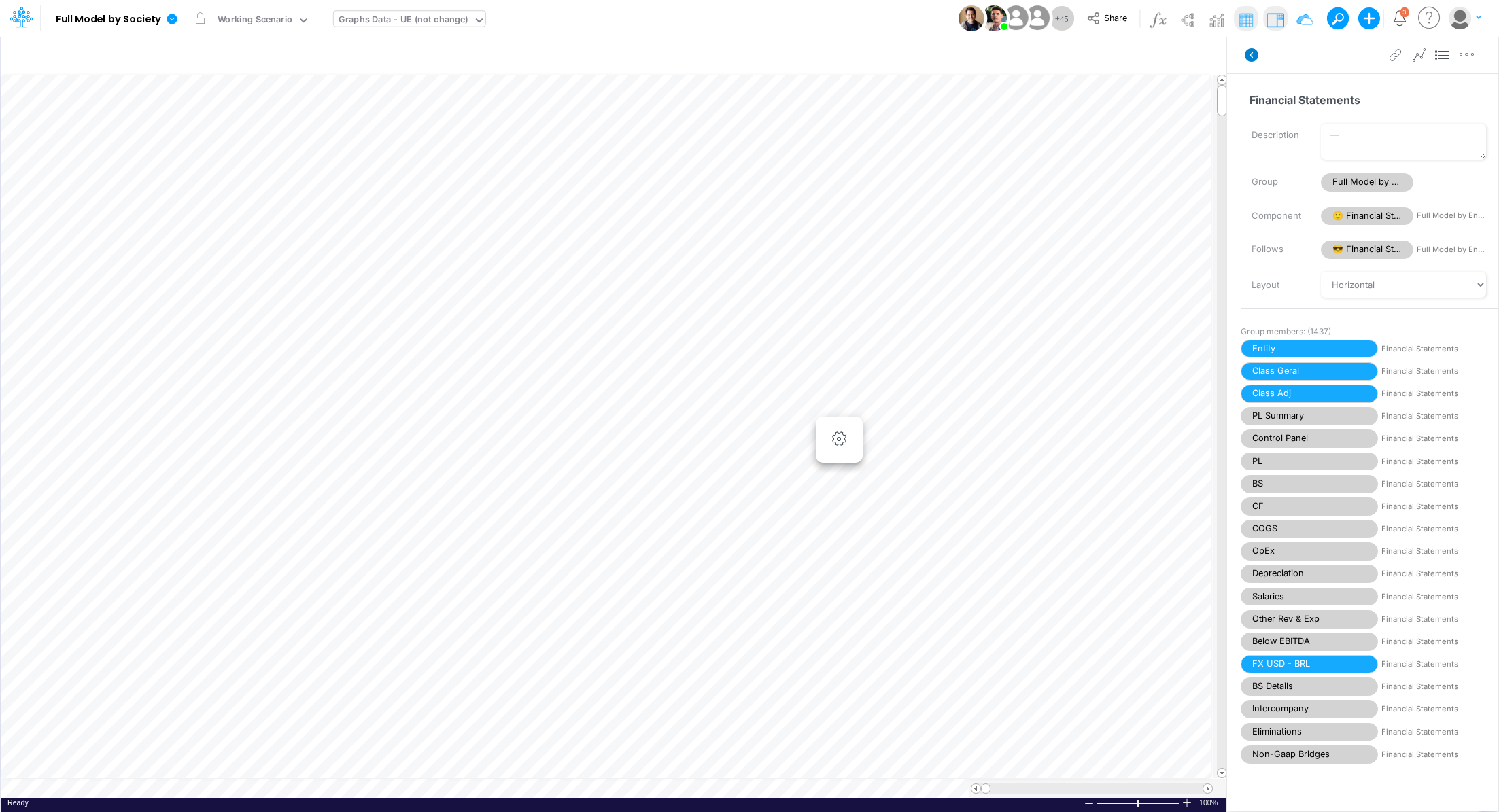
click at [1252, 59] on icon at bounding box center [1252, 55] width 14 height 14
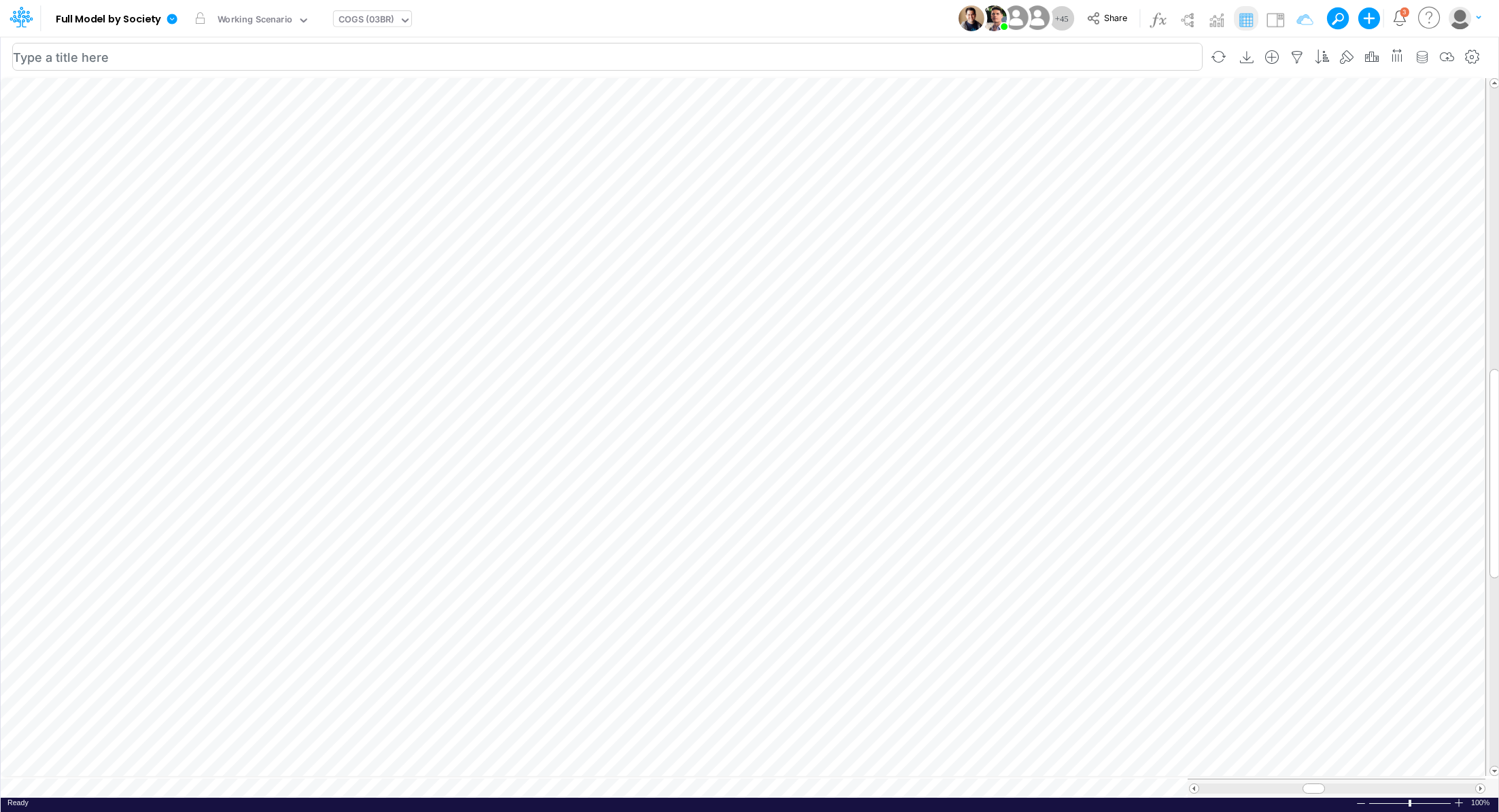
scroll to position [6, 1]
click at [1474, 59] on icon "button" at bounding box center [1472, 57] width 20 height 14
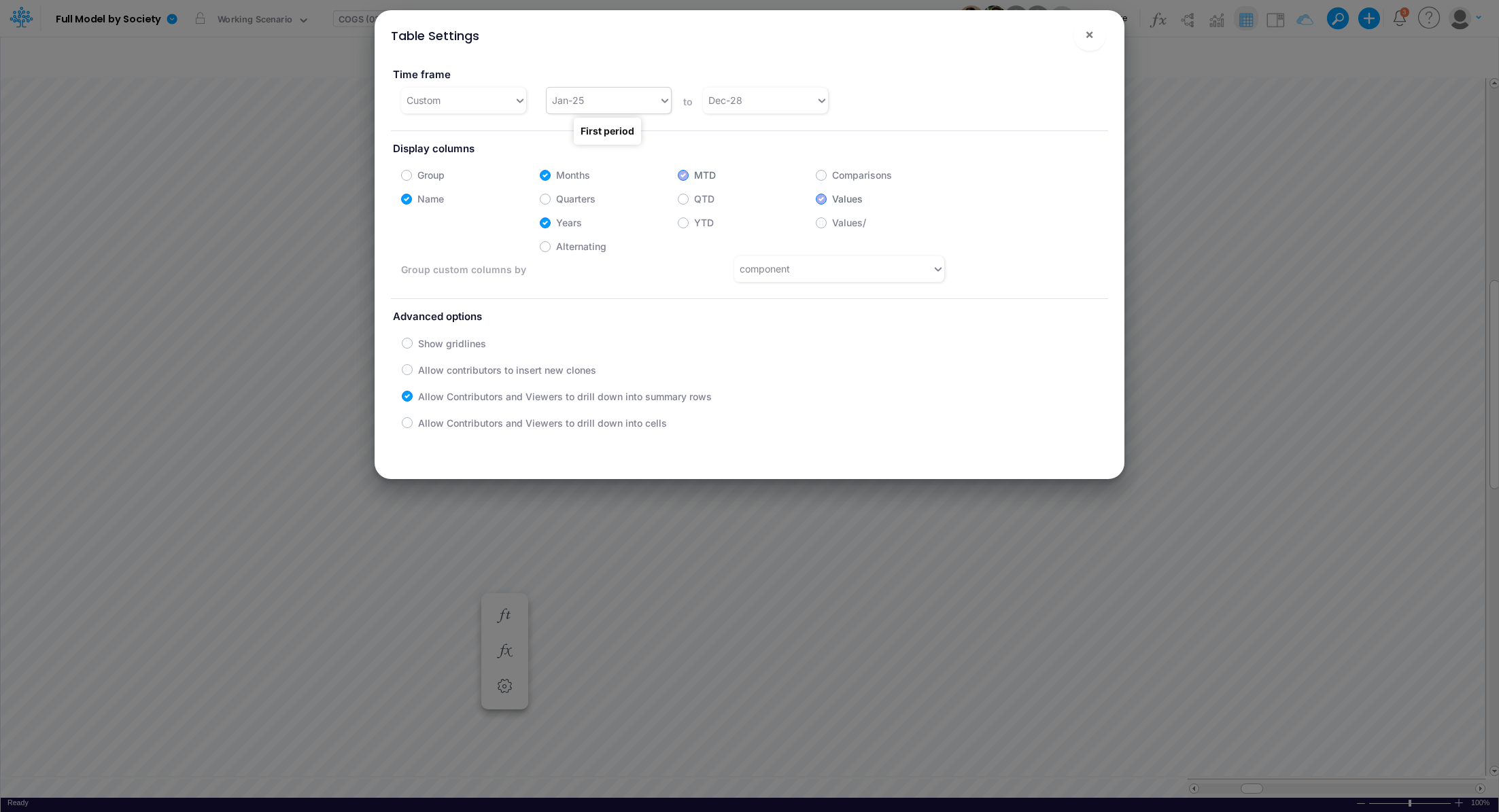
click at [664, 100] on icon at bounding box center [665, 101] width 7 height 4
click at [617, 136] on div "Jan-24" at bounding box center [607, 131] width 124 height 25
click at [1094, 33] on span "×" at bounding box center [1089, 34] width 9 height 16
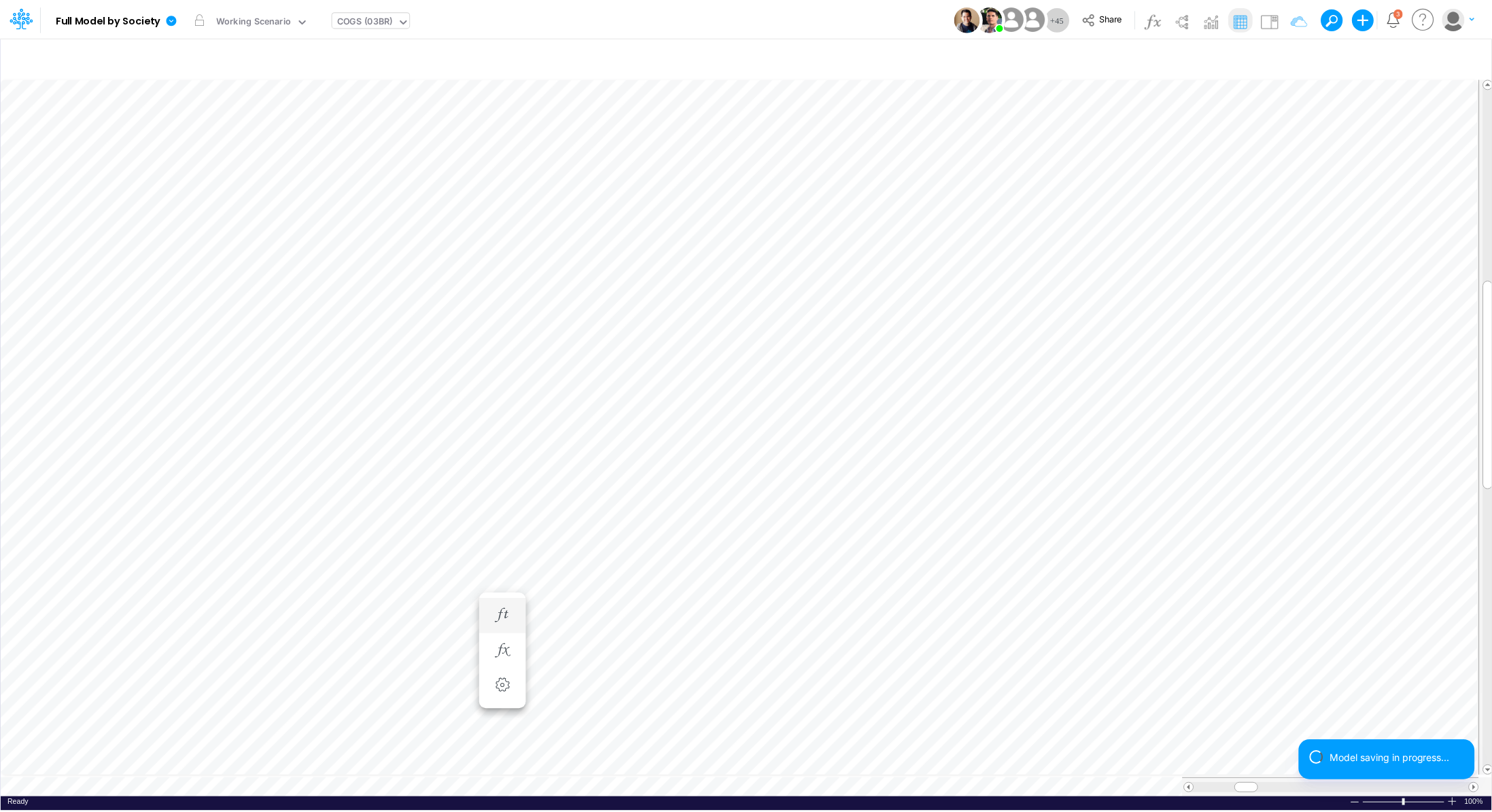
scroll to position [6, 1]
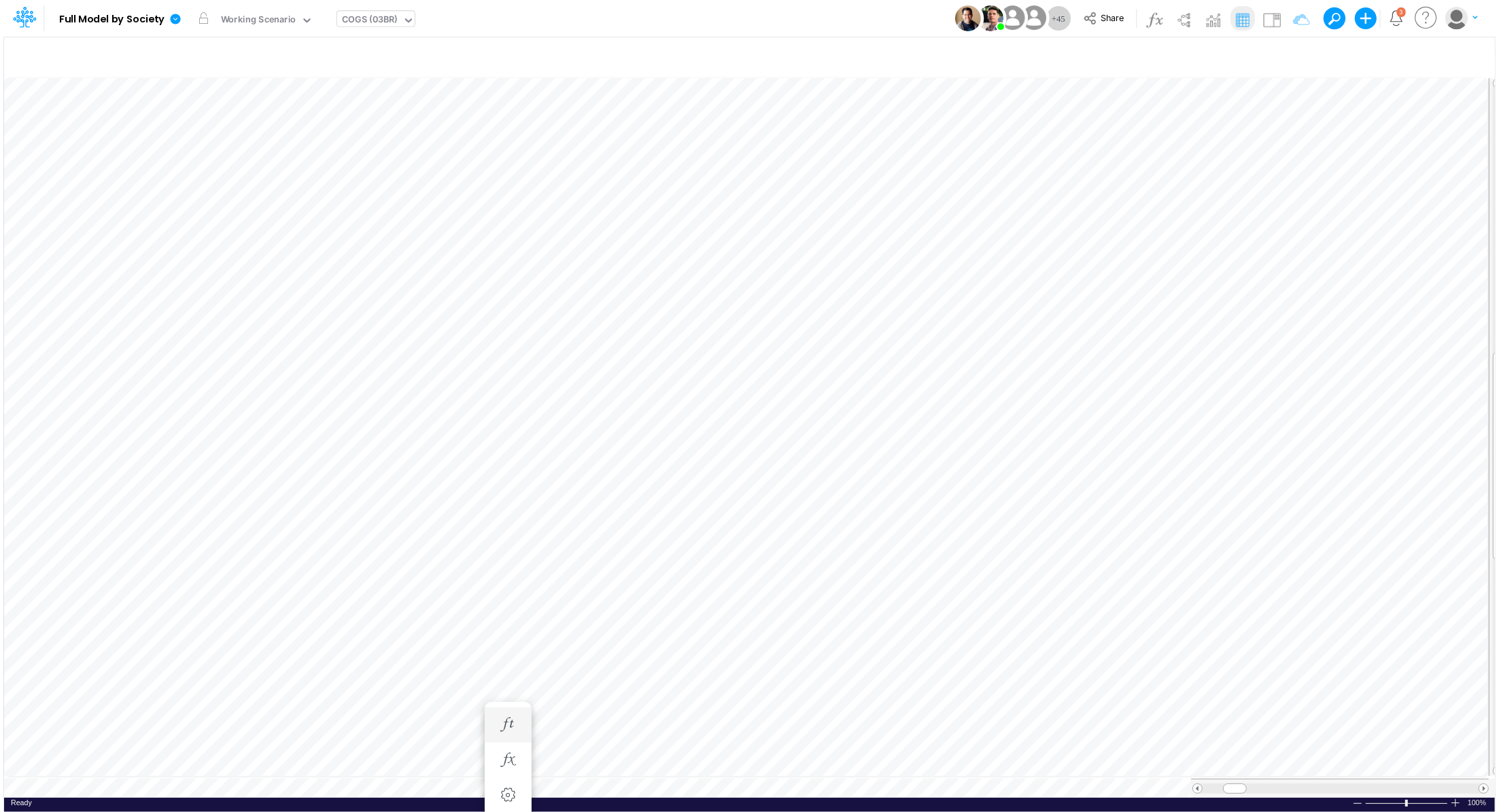
scroll to position [6, 1]
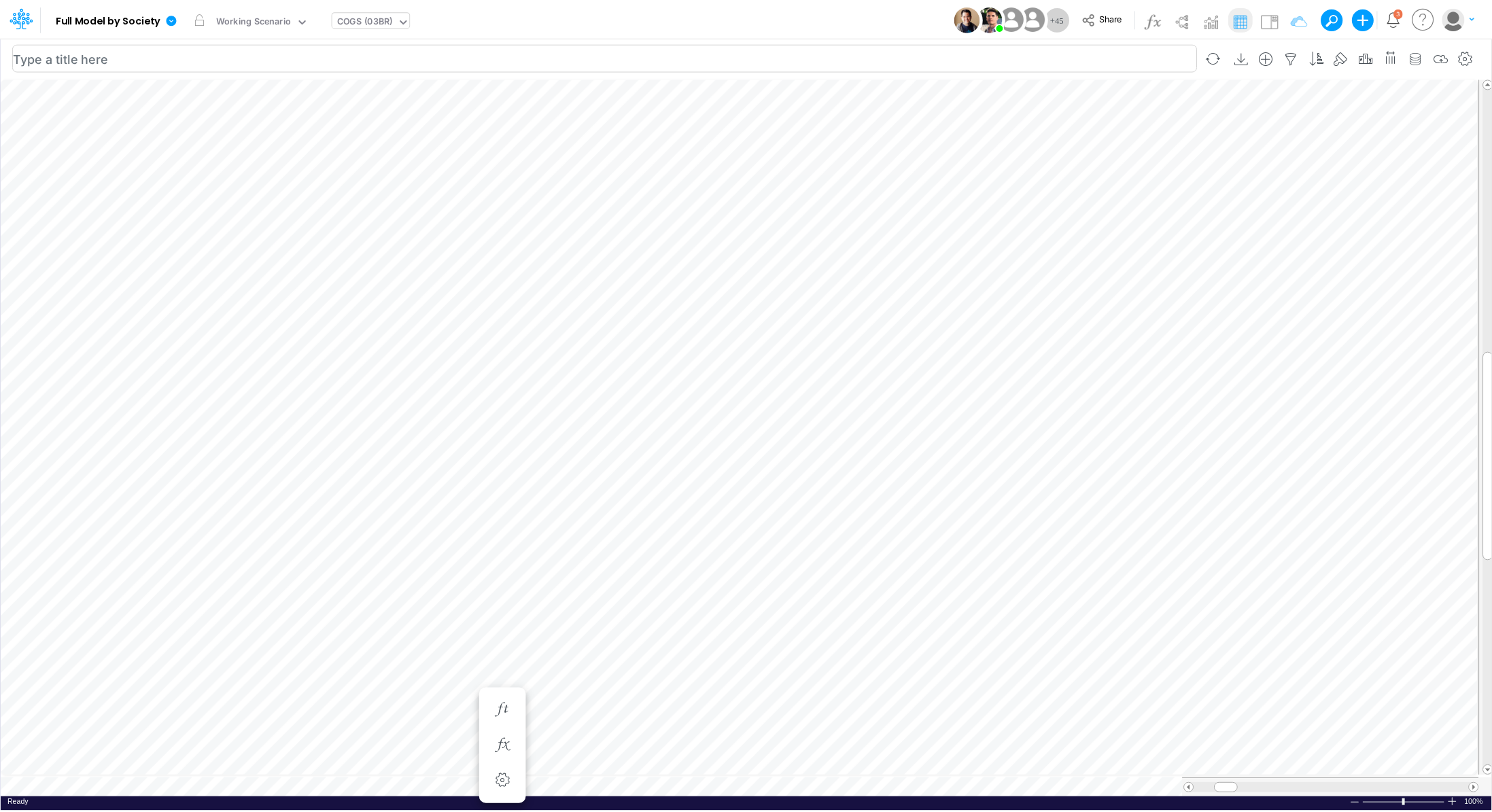
scroll to position [6, 1]
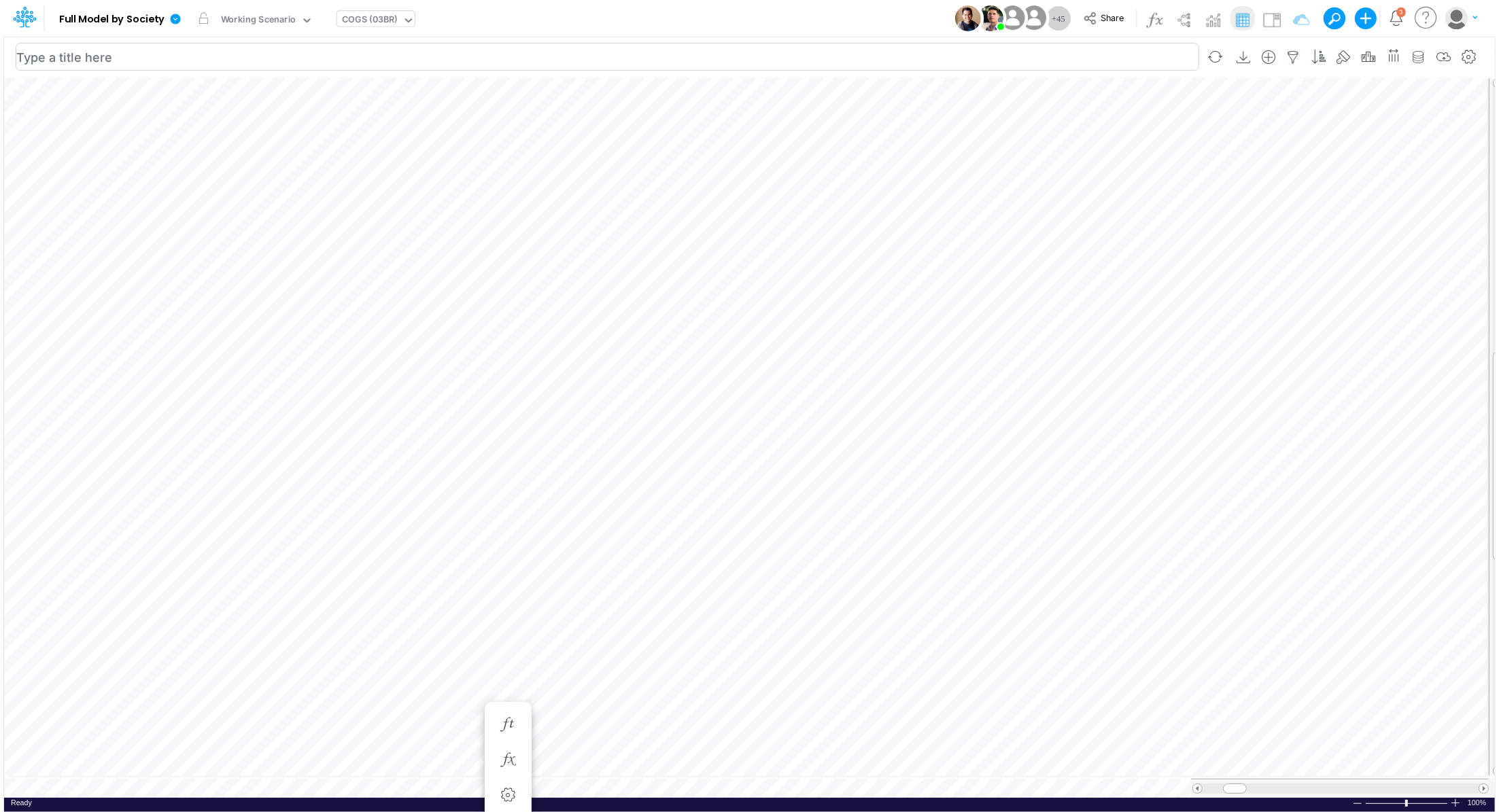
scroll to position [6, 1]
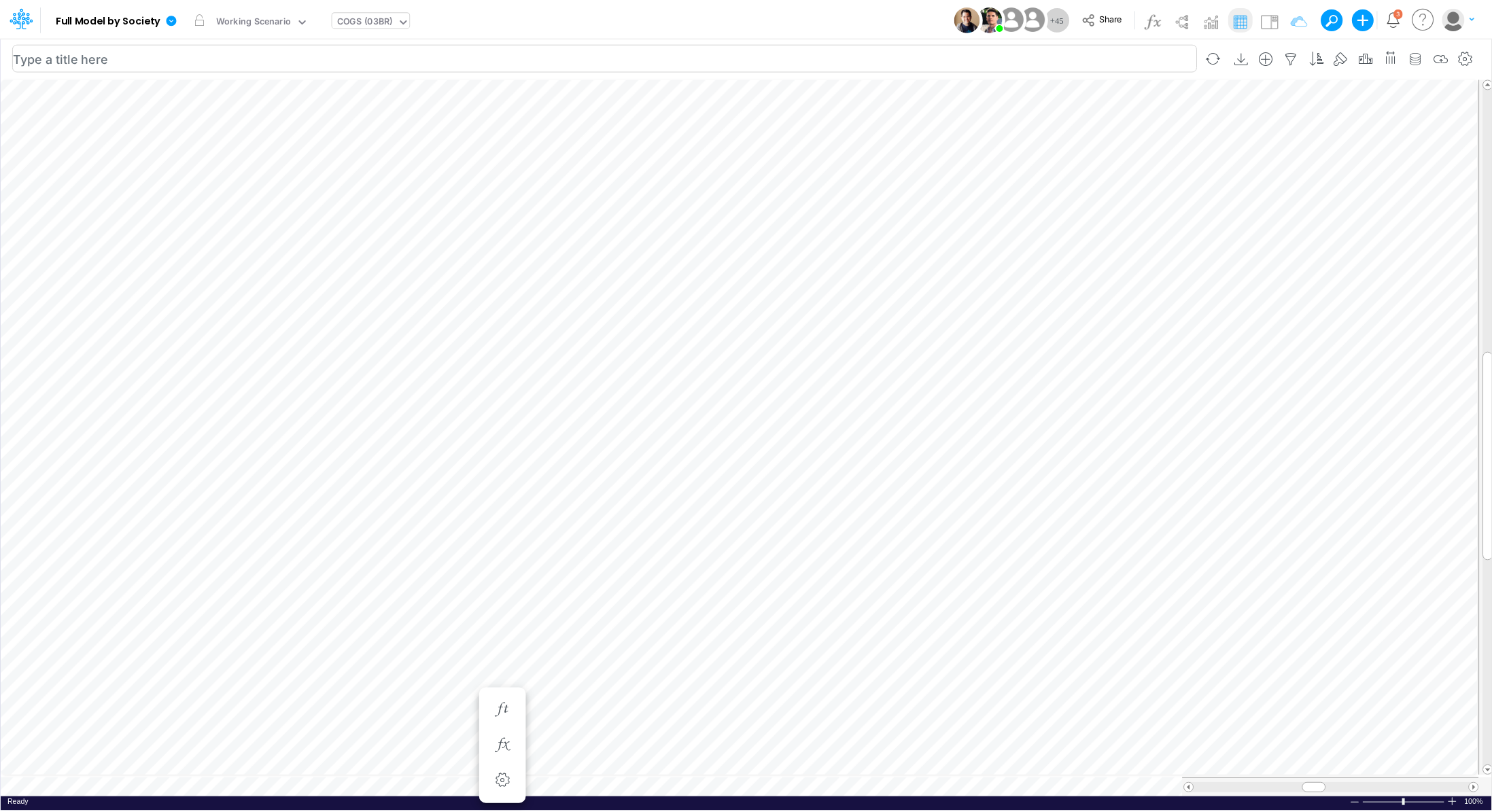
scroll to position [6, 1]
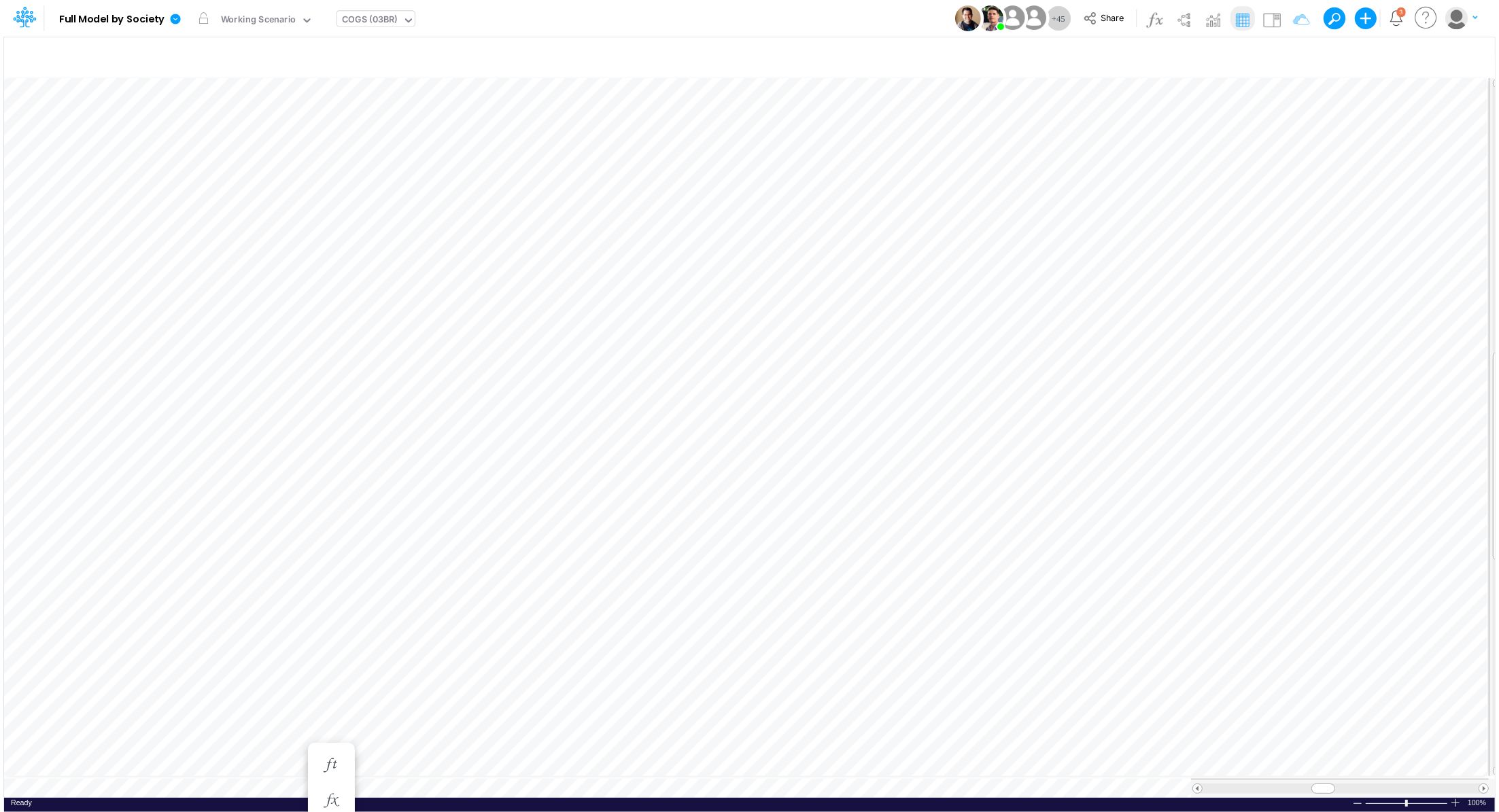
scroll to position [6, 1]
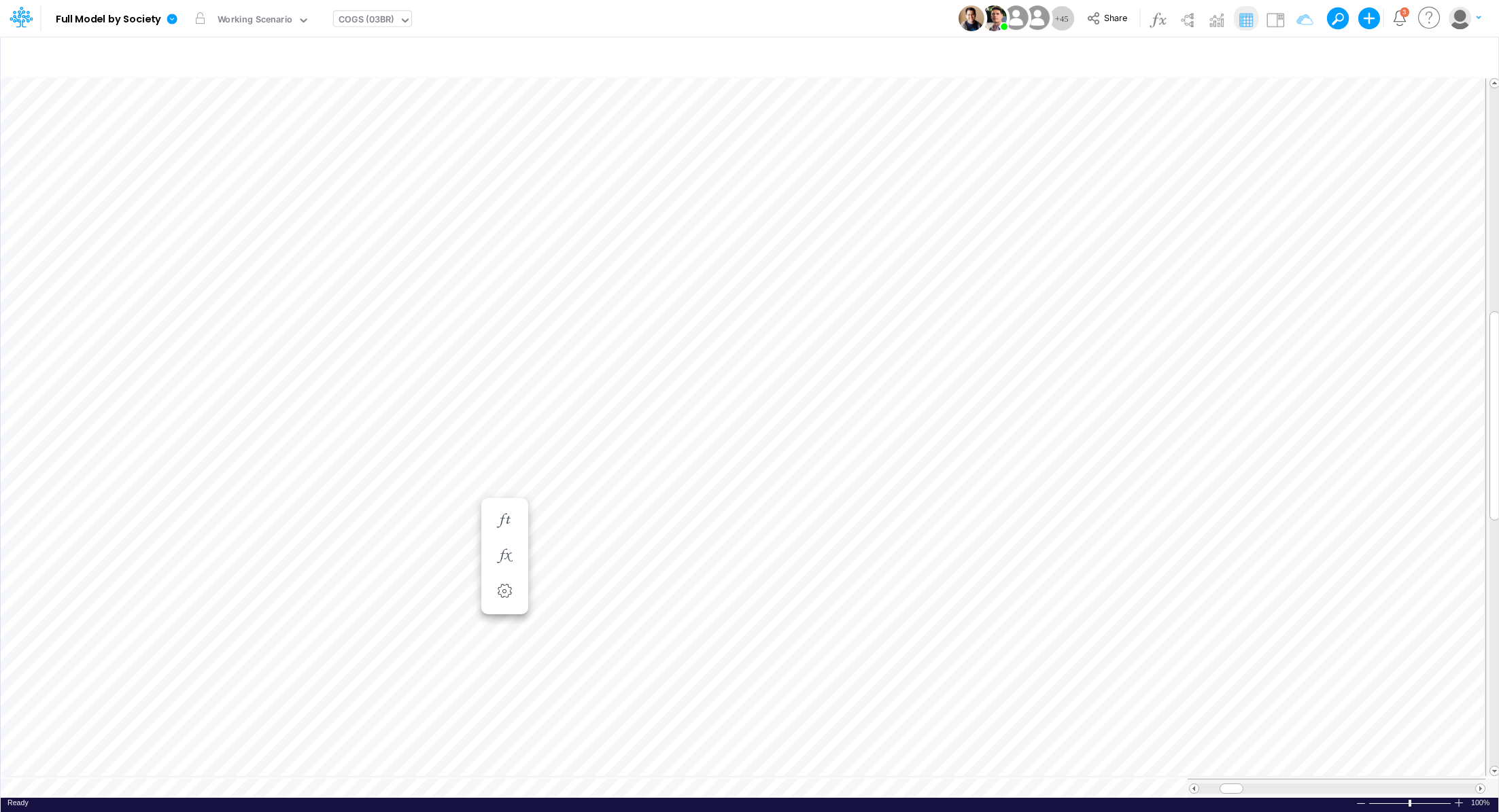
scroll to position [6, 1]
